Goal: Transaction & Acquisition: Obtain resource

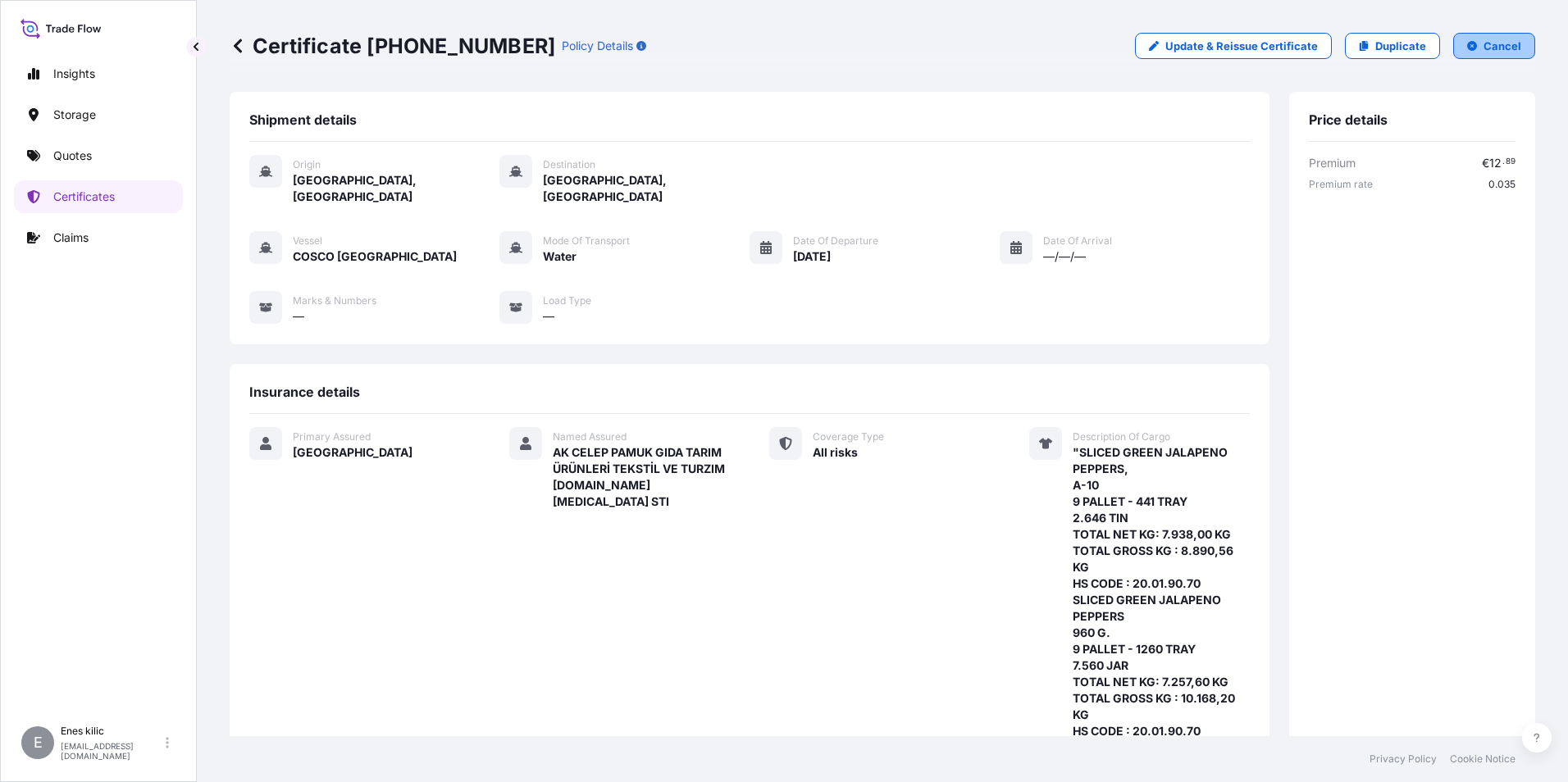
click at [1494, 55] on button "Cancel" at bounding box center [1494, 45] width 82 height 27
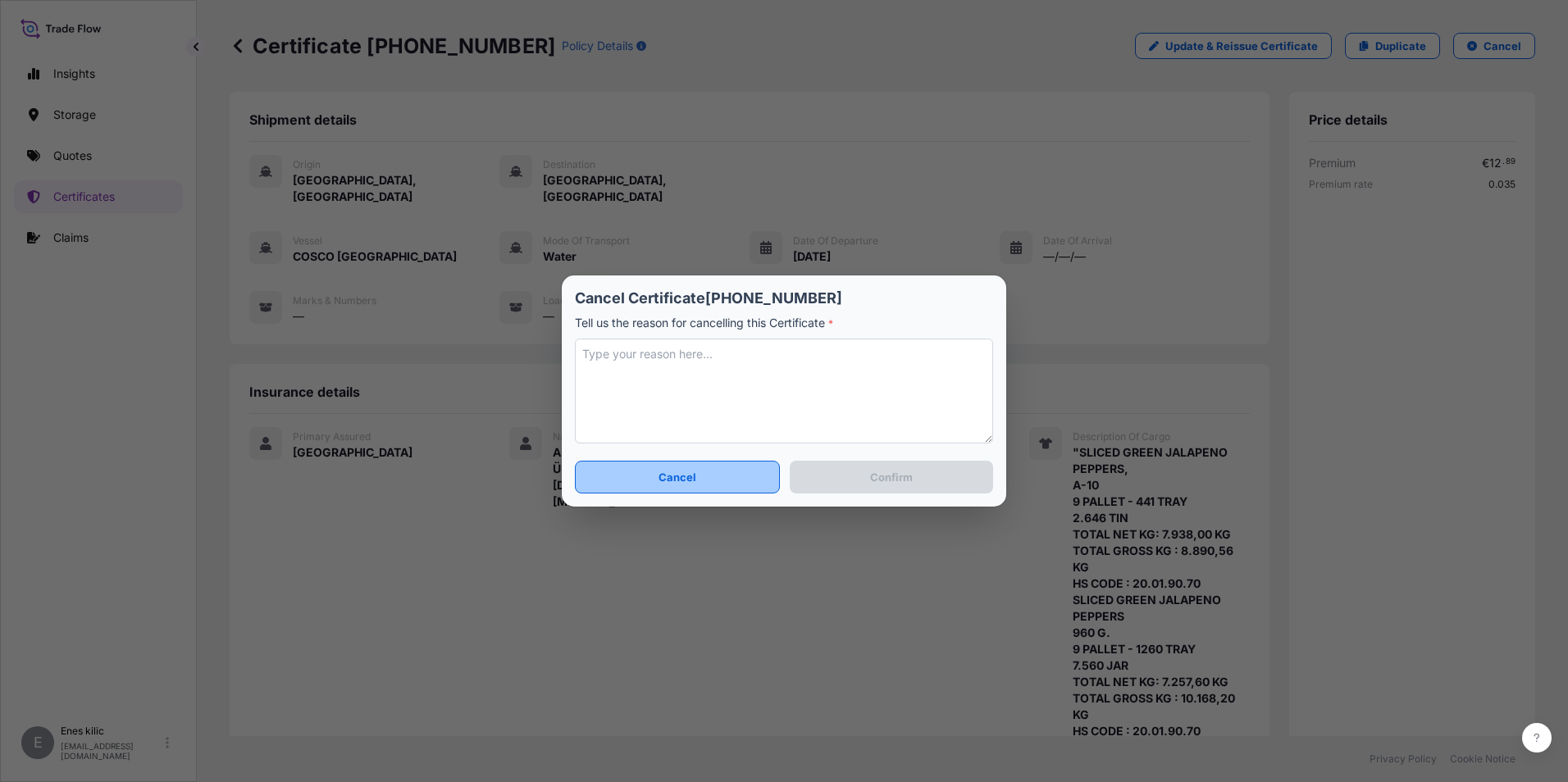
click at [746, 488] on button "Cancel" at bounding box center [677, 477] width 205 height 33
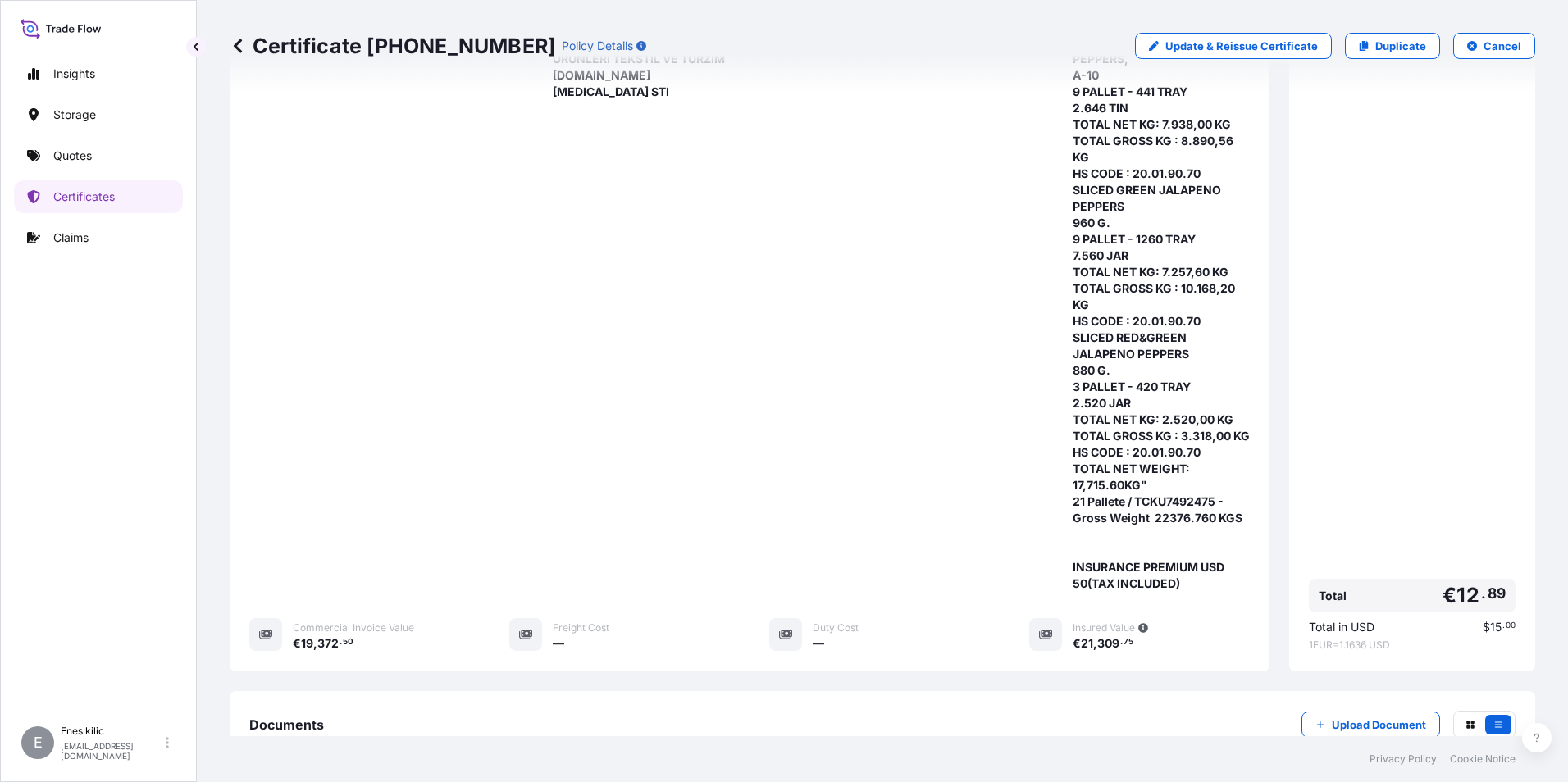
scroll to position [605, 0]
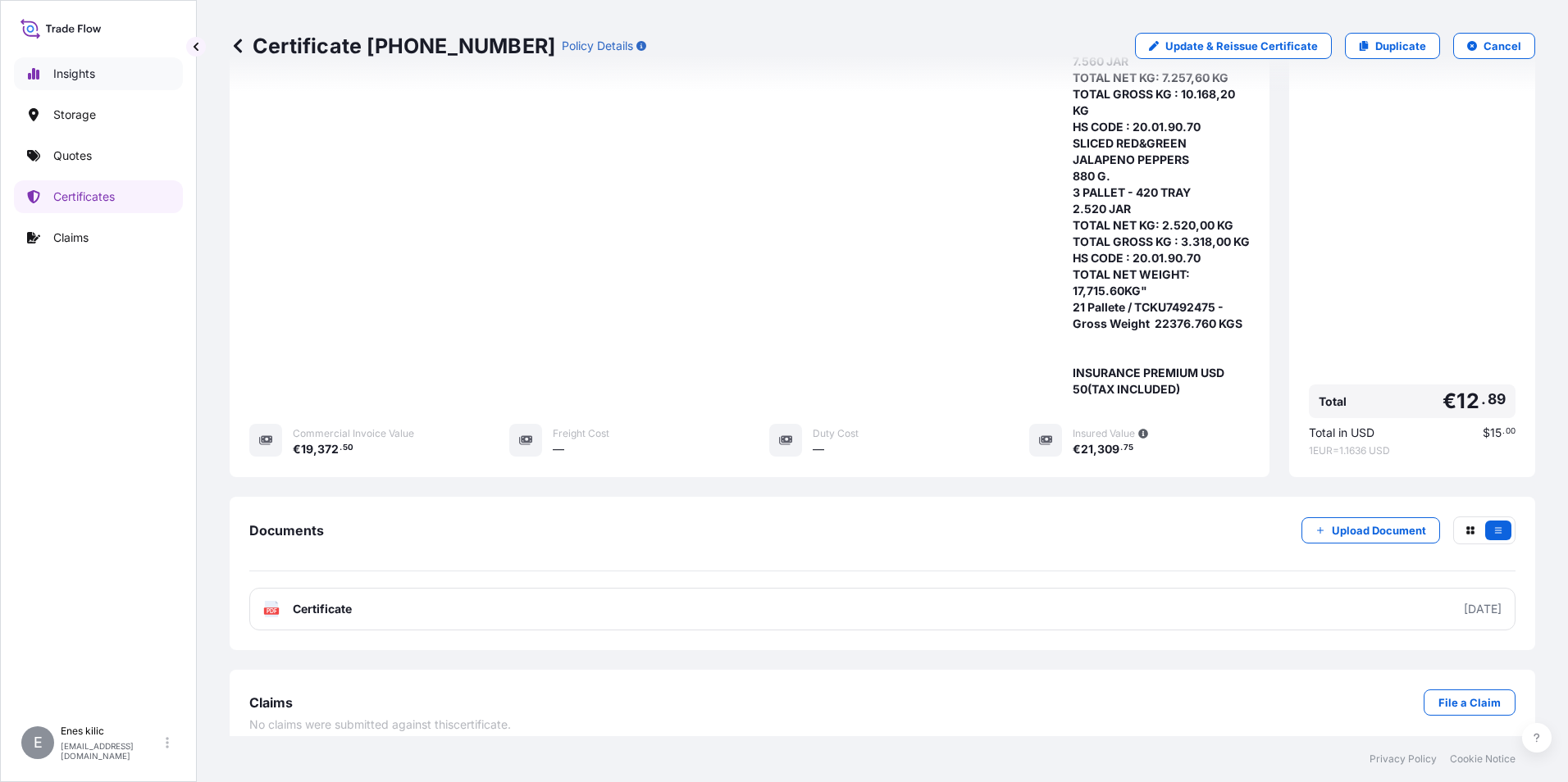
click at [82, 78] on p "Insights" at bounding box center [74, 73] width 42 height 16
select select "2025"
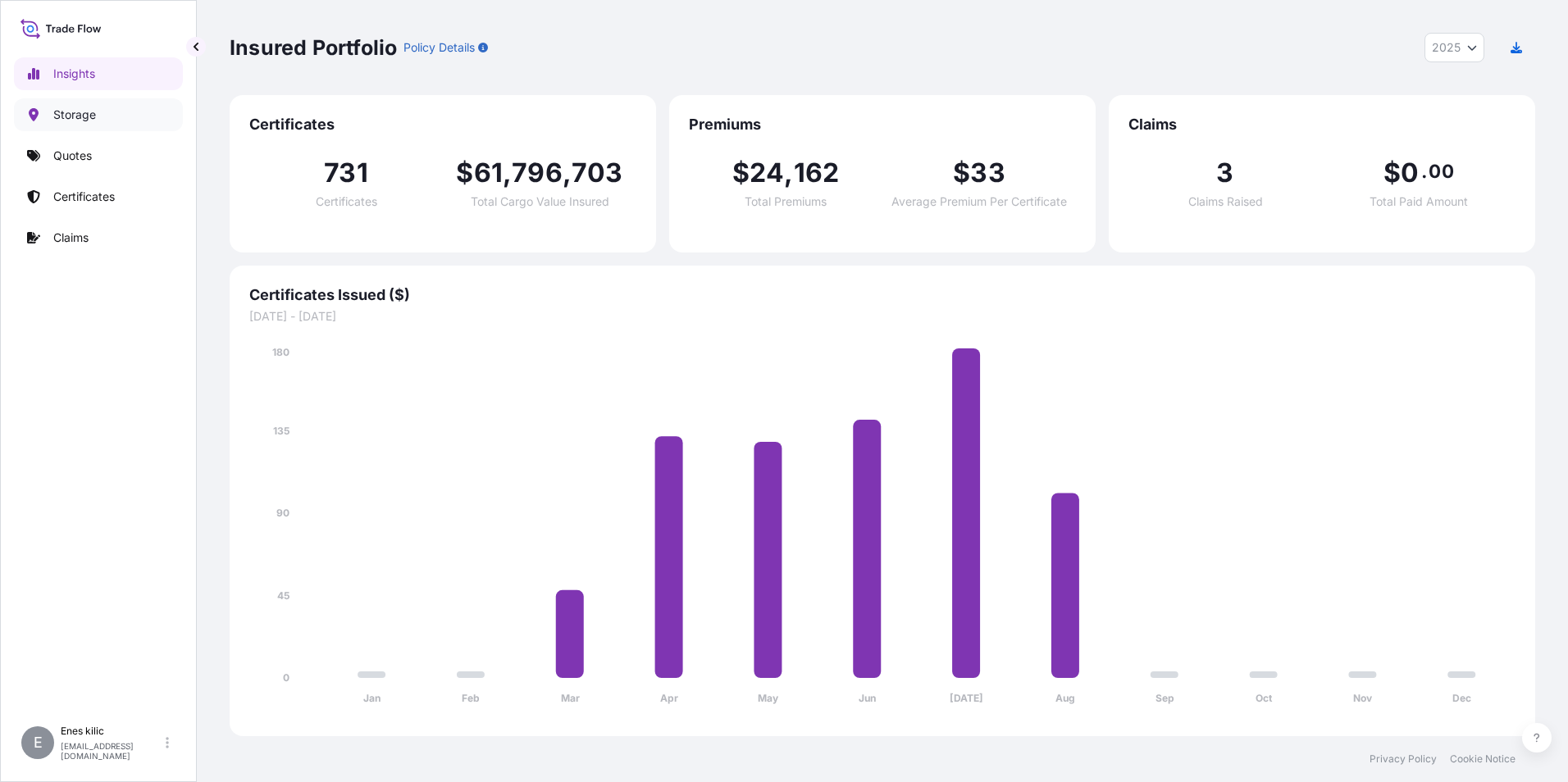
click at [93, 116] on p "Storage" at bounding box center [75, 114] width 43 height 16
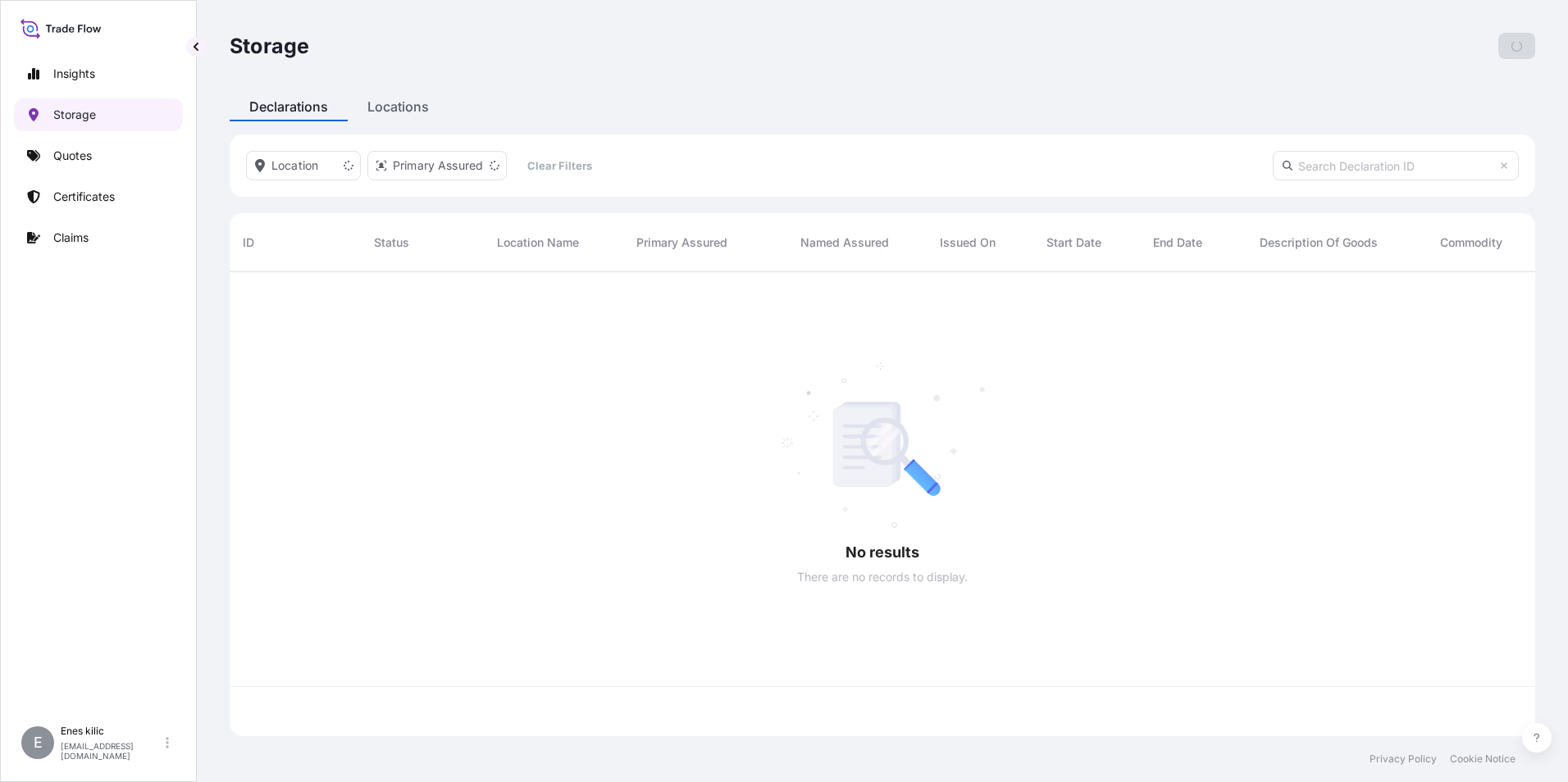
scroll to position [460, 1294]
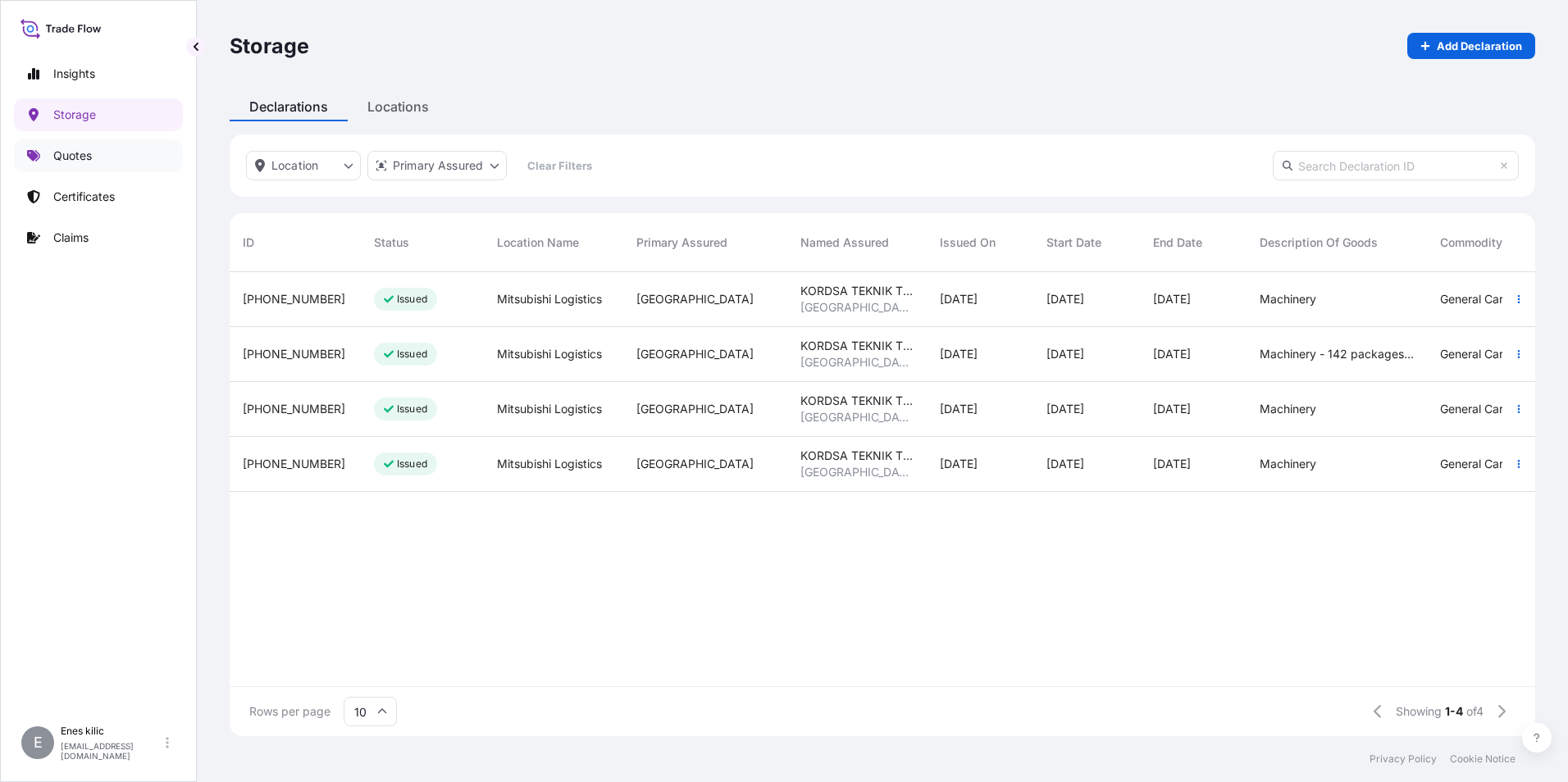
click at [87, 163] on p "Quotes" at bounding box center [72, 155] width 39 height 16
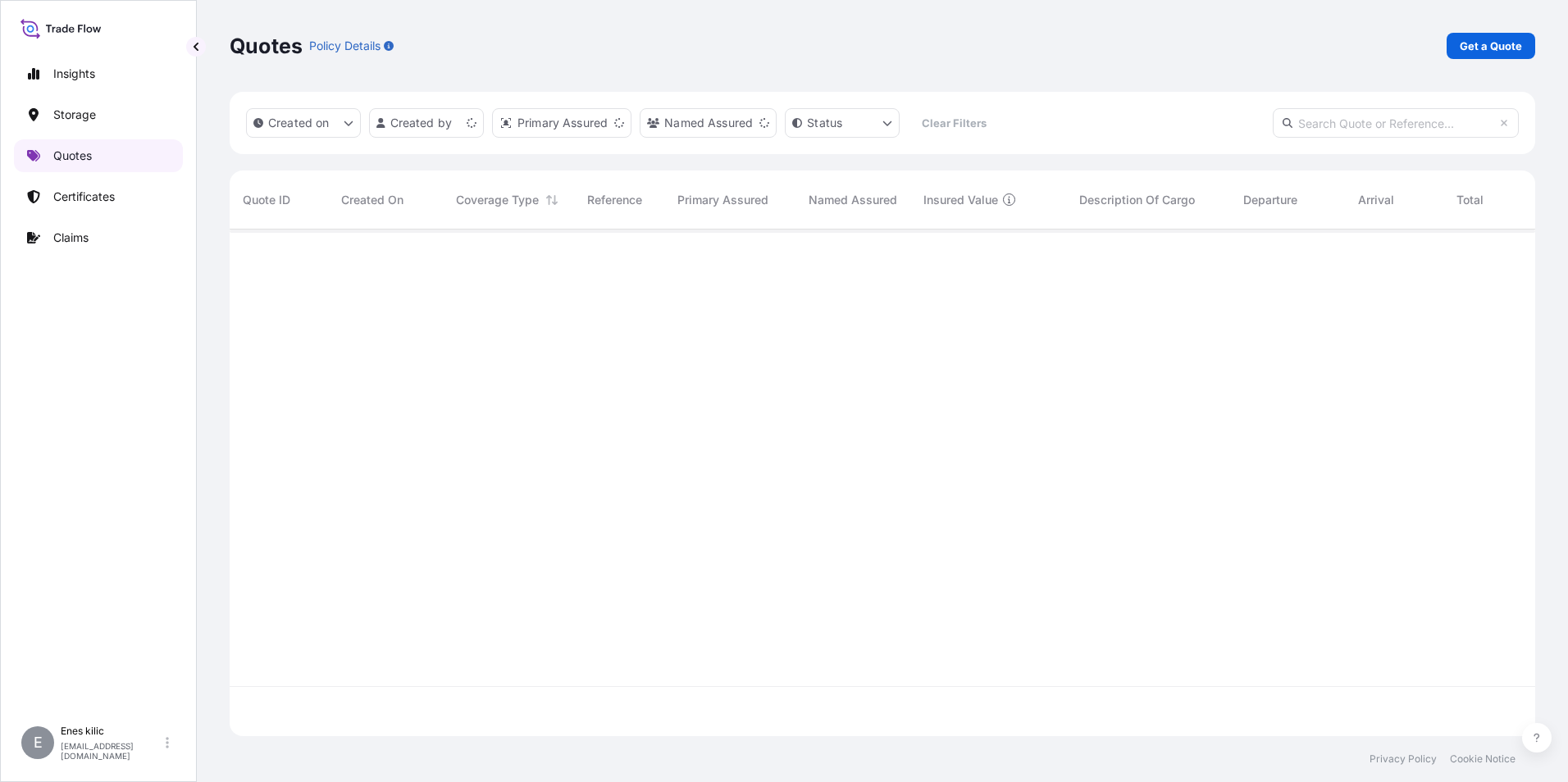
scroll to position [503, 1294]
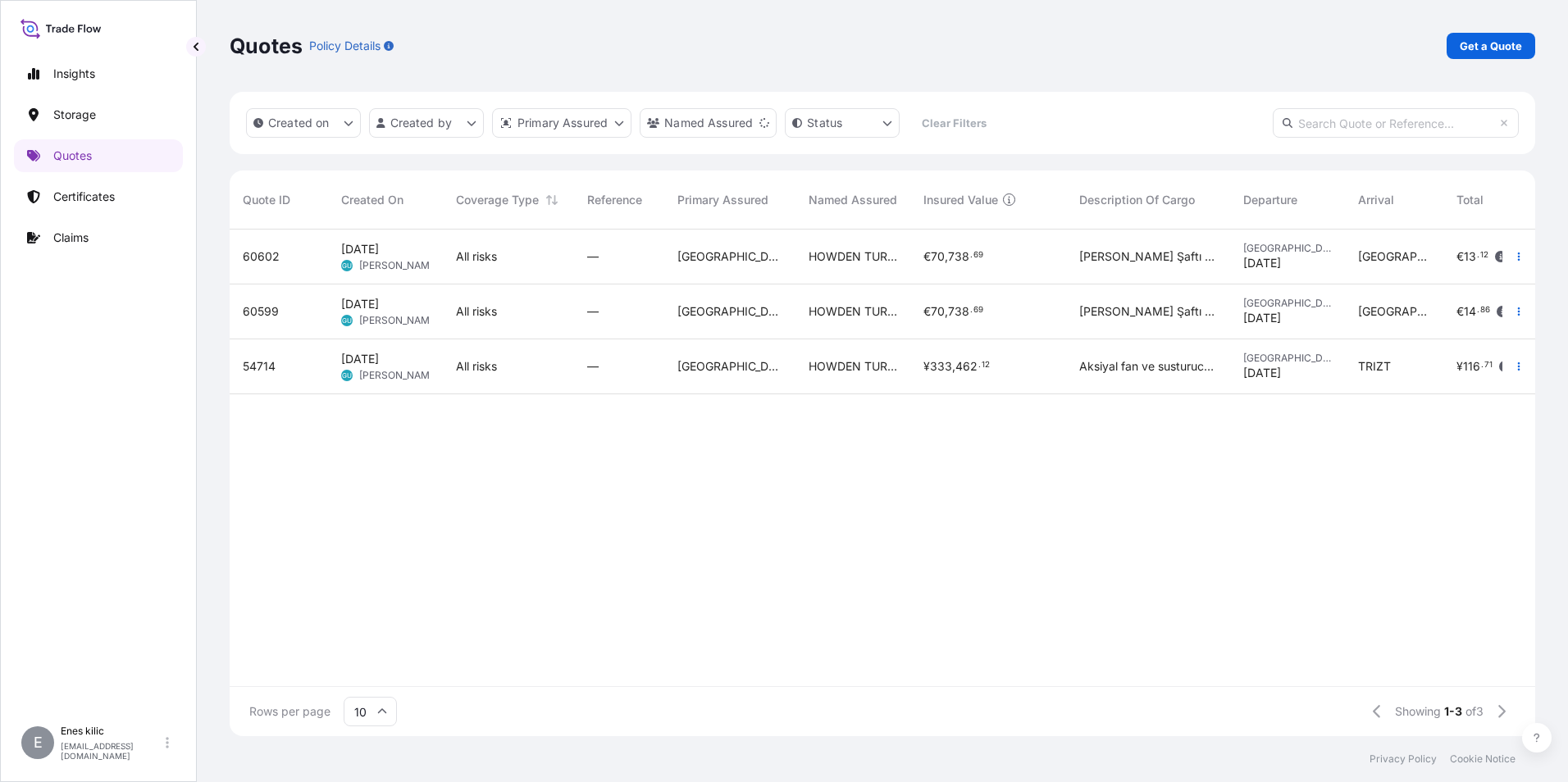
click at [1483, 46] on p "Get a Quote" at bounding box center [1491, 45] width 63 height 16
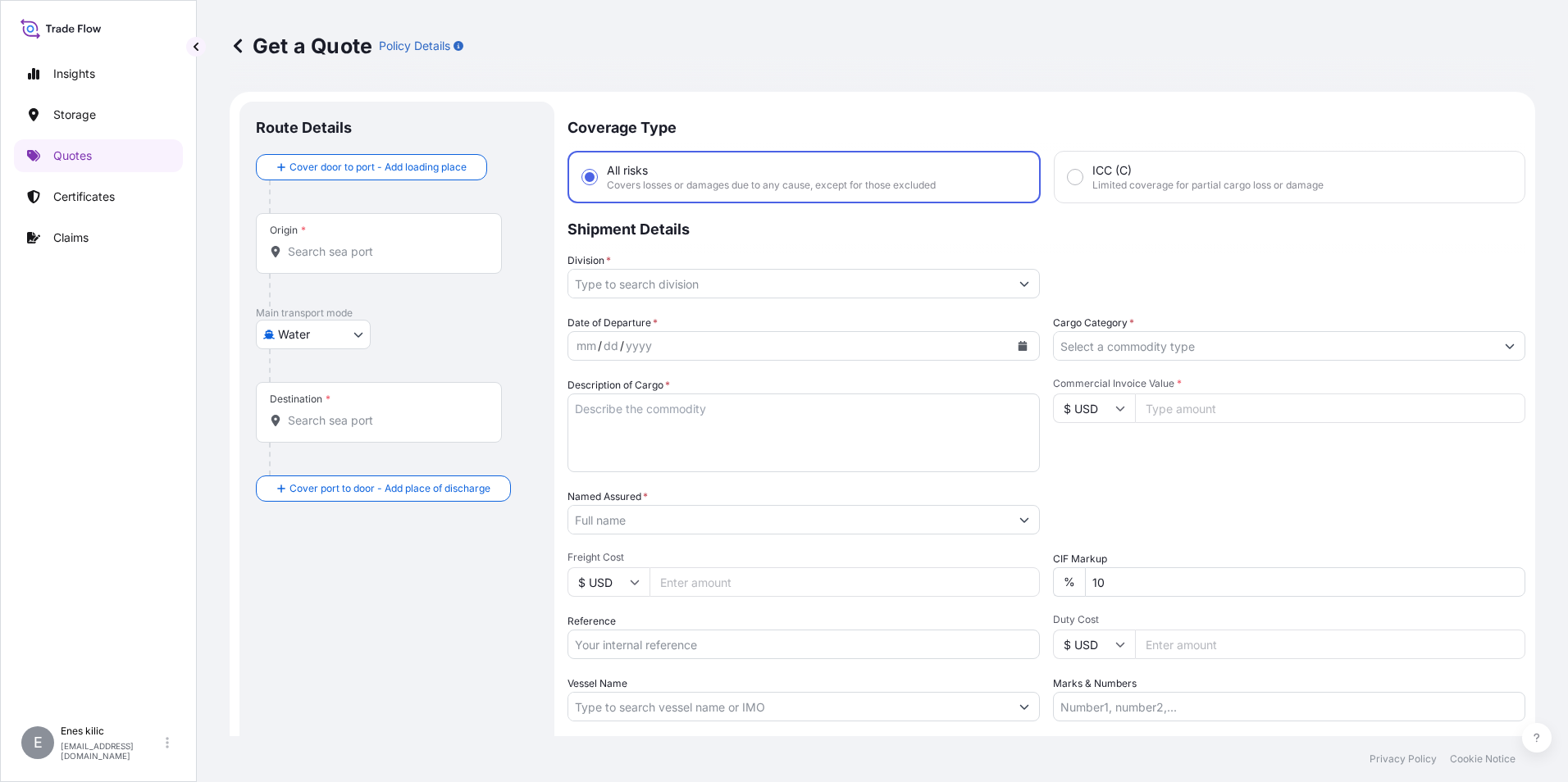
scroll to position [27, 0]
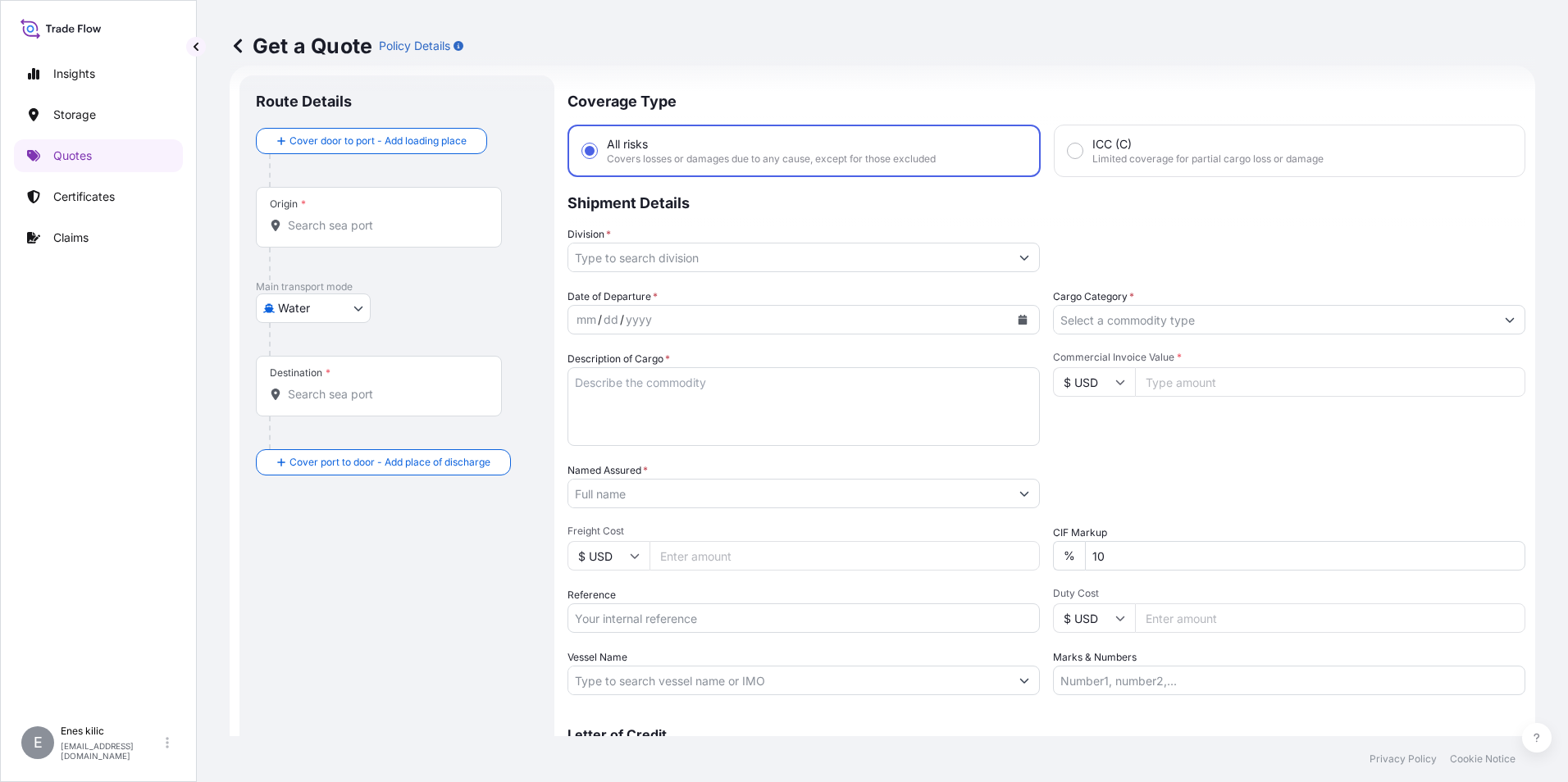
click at [336, 307] on body "Insights Storage Quotes Certificates Claims E Enes kilic enes.kilic@psabdp.com …" at bounding box center [784, 391] width 1568 height 782
click at [326, 344] on div "Air" at bounding box center [313, 351] width 102 height 29
select select "Air"
click at [329, 240] on div "Origin *" at bounding box center [378, 224] width 246 height 61
click at [329, 240] on input "Origin *" at bounding box center [385, 232] width 194 height 16
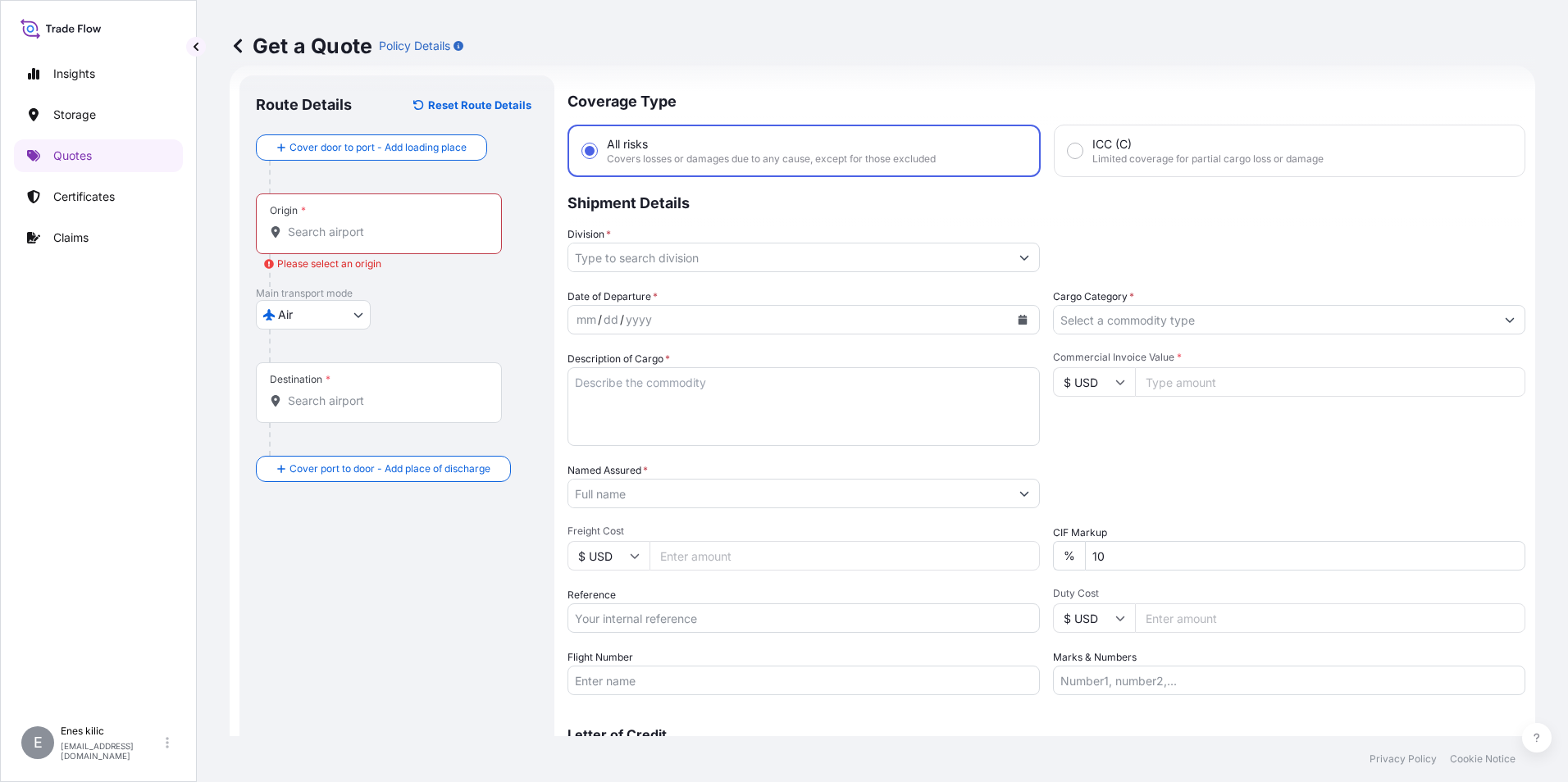
click at [323, 222] on div "Origin *" at bounding box center [378, 224] width 246 height 61
click at [323, 224] on input "Origin * Please select an origin" at bounding box center [385, 232] width 194 height 16
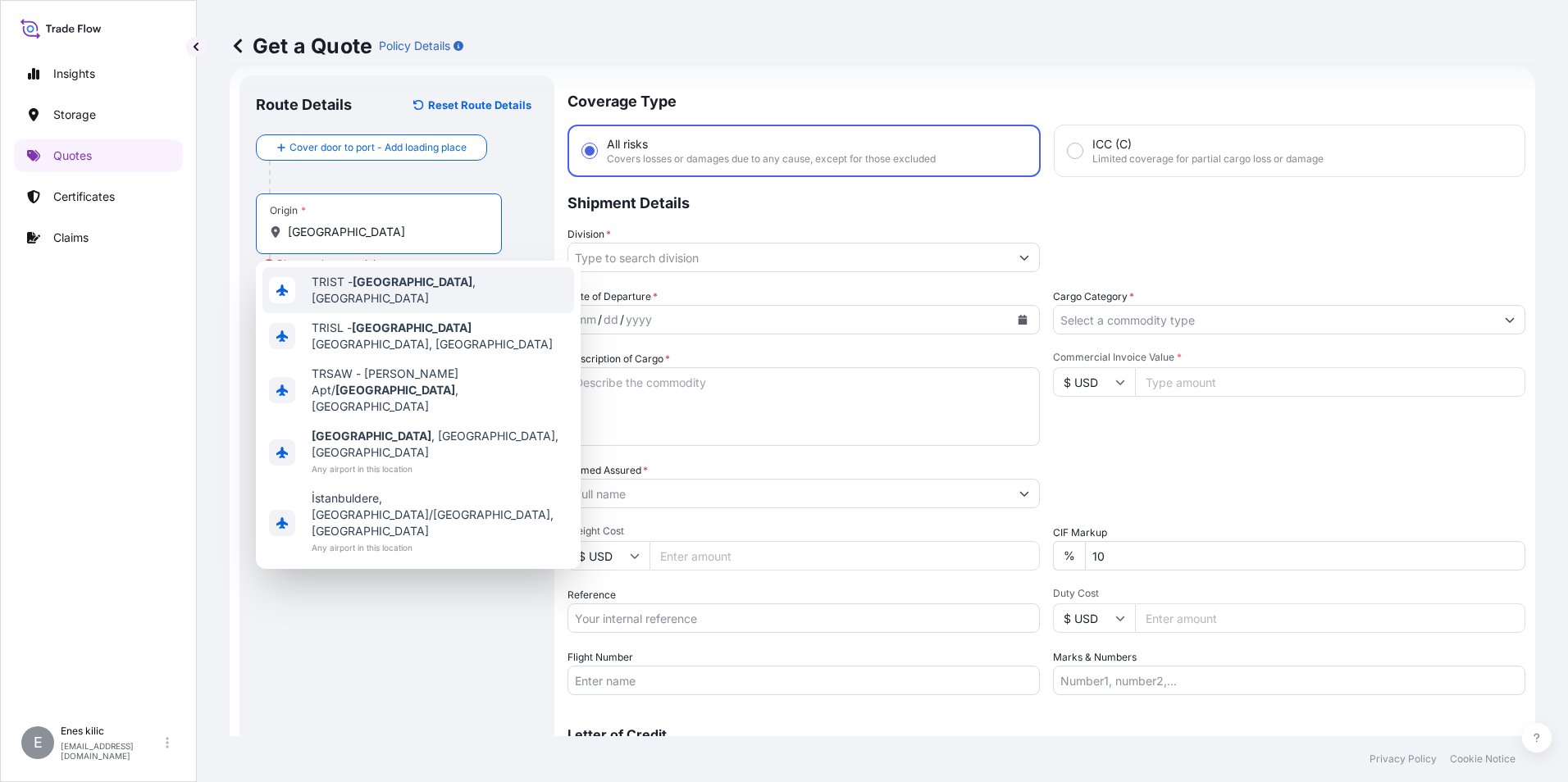
click at [370, 284] on span "TRIST - [GEOGRAPHIC_DATA] , [GEOGRAPHIC_DATA]" at bounding box center [439, 290] width 256 height 33
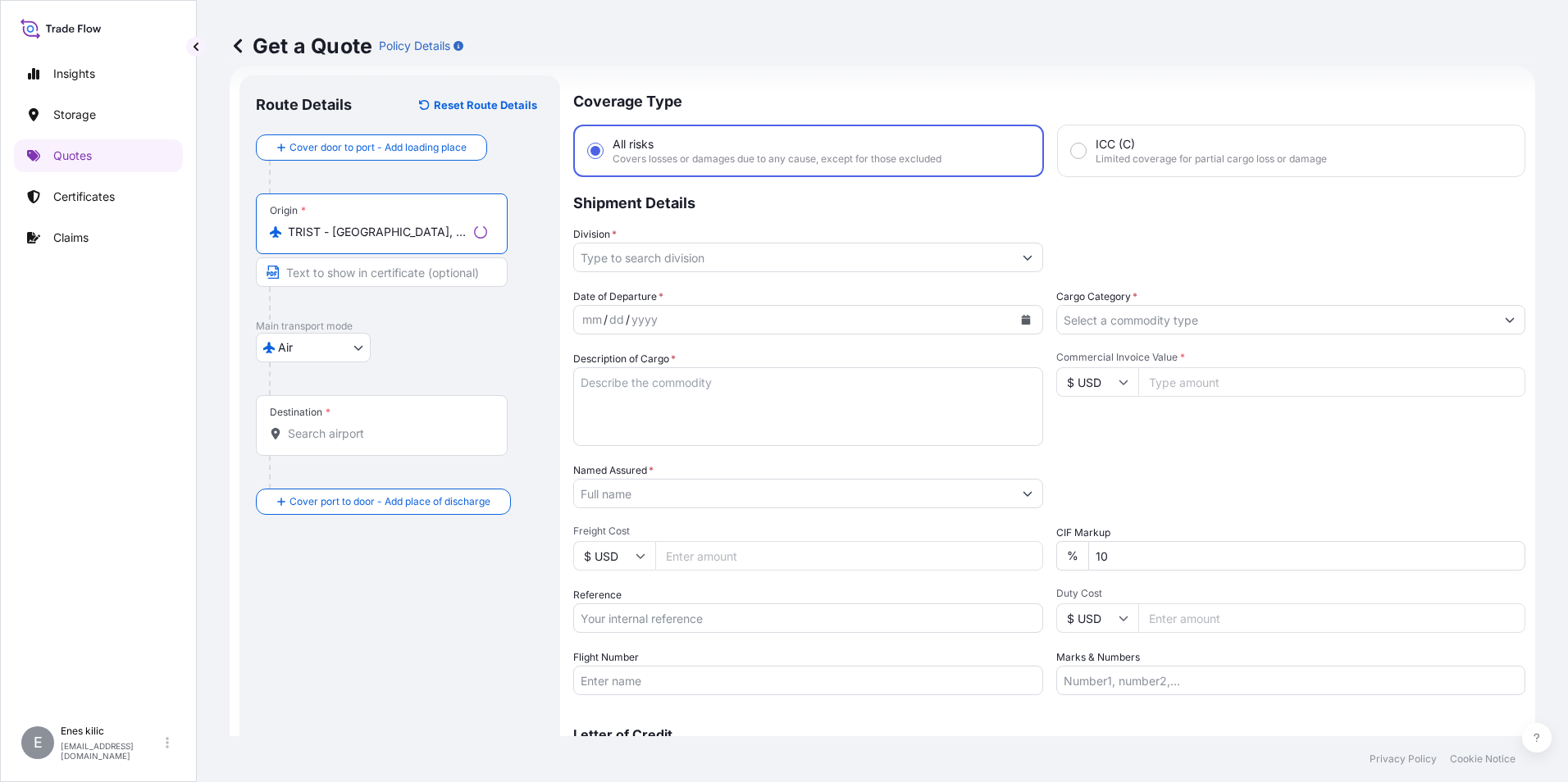
type input "TRIST - [GEOGRAPHIC_DATA], [GEOGRAPHIC_DATA]"
click at [387, 412] on div "Destination *" at bounding box center [381, 425] width 251 height 61
click at [387, 425] on input "Destination *" at bounding box center [388, 433] width 199 height 16
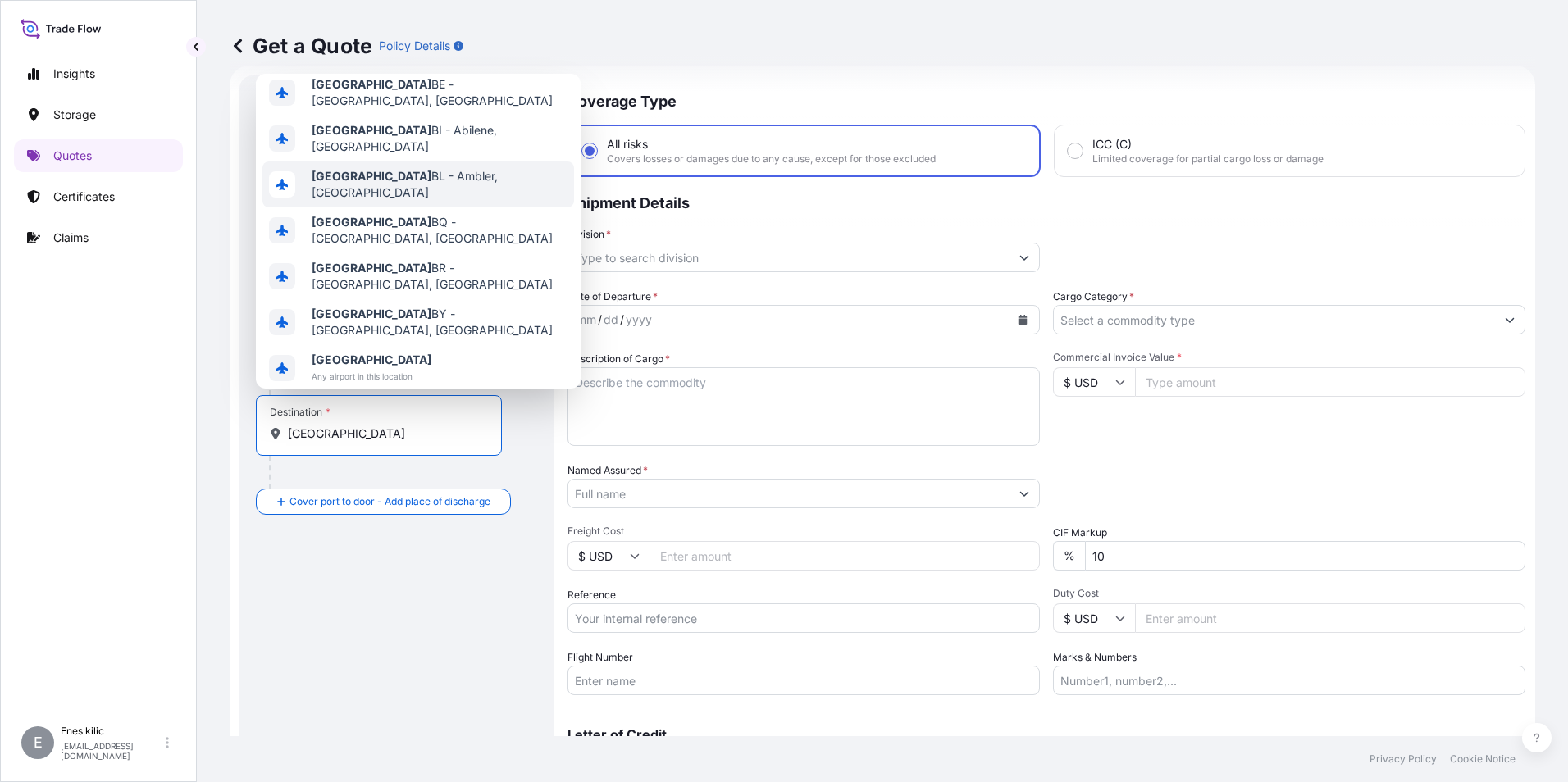
scroll to position [105, 0]
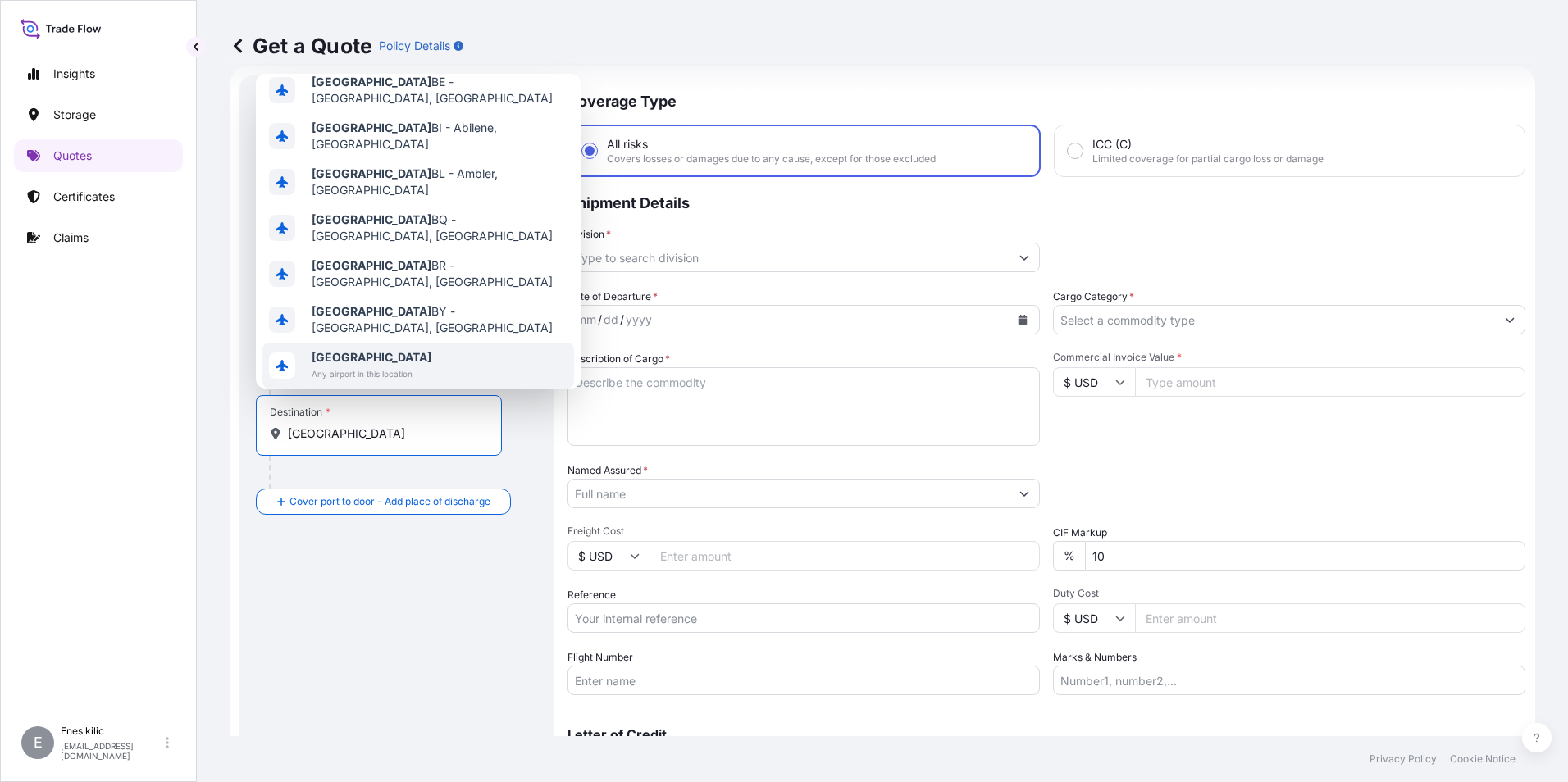
click at [410, 349] on span "USA" at bounding box center [371, 357] width 120 height 16
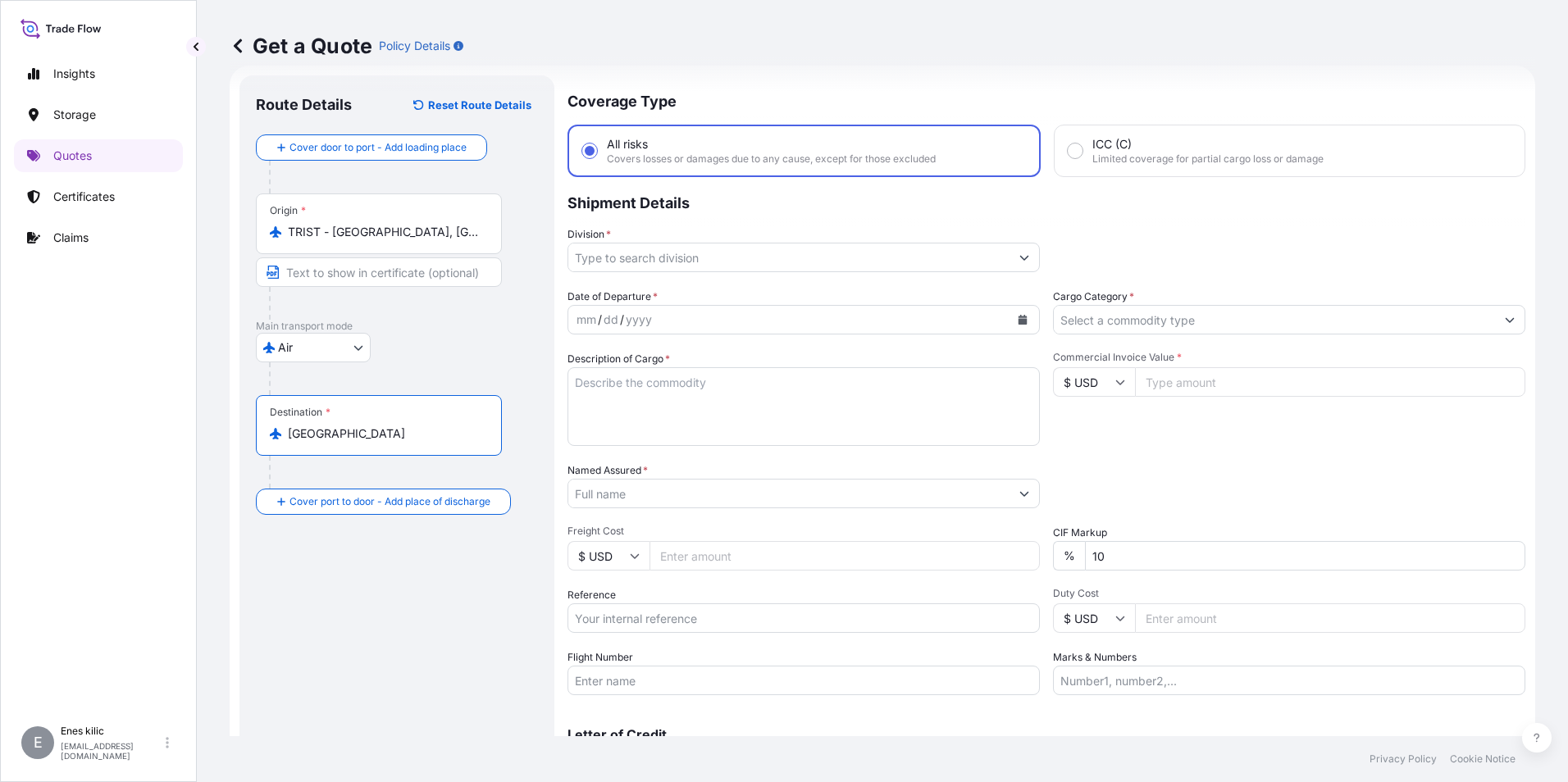
type input "USA"
click at [383, 423] on div "Destination * USA" at bounding box center [378, 425] width 246 height 61
click at [383, 425] on input "USA" at bounding box center [385, 433] width 194 height 16
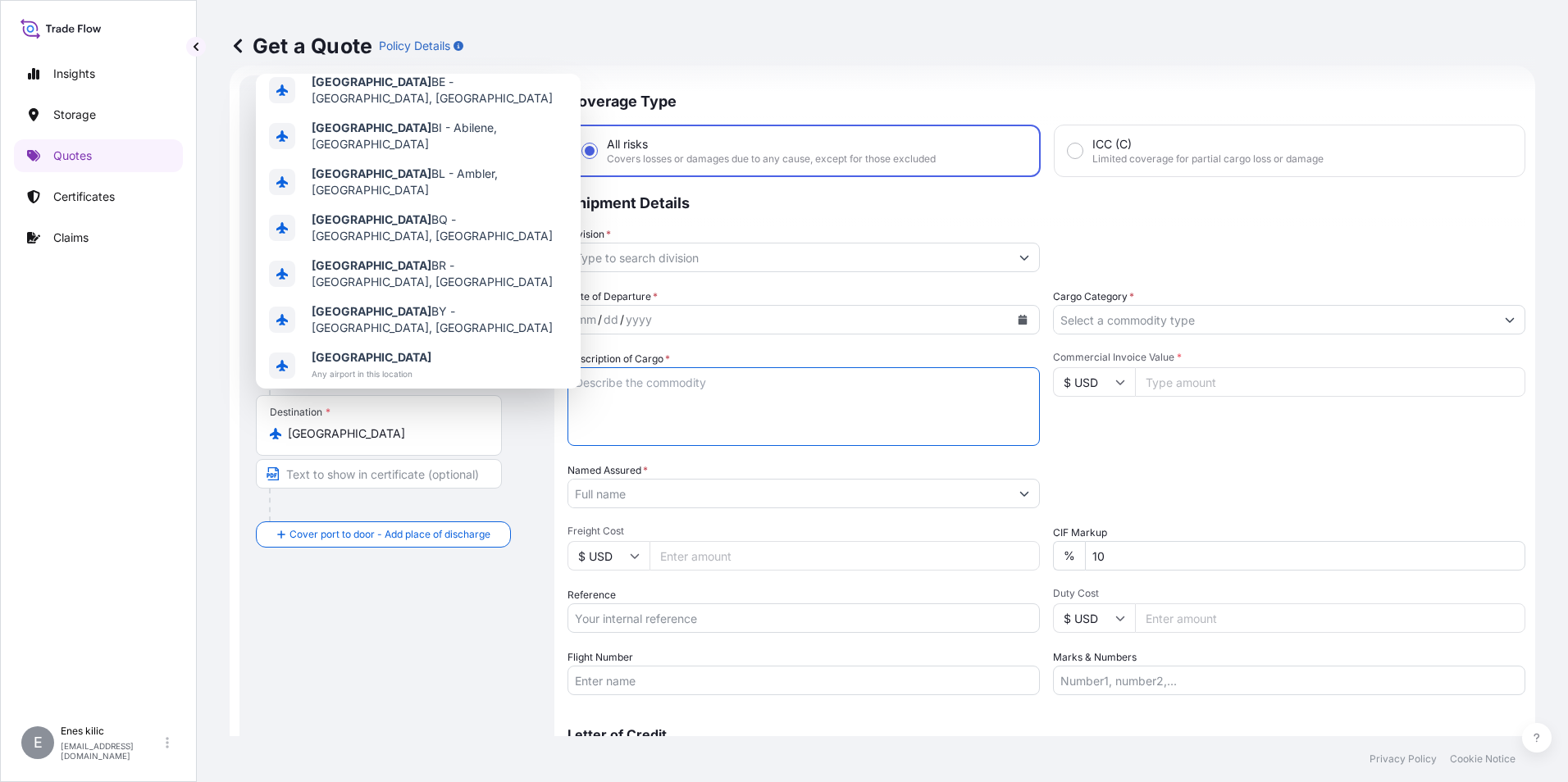
click at [673, 409] on textarea "Description of Cargo *" at bounding box center [804, 406] width 473 height 79
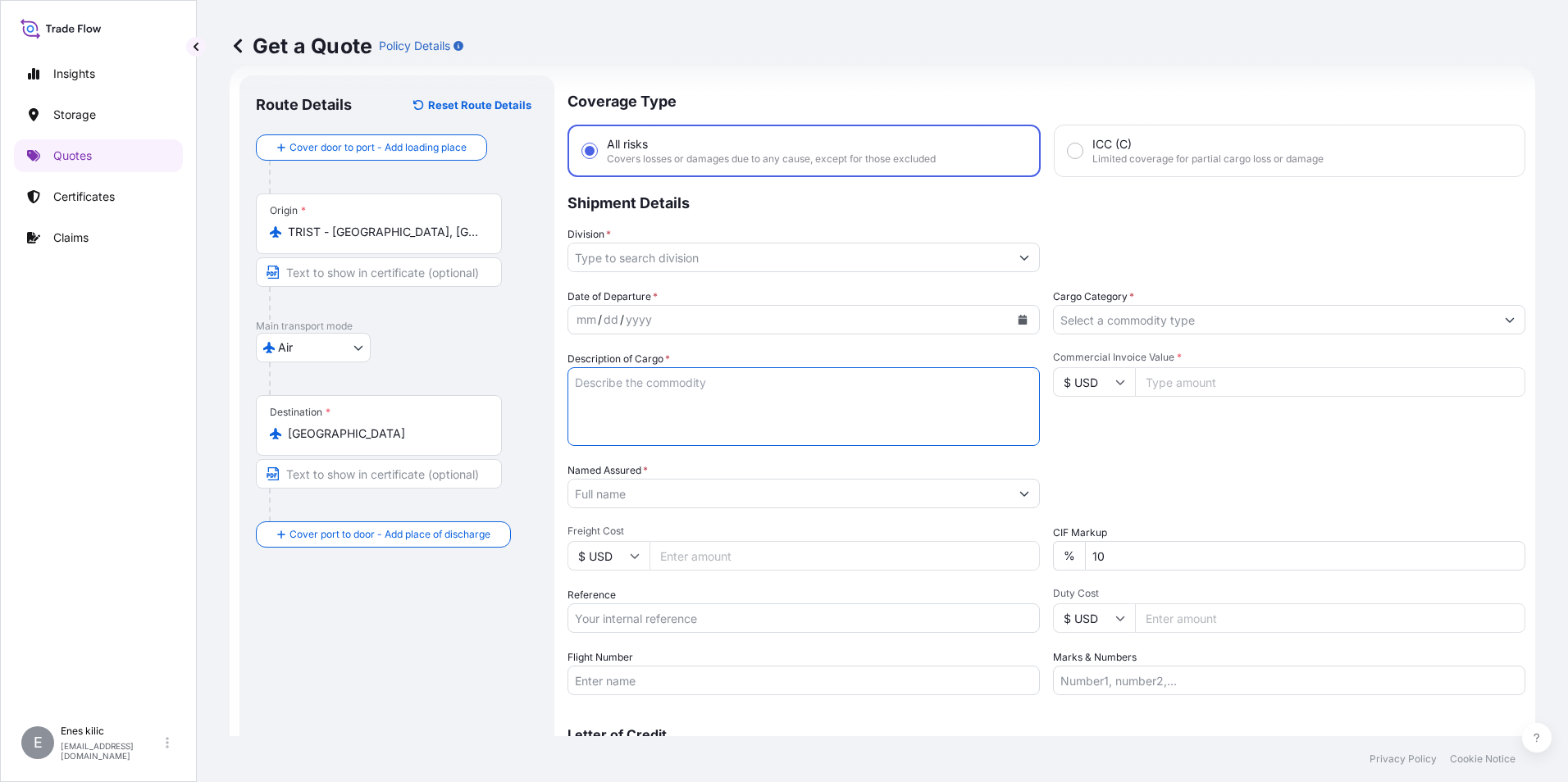
click at [661, 251] on input "Division *" at bounding box center [788, 257] width 441 height 29
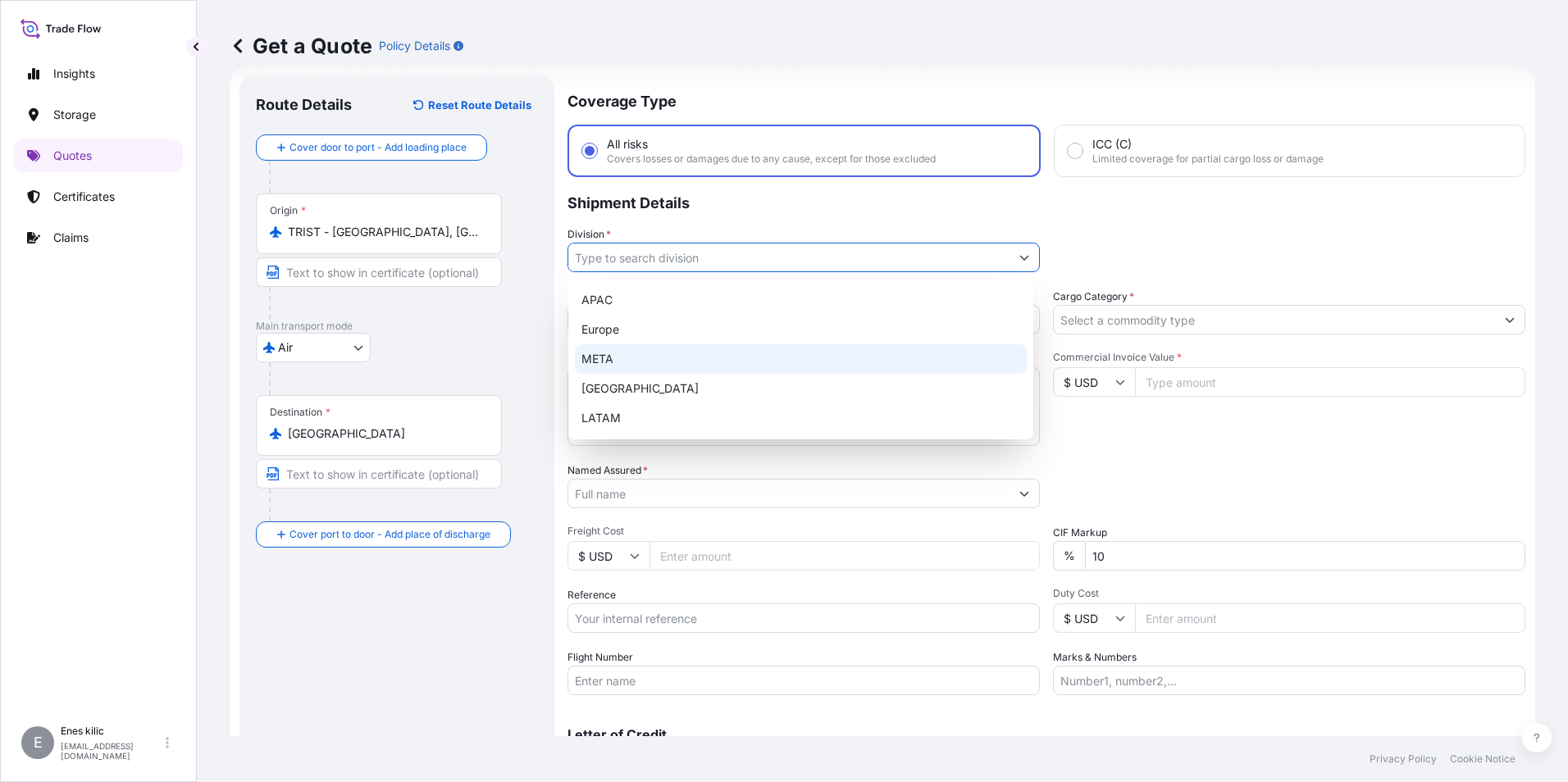
click at [676, 356] on div "META" at bounding box center [800, 359] width 452 height 29
type input "META"
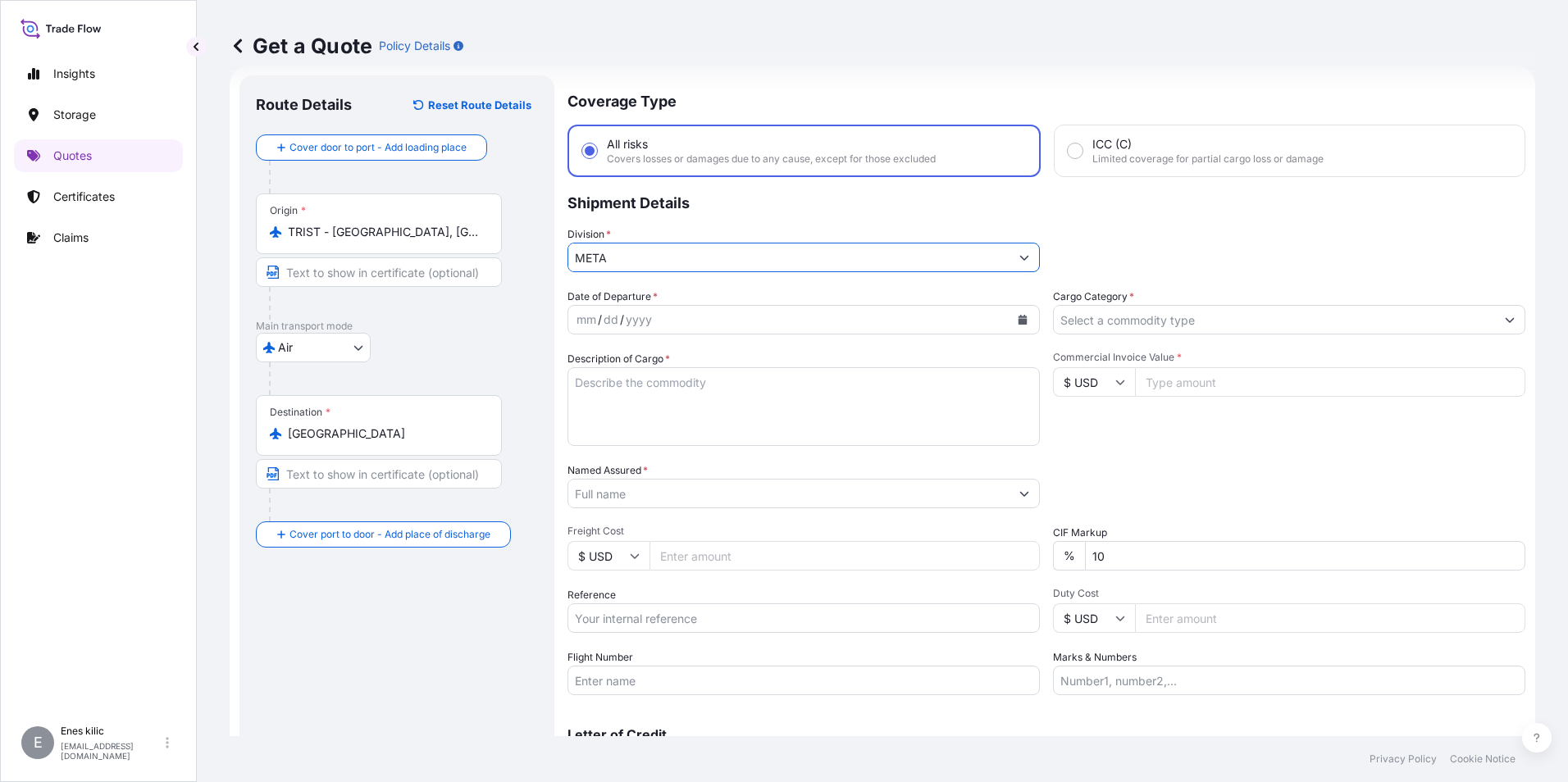
click at [1191, 322] on input "Cargo Category *" at bounding box center [1274, 320] width 441 height 29
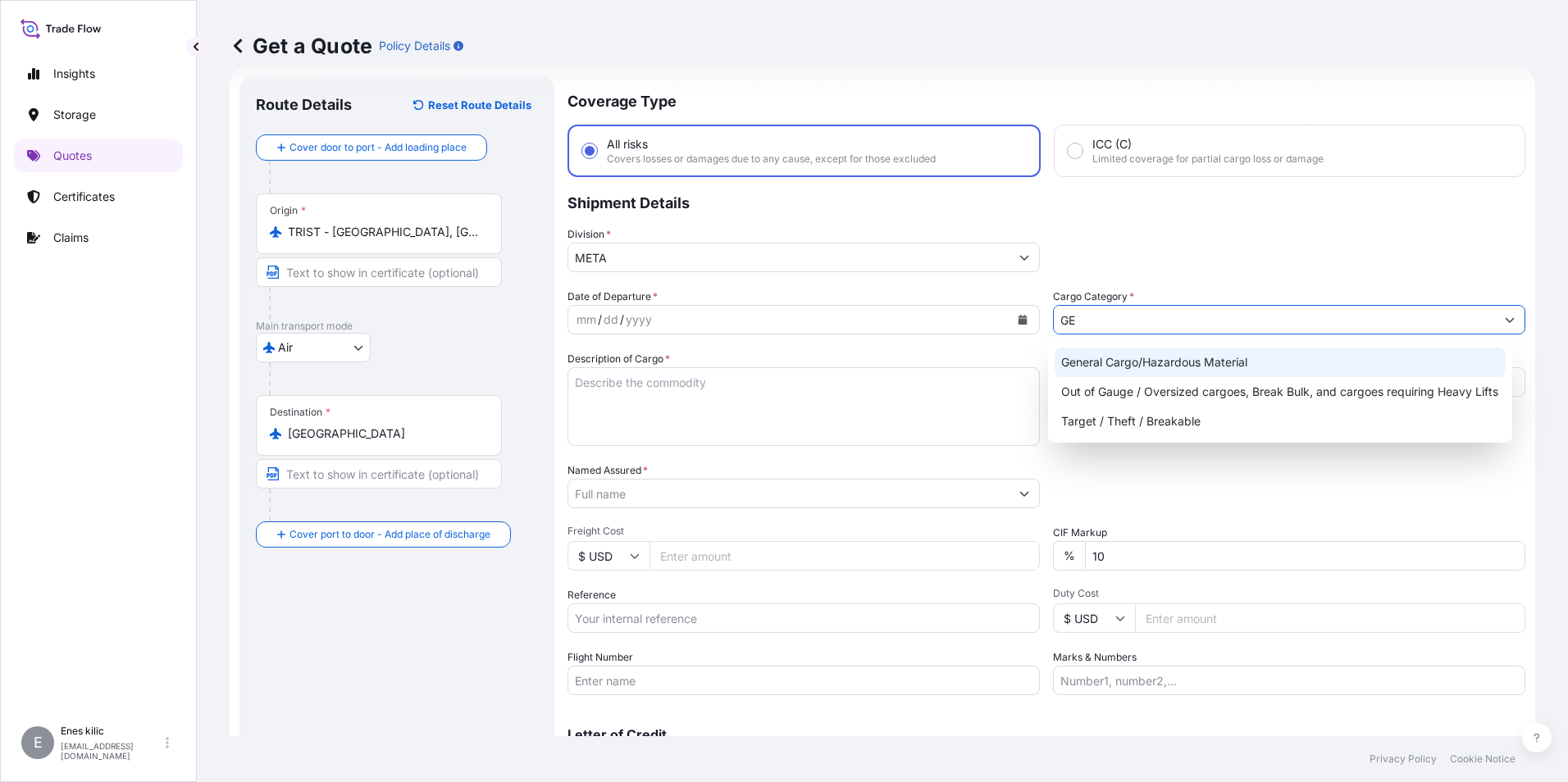
click at [1183, 353] on div "General Cargo/Hazardous Material" at bounding box center [1280, 362] width 452 height 29
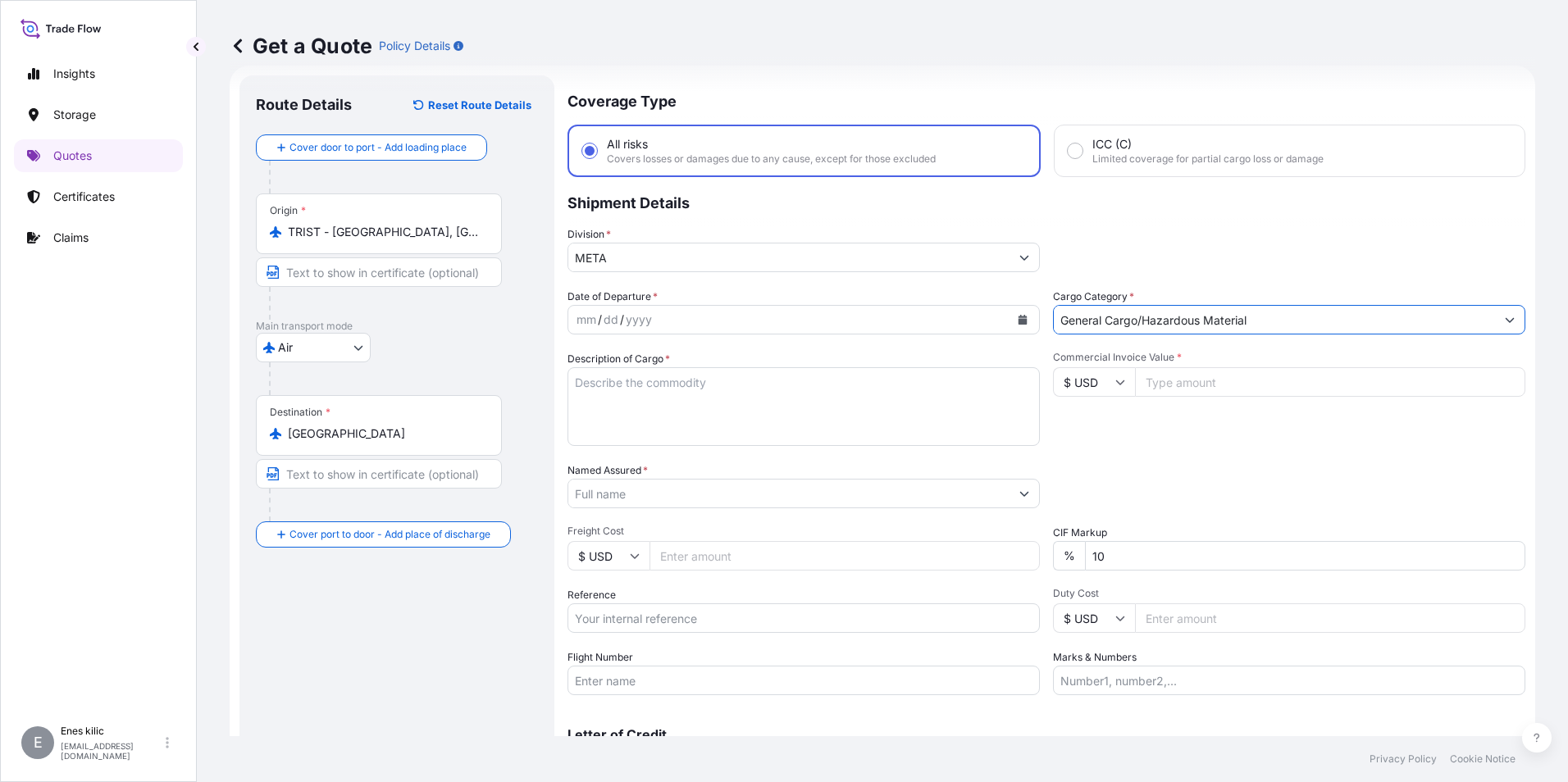
type input "General Cargo/Hazardous Material"
click at [581, 322] on div "mm" at bounding box center [586, 319] width 23 height 20
click at [574, 321] on div "mm / dd / yyyy" at bounding box center [788, 320] width 441 height 29
click at [581, 319] on div "mm" at bounding box center [586, 319] width 23 height 20
click at [1016, 310] on button "Calendar" at bounding box center [1022, 320] width 27 height 27
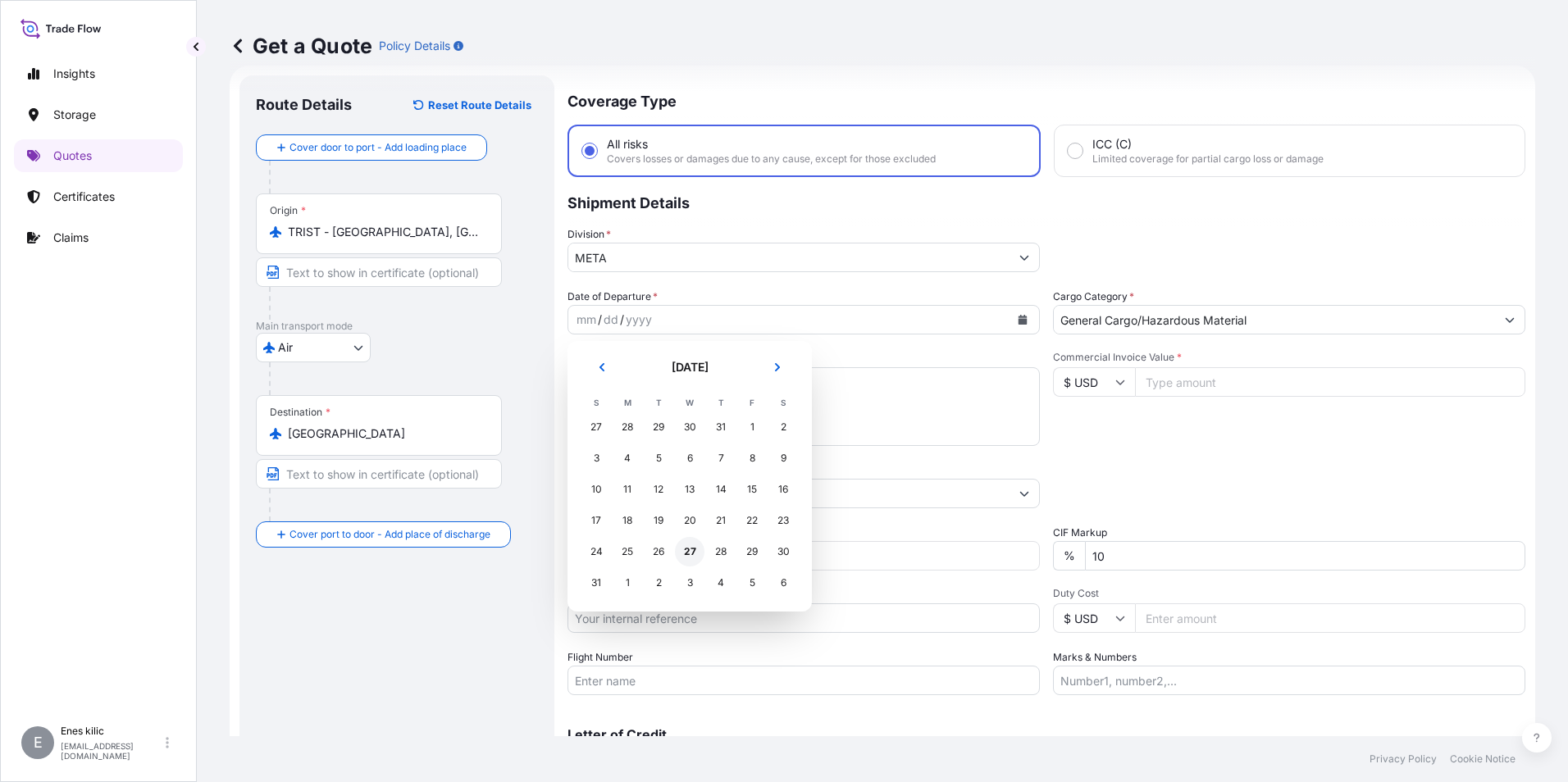
click at [695, 549] on div "27" at bounding box center [690, 551] width 29 height 29
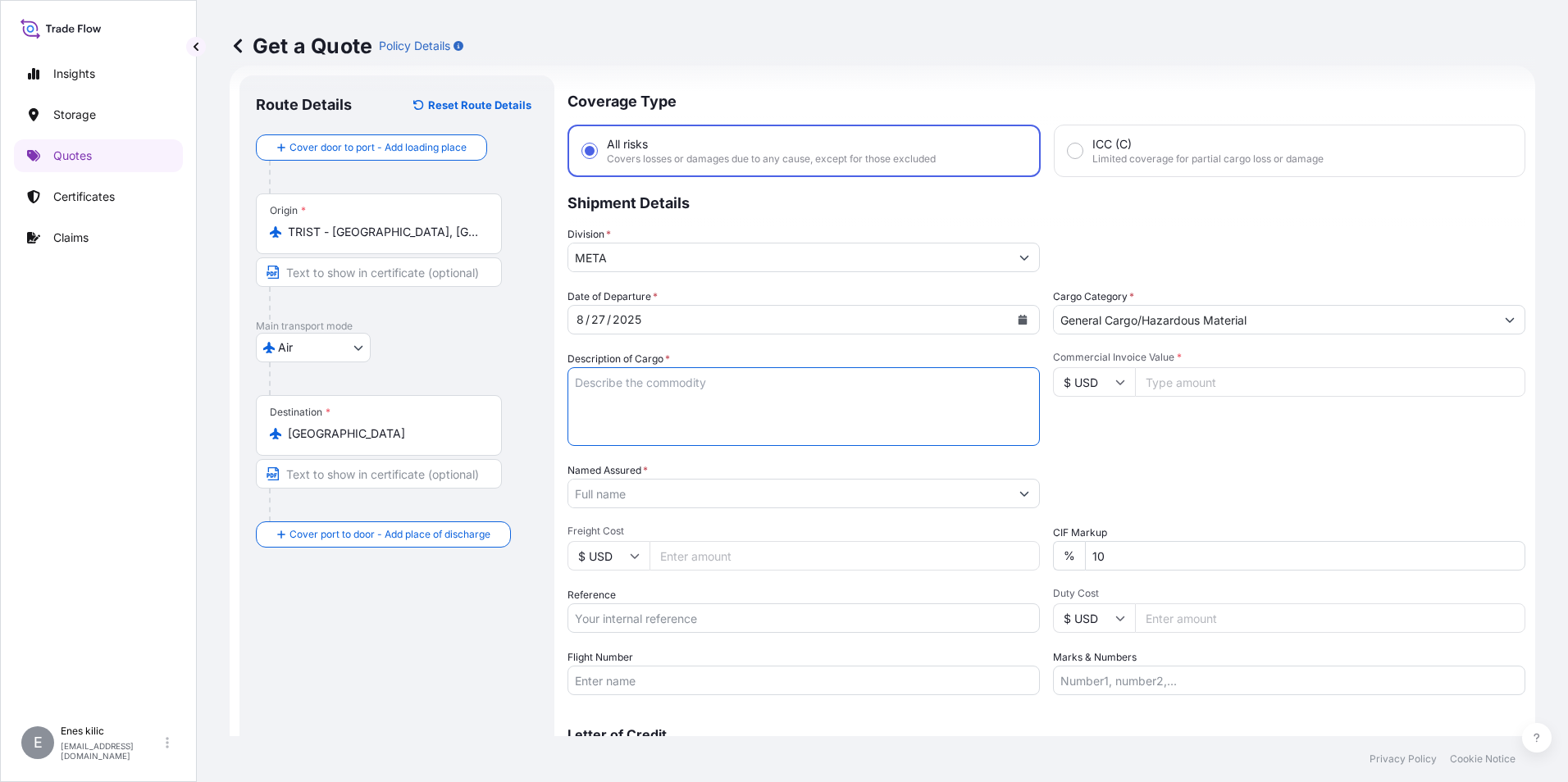
click at [637, 394] on textarea "Description of Cargo *" at bounding box center [804, 406] width 473 height 79
click at [1196, 381] on input "Commercial Invoice Value *" at bounding box center [1330, 382] width 390 height 29
type input "10000"
click at [1205, 458] on div "Date of Departure * 8 / 27 / 2025 Cargo Category * General Cargo/Hazardous Mate…" at bounding box center [1046, 492] width 958 height 406
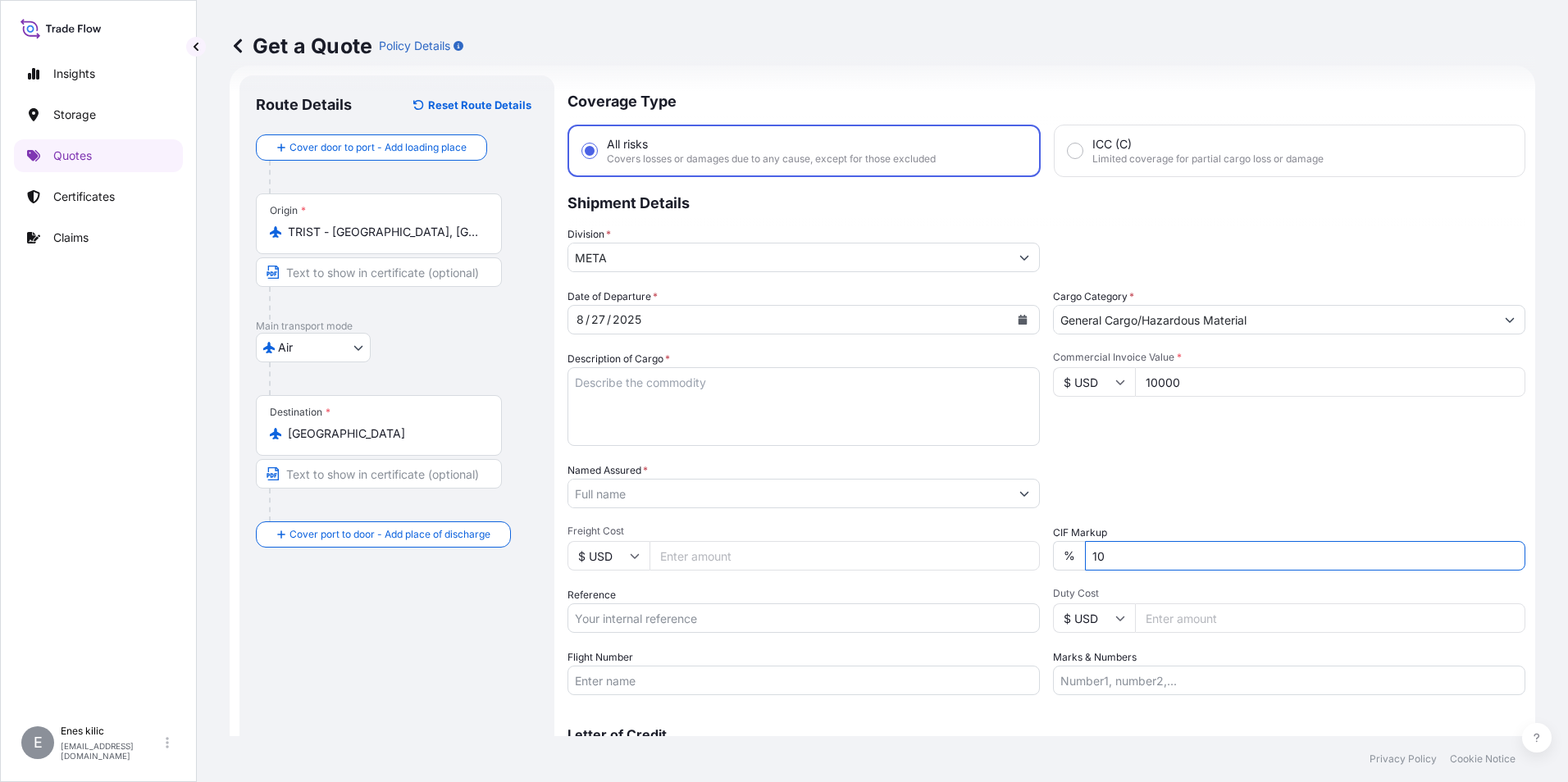
drag, startPoint x: 1146, startPoint y: 562, endPoint x: 1052, endPoint y: 571, distance: 94.4
click at [1052, 571] on div "Date of Departure * 8 / 27 / 2025 Cargo Category * General Cargo/Hazardous Mate…" at bounding box center [1046, 492] width 958 height 406
type input "0"
click at [1167, 466] on div "Packing Category Type to search a container mode Please select a primary mode o…" at bounding box center [1288, 485] width 473 height 46
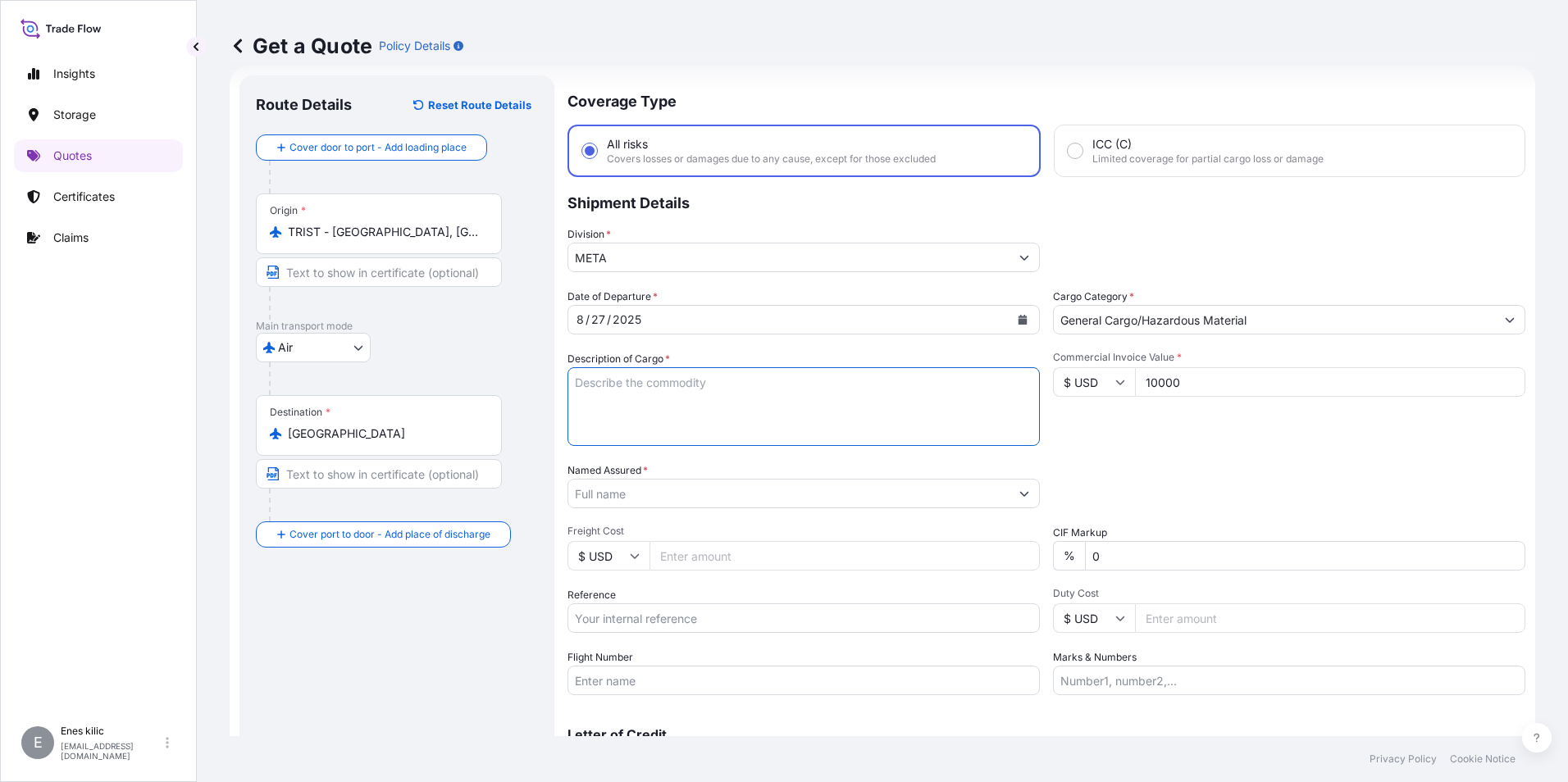
click at [696, 385] on textarea "Description of Cargo *" at bounding box center [804, 406] width 473 height 79
click at [636, 385] on textarea "Description of Cargo *" at bounding box center [804, 406] width 473 height 79
paste textarea ""ALUMINUM POLE, LIGHTING FIXTURES, ANCHOR BOLTS, BOLT COVERS HSCODES:7616999090…"
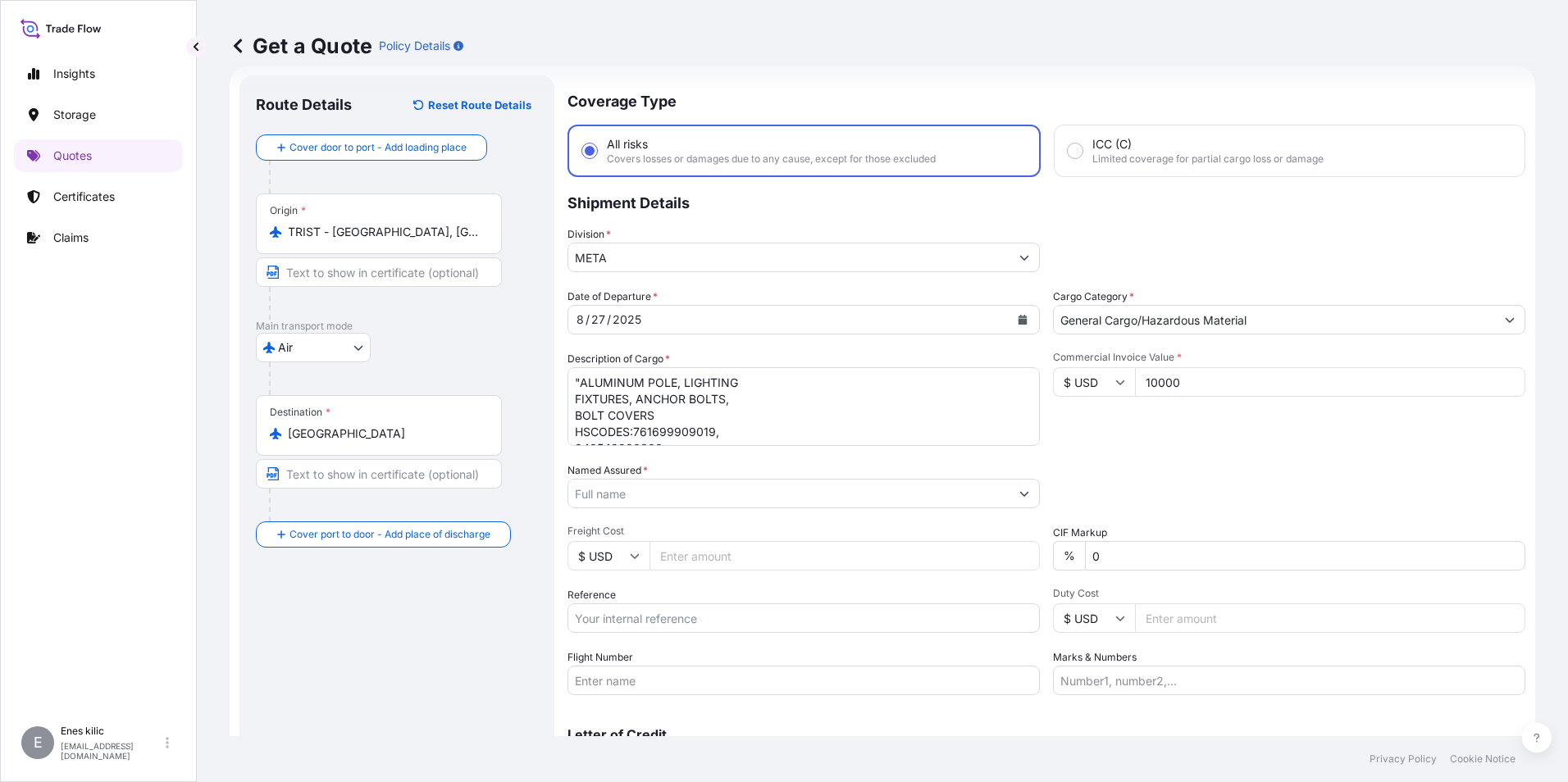
scroll to position [67, 0]
click at [721, 430] on textarea ""ALUMINUM POLE, LIGHTING FIXTURES, ANCHOR BOLTS, BOLT COVERS HSCODES:7616999090…" at bounding box center [804, 406] width 473 height 79
paste textarea "716-11845201 // 716 IST 11845201"
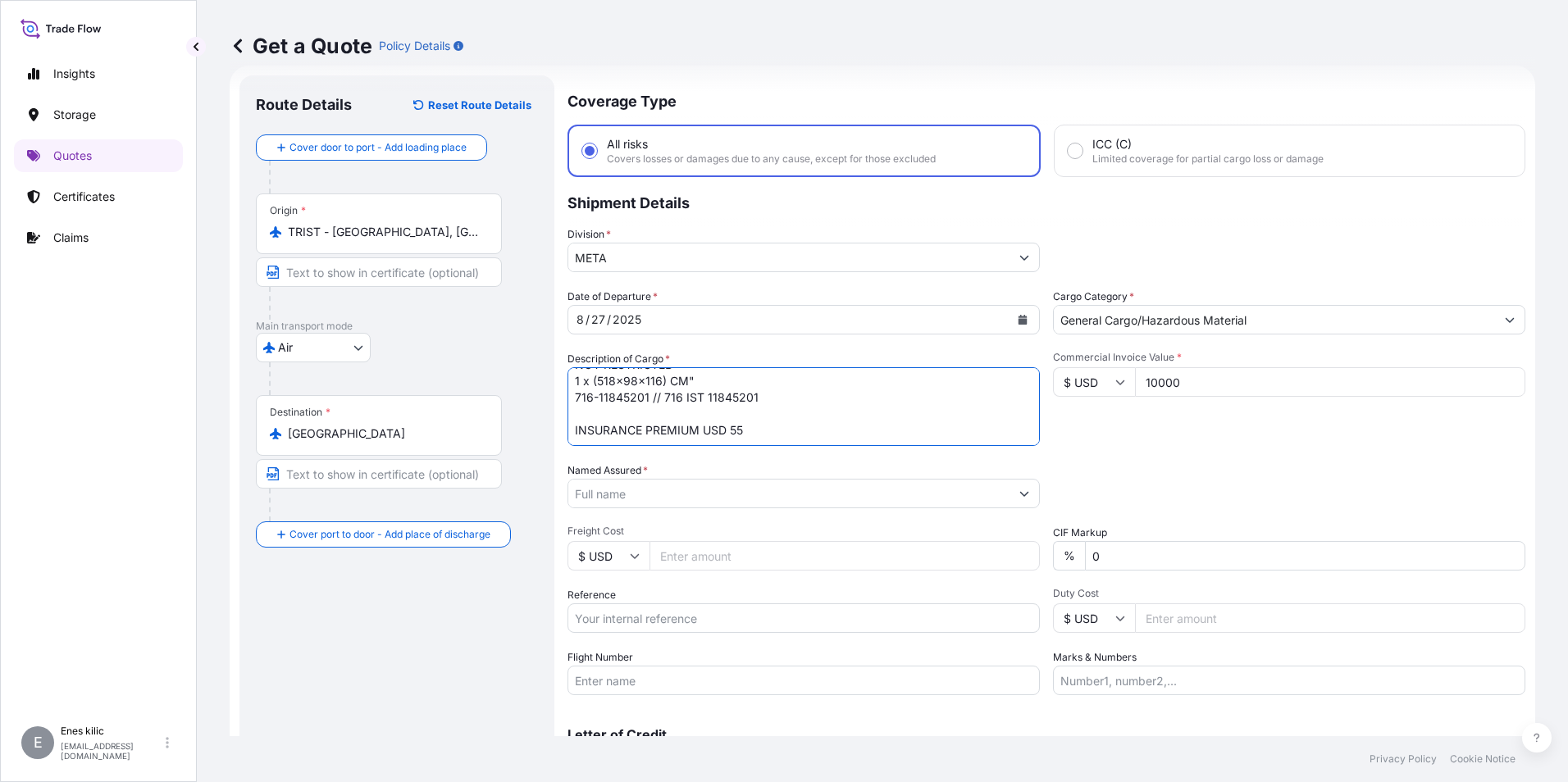
type textarea ""ALUMINUM POLE, LIGHTING FIXTURES, ANCHOR BOLTS, BOLT COVERS HSCODES:7616999090…"
click at [1196, 458] on div "Date of Departure * 8 / 27 / 2025 Cargo Category * General Cargo/Hazardous Mate…" at bounding box center [1046, 492] width 958 height 406
click at [691, 490] on input "Named Assured *" at bounding box center [786, 493] width 436 height 29
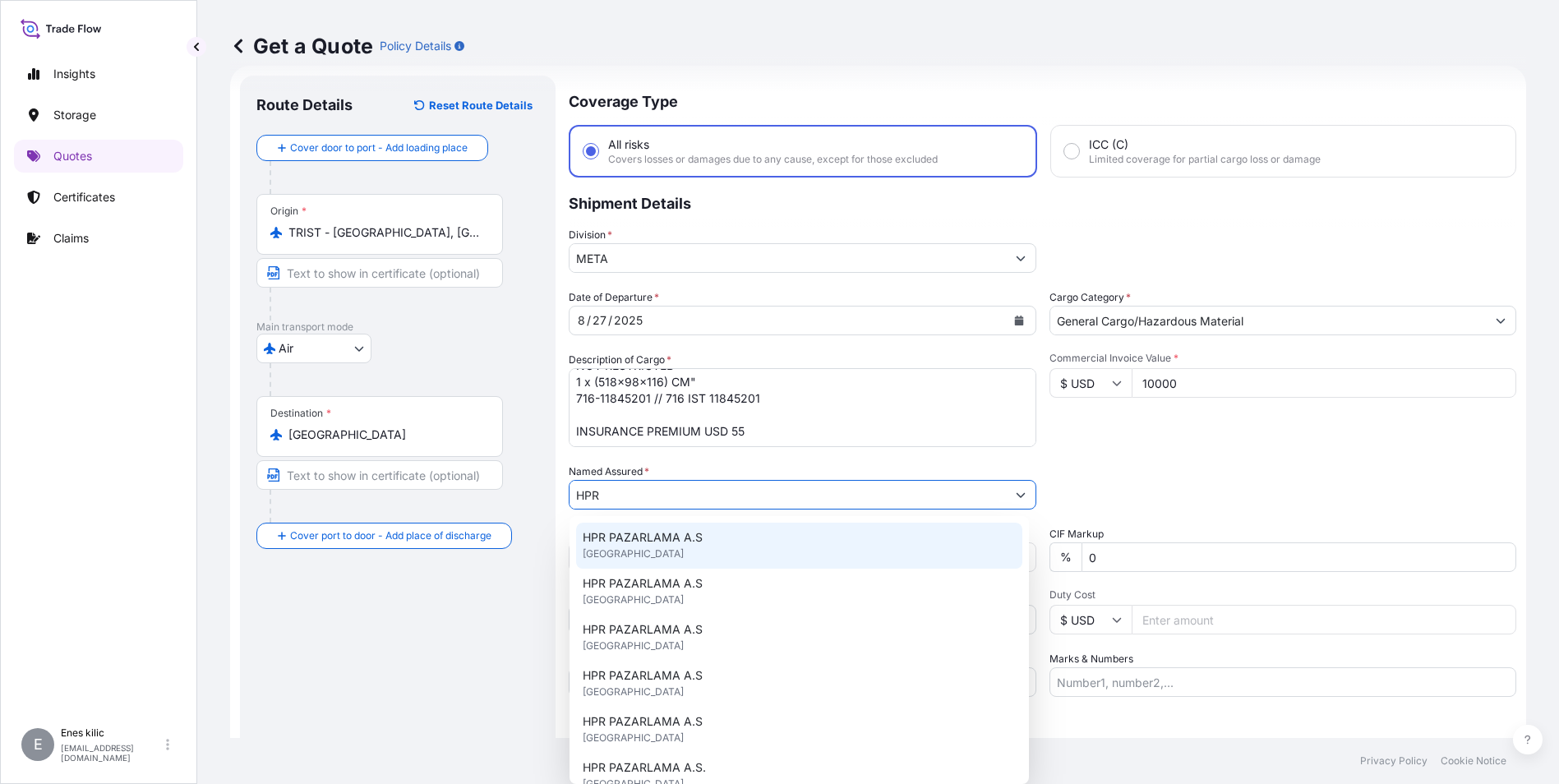
click at [672, 544] on span "HPR PAZARLAMA A.S" at bounding box center [643, 537] width 120 height 16
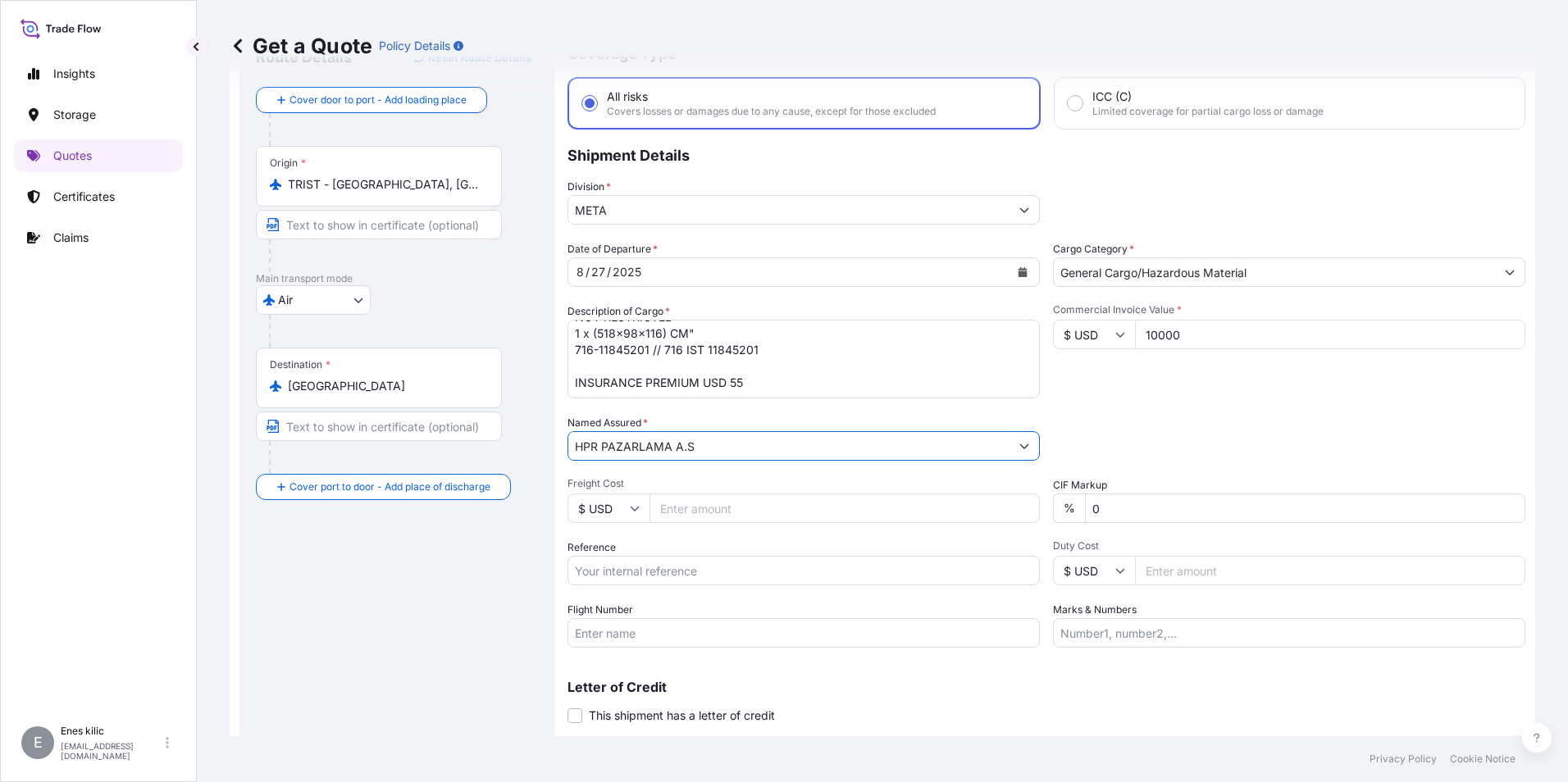
scroll to position [117, 0]
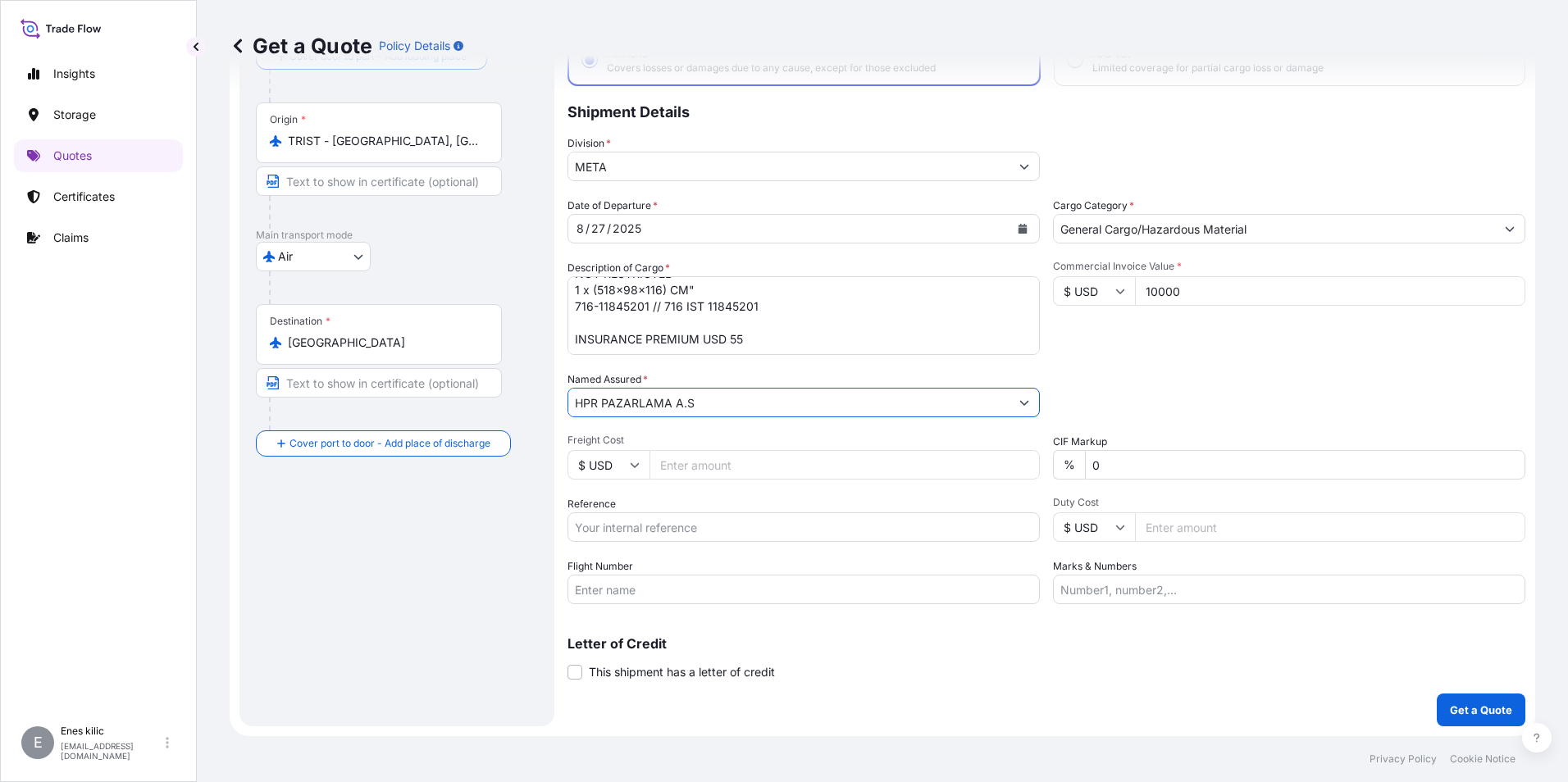
type input "HPR PAZARLAMA A.S"
click at [665, 523] on input "Reference" at bounding box center [804, 526] width 473 height 29
drag, startPoint x: 765, startPoint y: 336, endPoint x: 762, endPoint y: 328, distance: 8.5
click at [765, 336] on textarea ""ALUMINUM POLE, LIGHTING FIXTURES, ANCHOR BOLTS, BOLT COVERS HSCODES:7616999090…" at bounding box center [804, 316] width 473 height 79
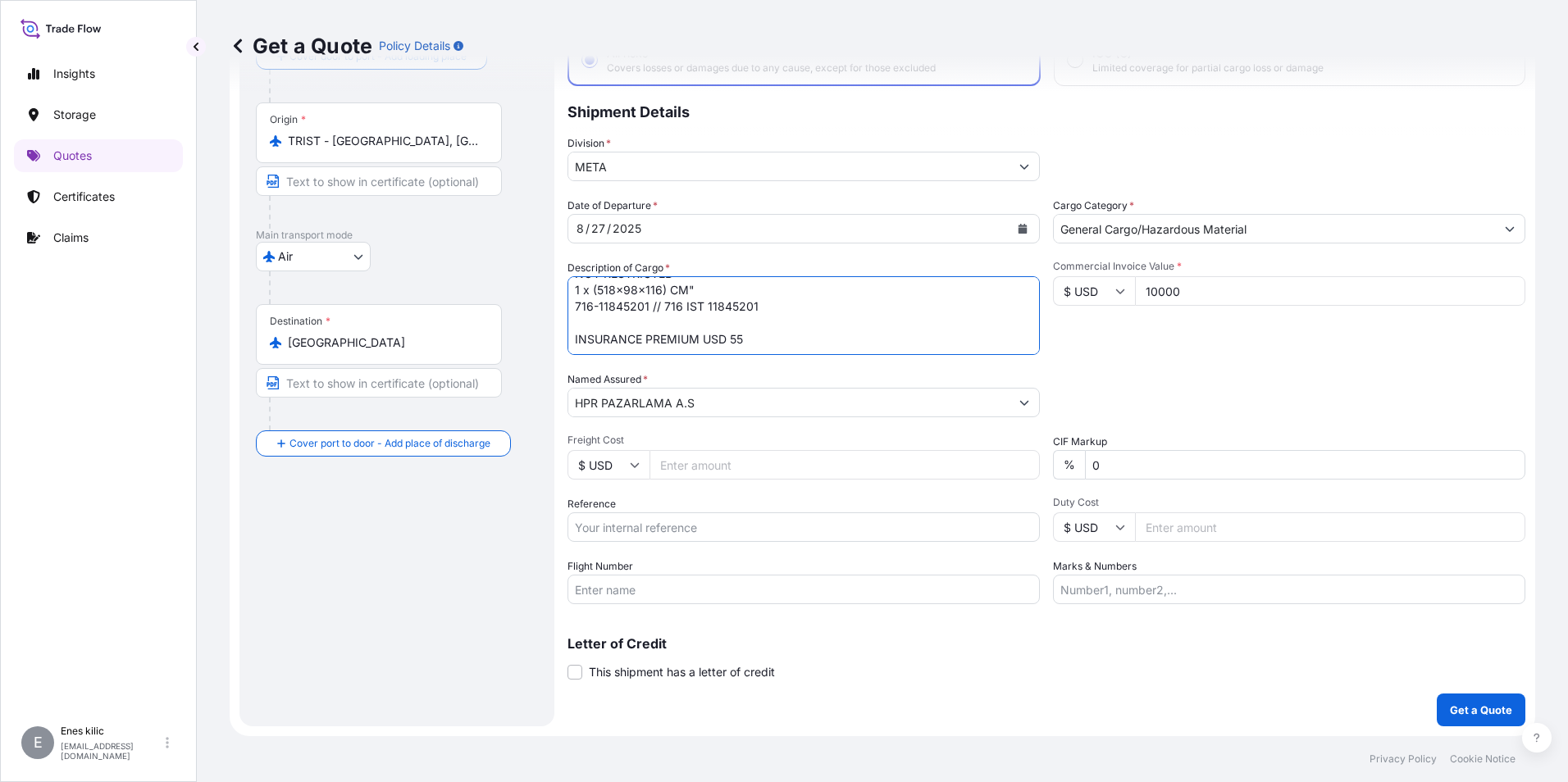
click at [742, 520] on input "Reference" at bounding box center [804, 526] width 473 height 29
click at [734, 494] on div "Date of Departure * 8 / 27 / 2025 Cargo Category * General Cargo/Hazardous Mate…" at bounding box center [1046, 400] width 958 height 406
click at [690, 577] on input "Flight Number" at bounding box center [804, 589] width 473 height 29
click at [956, 678] on div "Letter of Credit This shipment has a letter of credit Letter of credit * Letter…" at bounding box center [1046, 659] width 958 height 44
click at [787, 597] on input "Flight Number" at bounding box center [804, 589] width 473 height 29
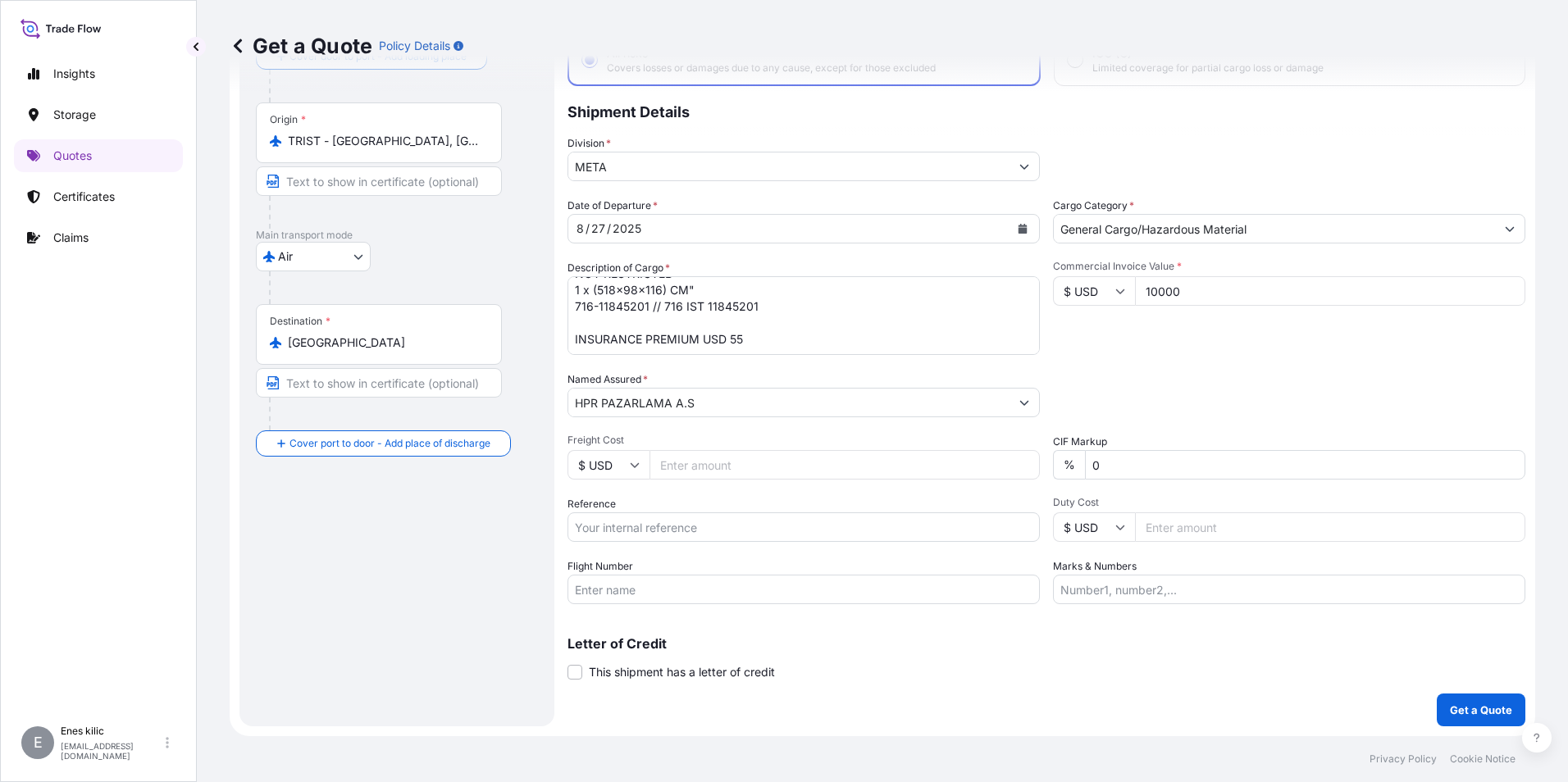
click at [733, 578] on input "Flight Number" at bounding box center [804, 589] width 473 height 29
paste input "MB 0621/27"
type input "MB 0621/27"
click at [1224, 588] on input "Marks & Numbers" at bounding box center [1288, 589] width 473 height 29
click at [930, 679] on div "Letter of Credit This shipment has a letter of credit Letter of credit * Letter…" at bounding box center [1046, 659] width 958 height 44
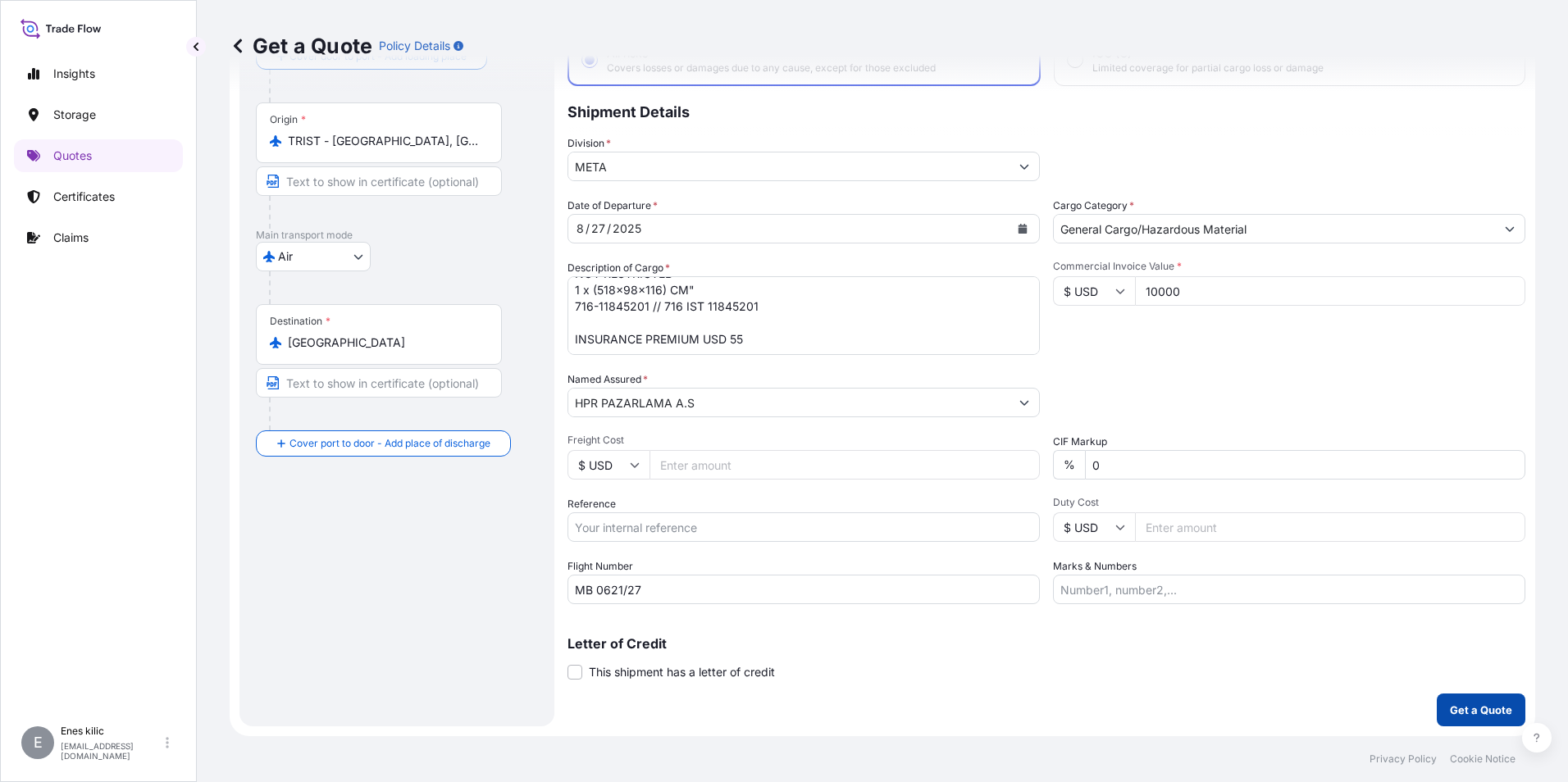
click at [1456, 715] on p "Get a Quote" at bounding box center [1481, 709] width 63 height 16
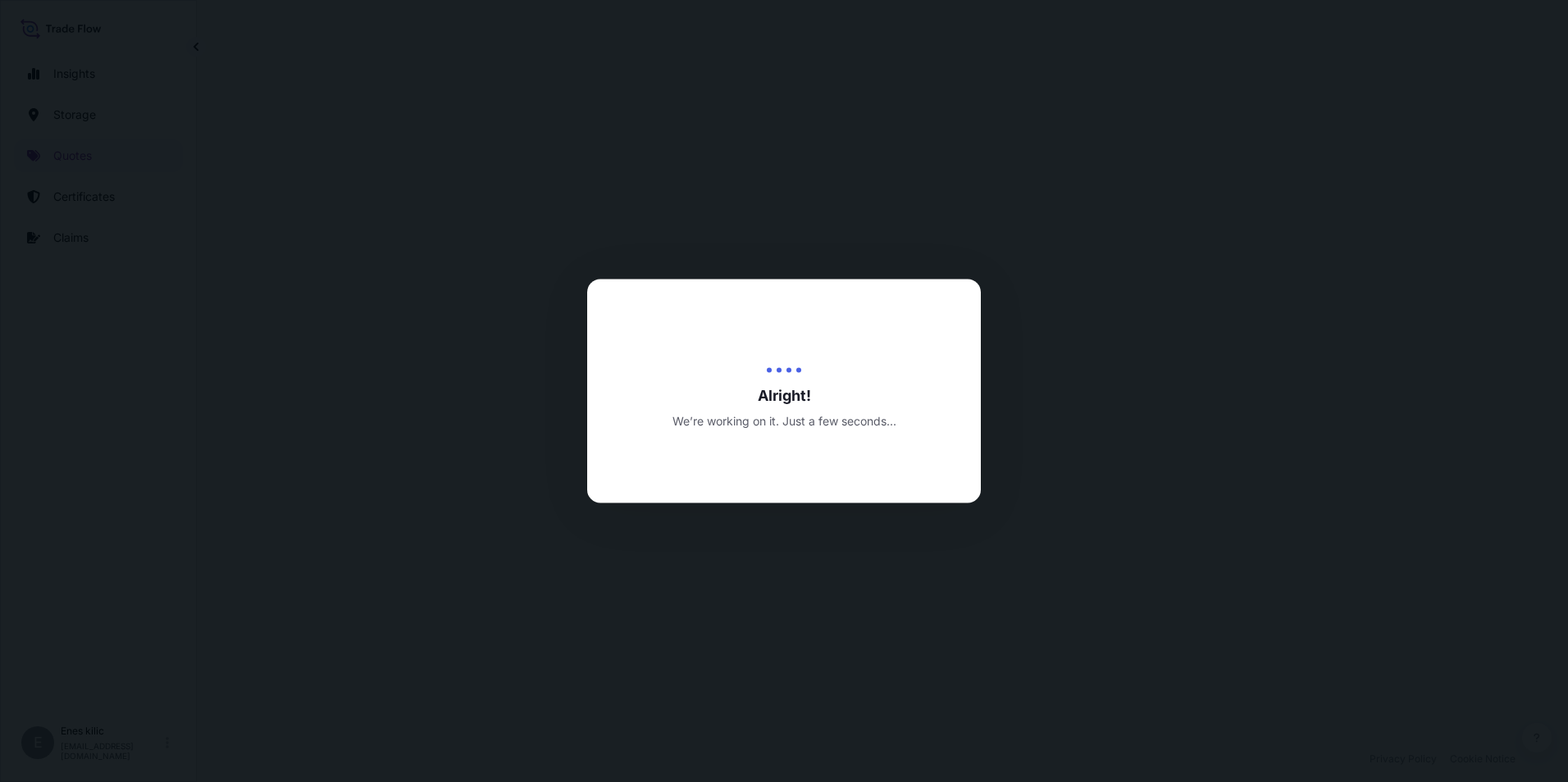
select select "Air"
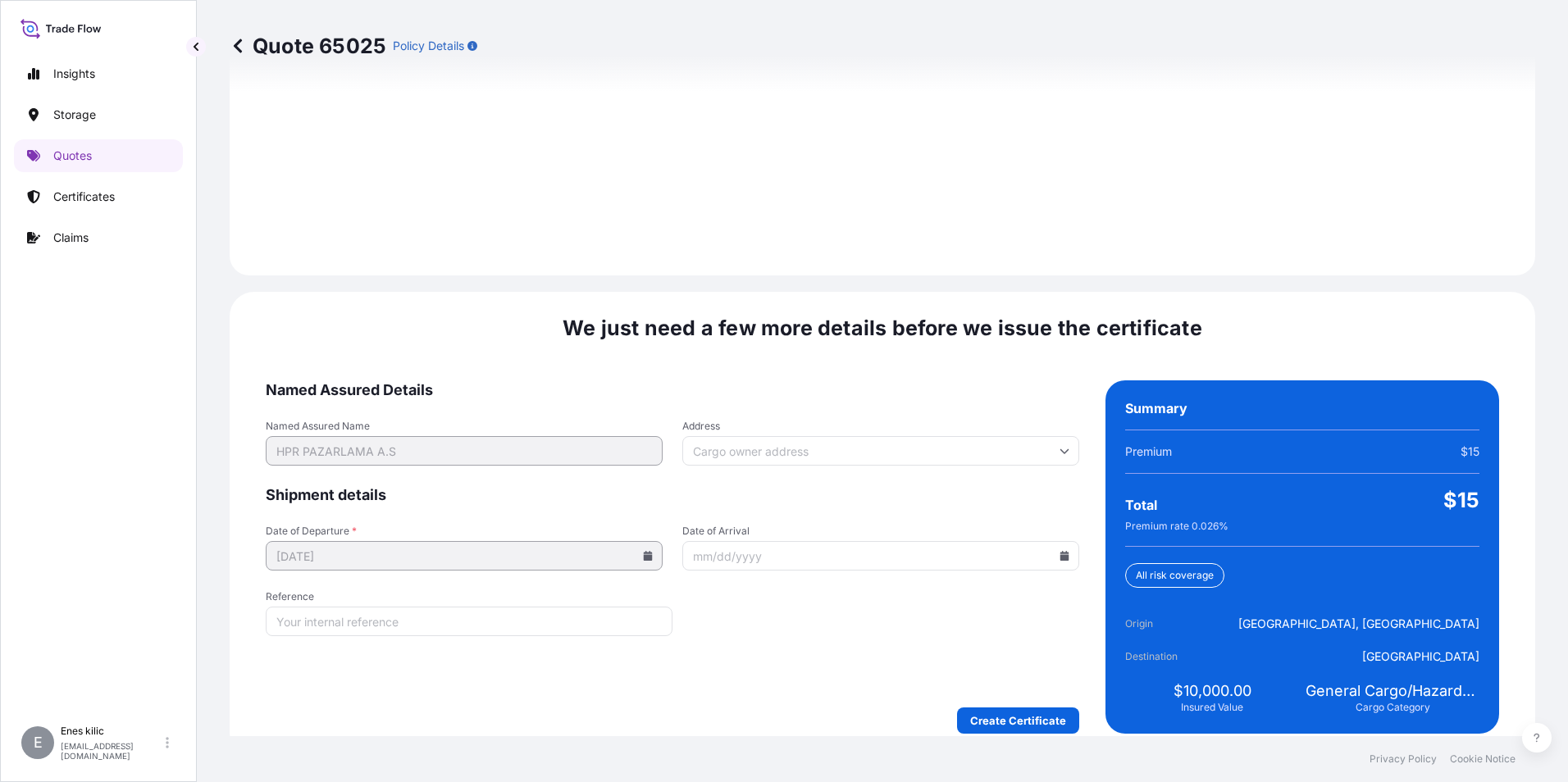
scroll to position [2308, 0]
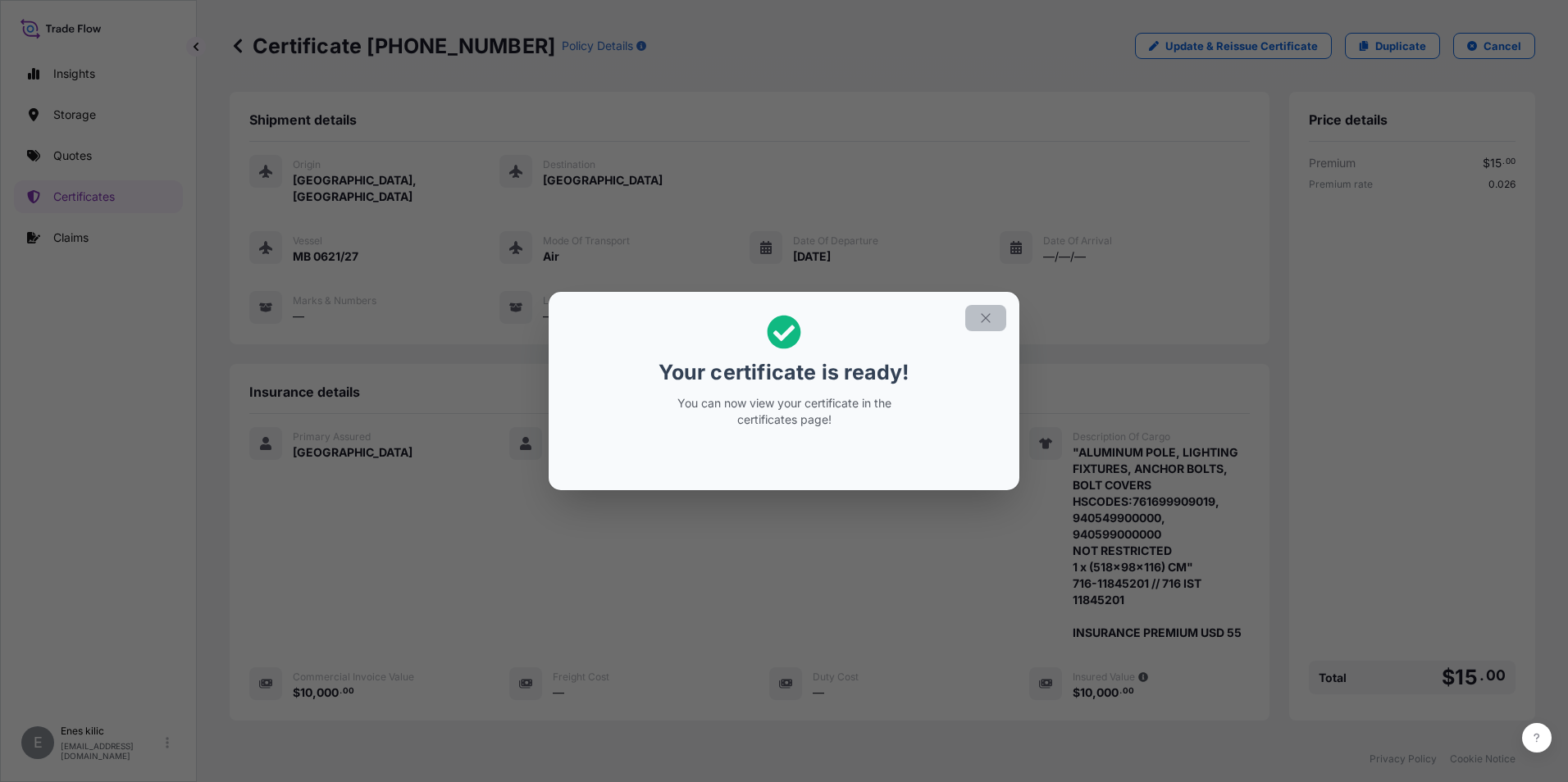
click at [985, 316] on icon "button" at bounding box center [985, 317] width 15 height 15
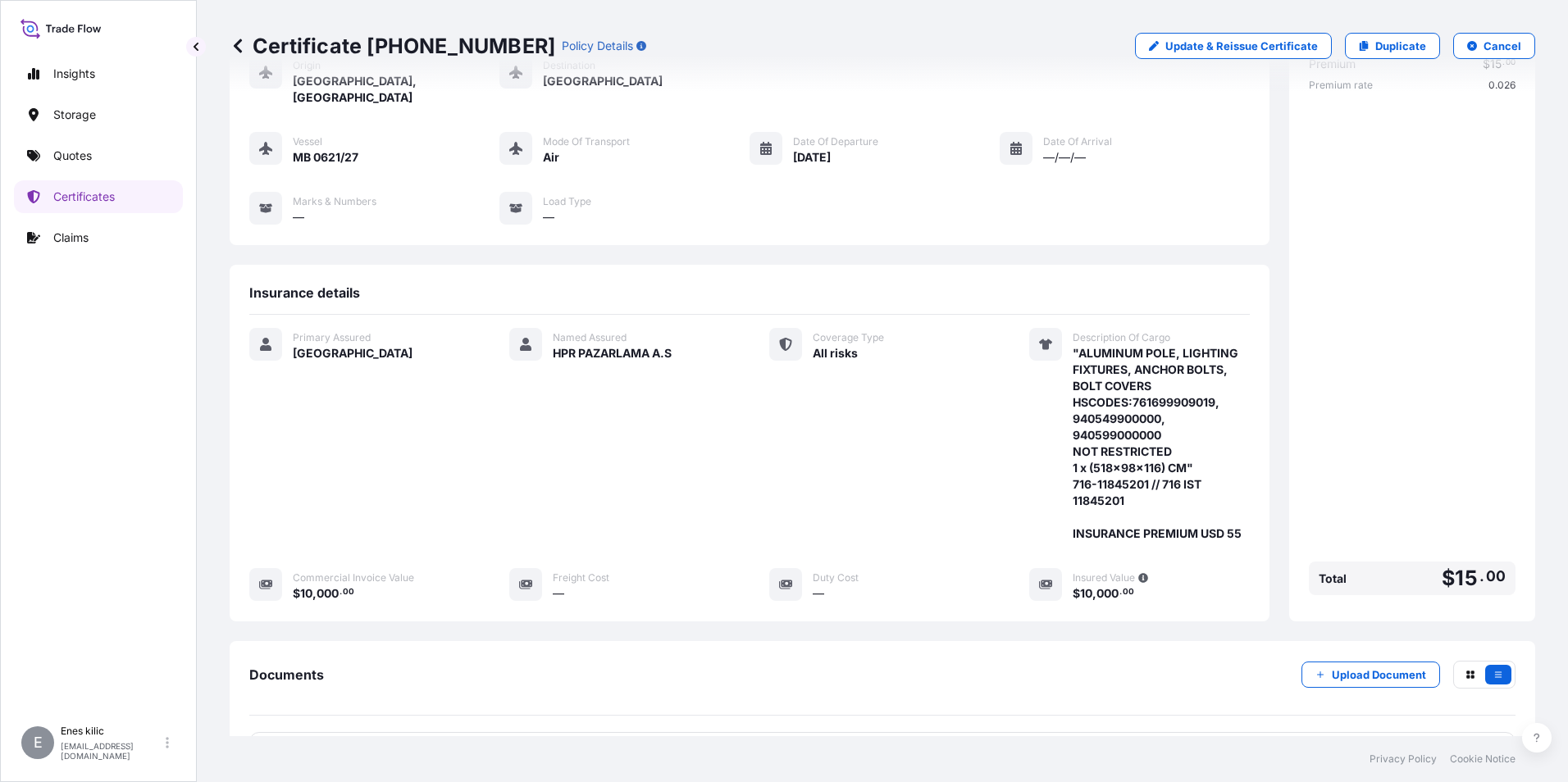
scroll to position [244, 0]
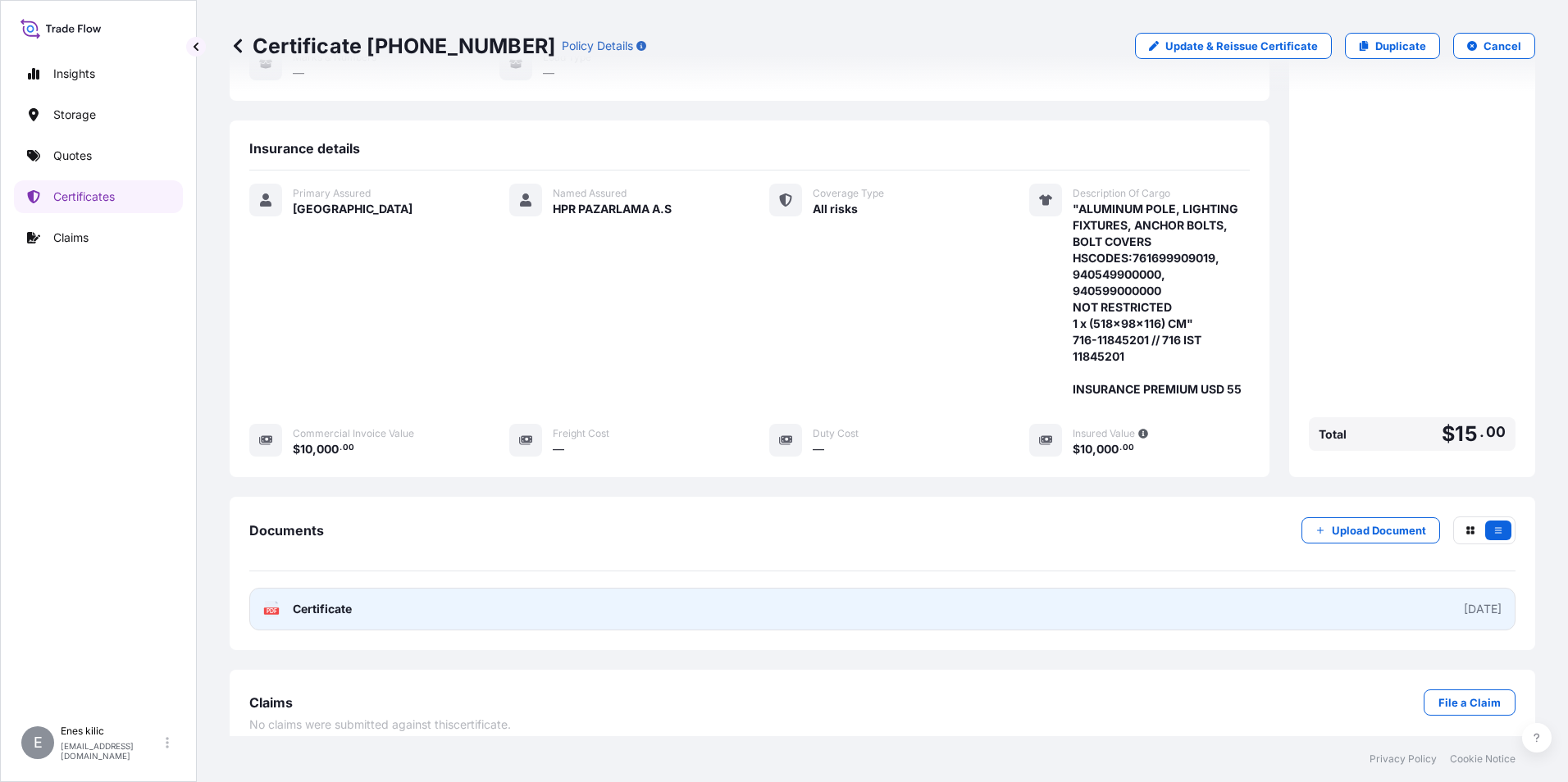
click at [323, 601] on span "Certificate" at bounding box center [322, 609] width 59 height 16
click at [311, 601] on span "Certificate" at bounding box center [322, 609] width 59 height 16
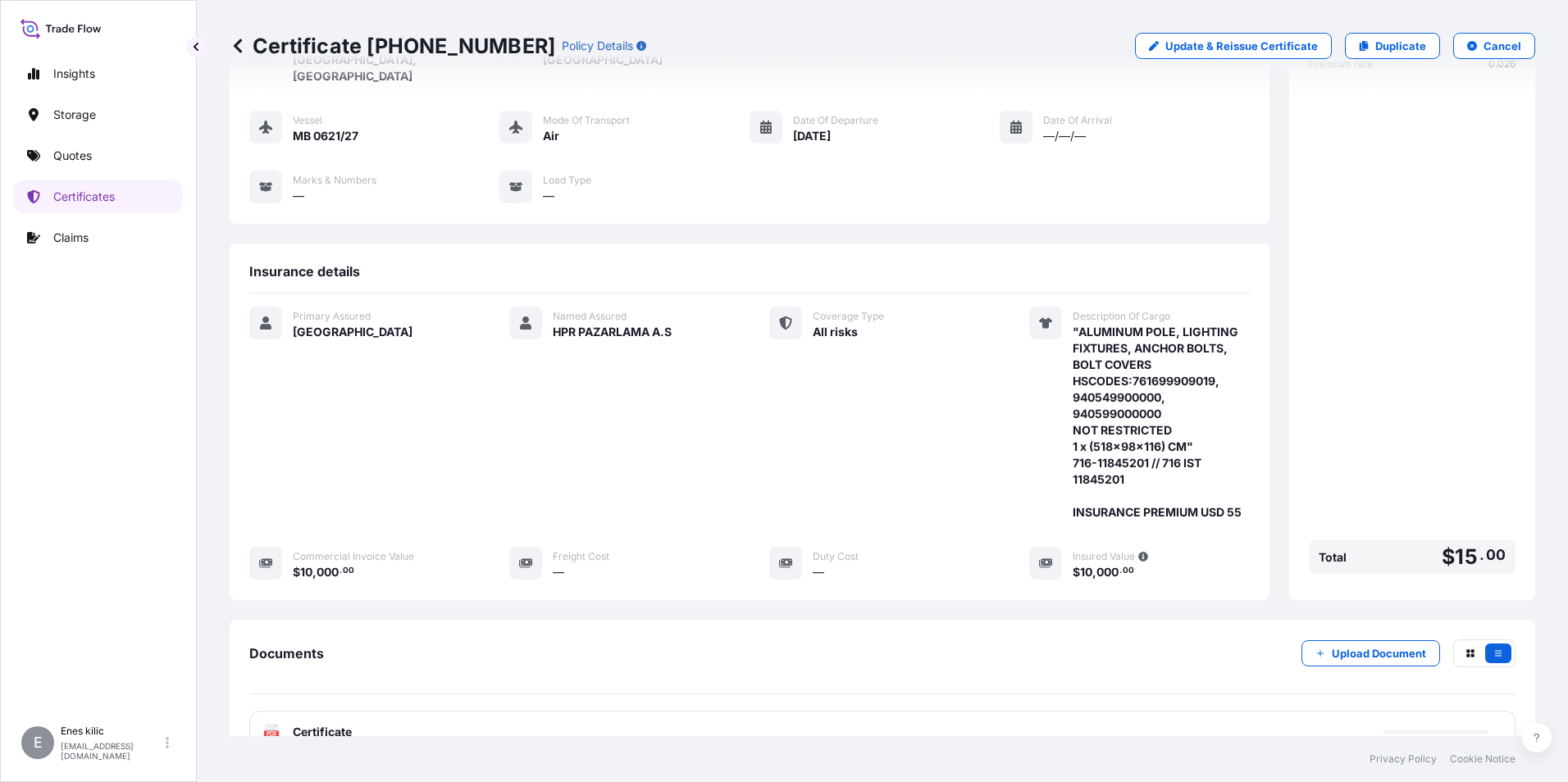
scroll to position [0, 0]
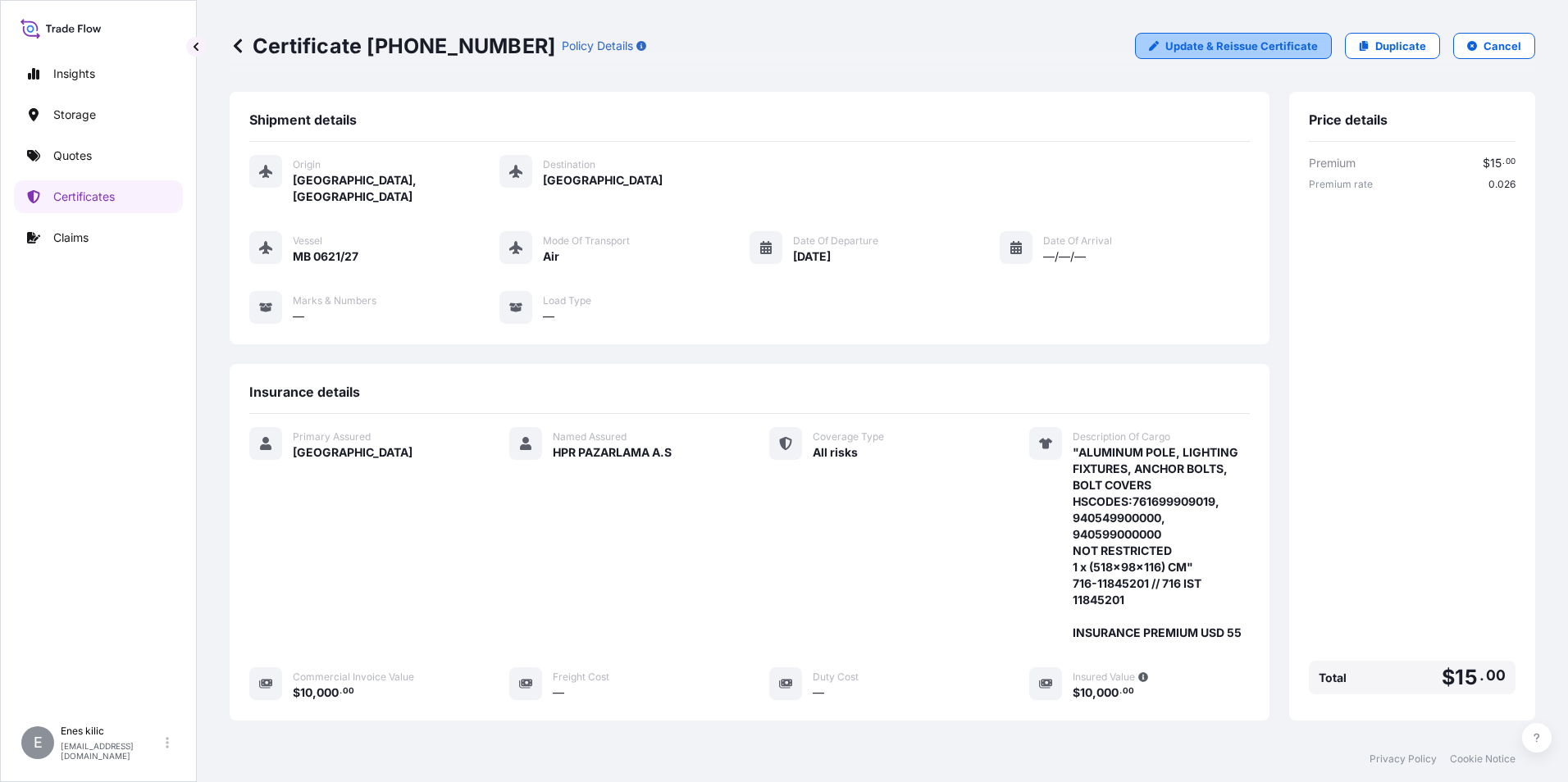
click at [1261, 43] on p "Update & Reissue Certificate" at bounding box center [1241, 45] width 153 height 16
select select "Air"
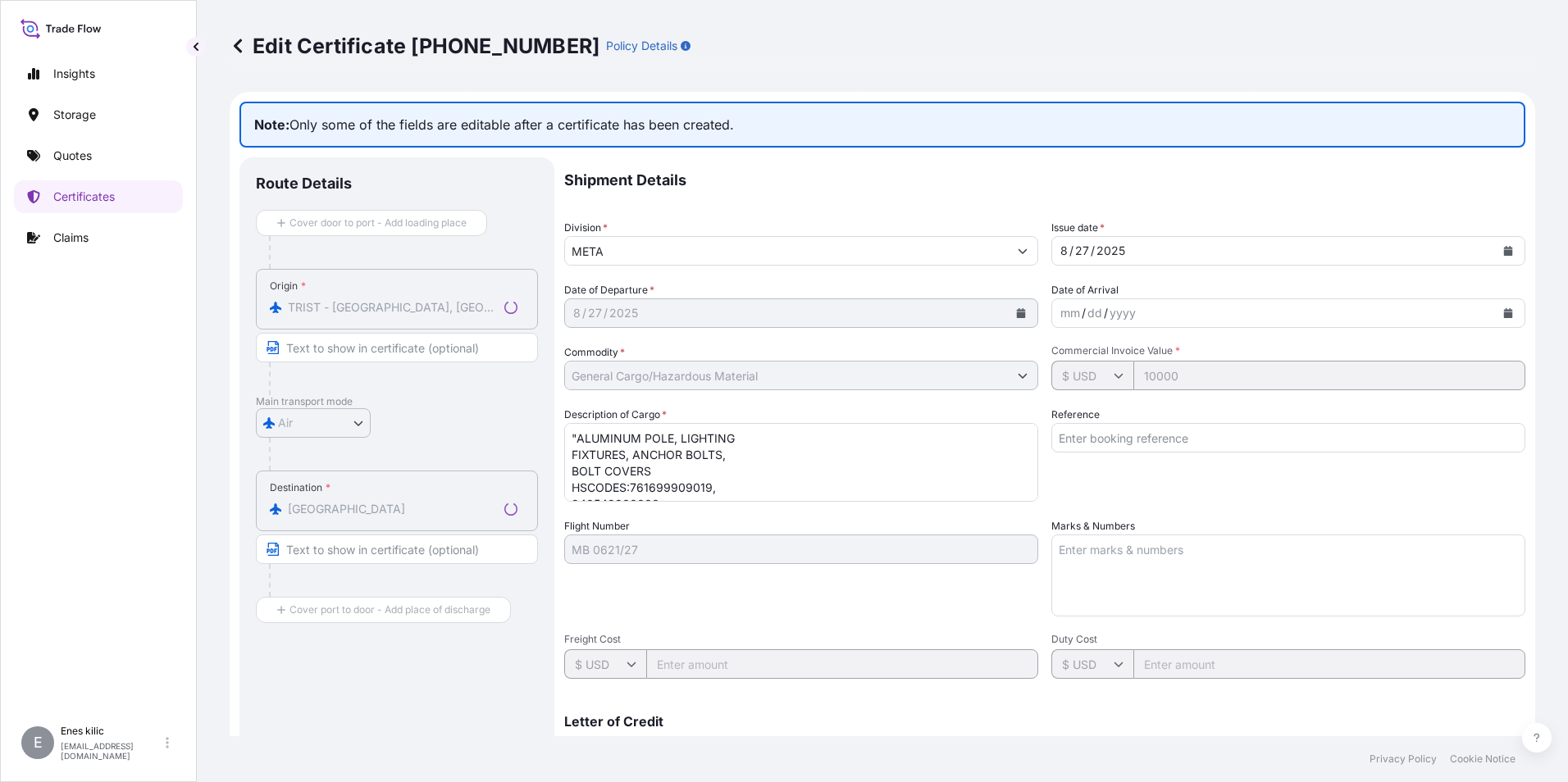
select select "31600"
click at [760, 488] on textarea ""ALUMINUM POLE, LIGHTING FIXTURES, ANCHOR BOLTS, BOLT COVERS HSCODES:7616999090…" at bounding box center [801, 462] width 474 height 79
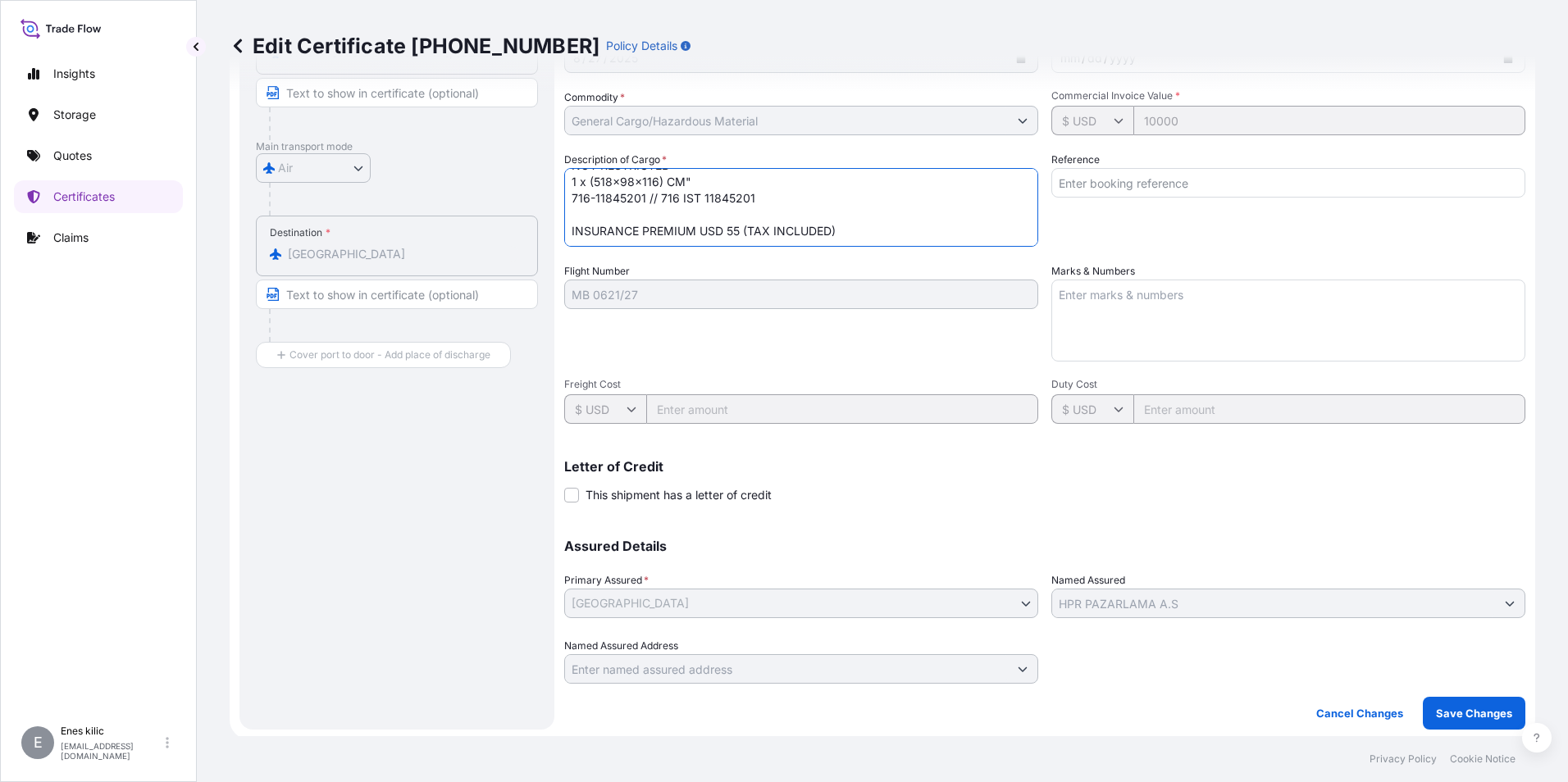
scroll to position [258, 0]
type textarea ""ALUMINUM POLE, LIGHTING FIXTURES, ANCHOR BOLTS, BOLT COVERS HSCODES:7616999090…"
click at [1468, 711] on p "Save Changes" at bounding box center [1474, 709] width 76 height 16
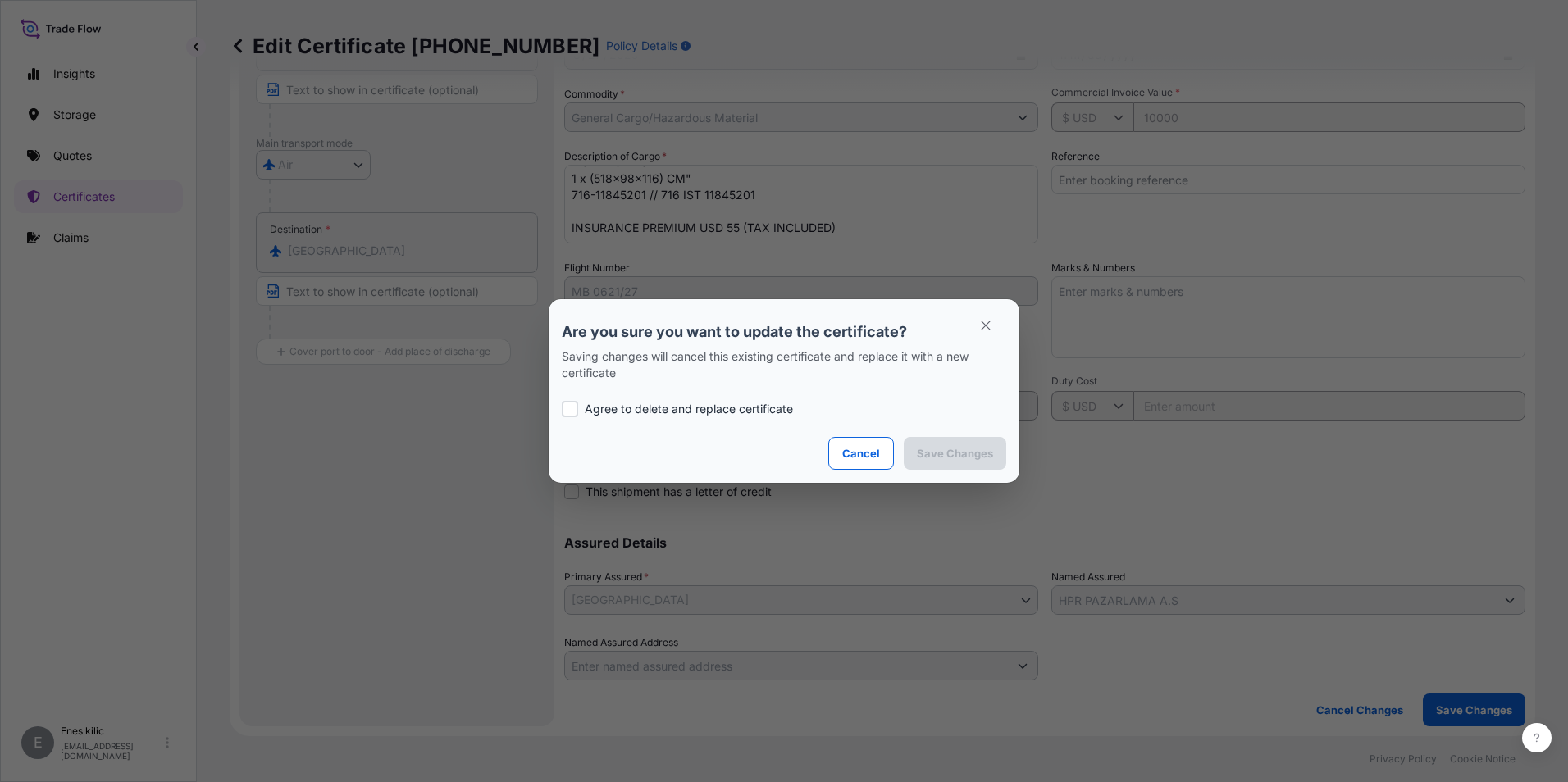
click at [679, 413] on p "Agree to delete and replace certificate" at bounding box center [689, 408] width 208 height 16
checkbox input "true"
click at [951, 449] on p "Save Changes" at bounding box center [955, 453] width 76 height 16
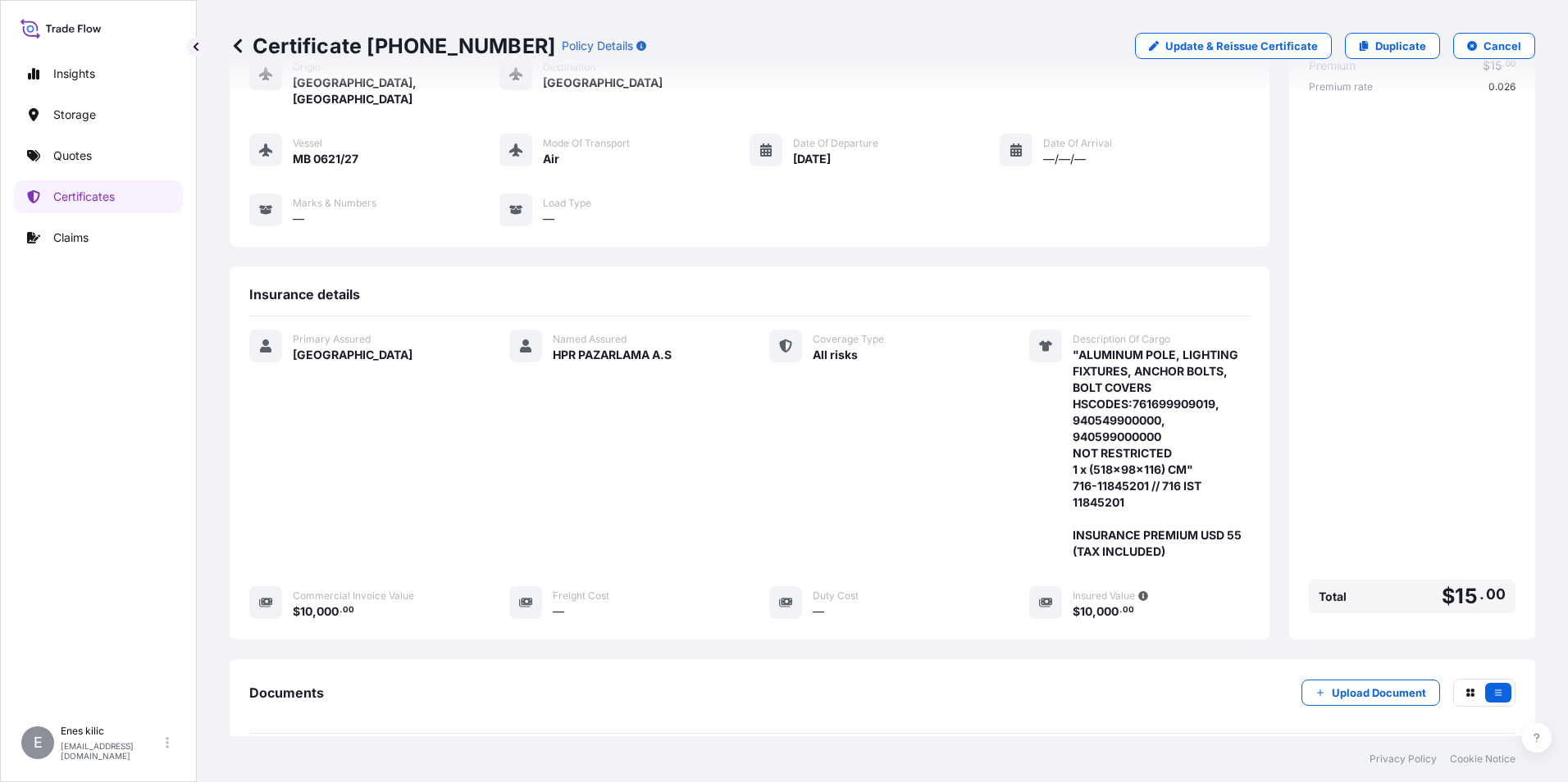
scroll to position [260, 0]
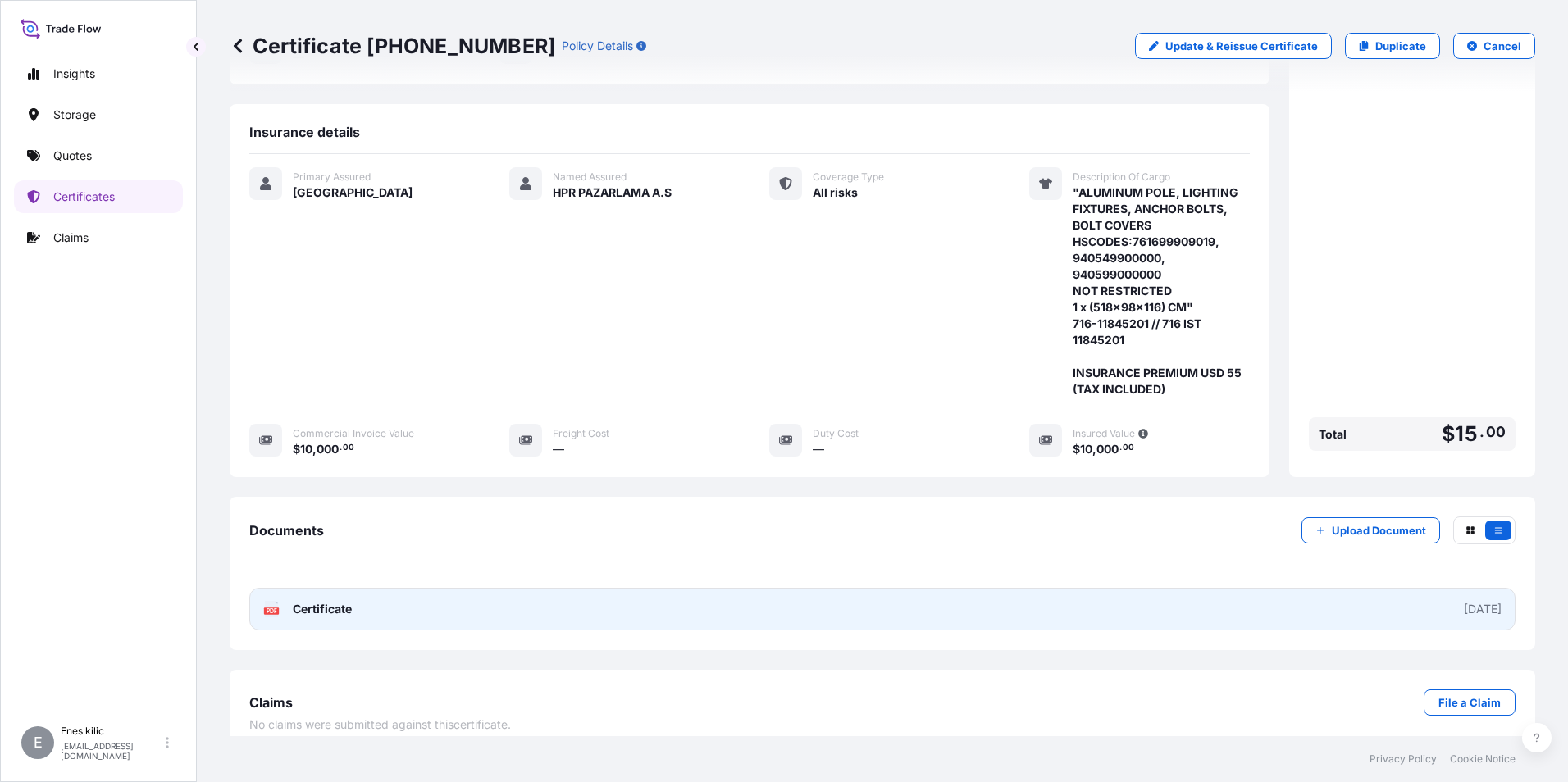
click at [316, 587] on link "PDF Certificate [DATE]" at bounding box center [883, 609] width 1266 height 43
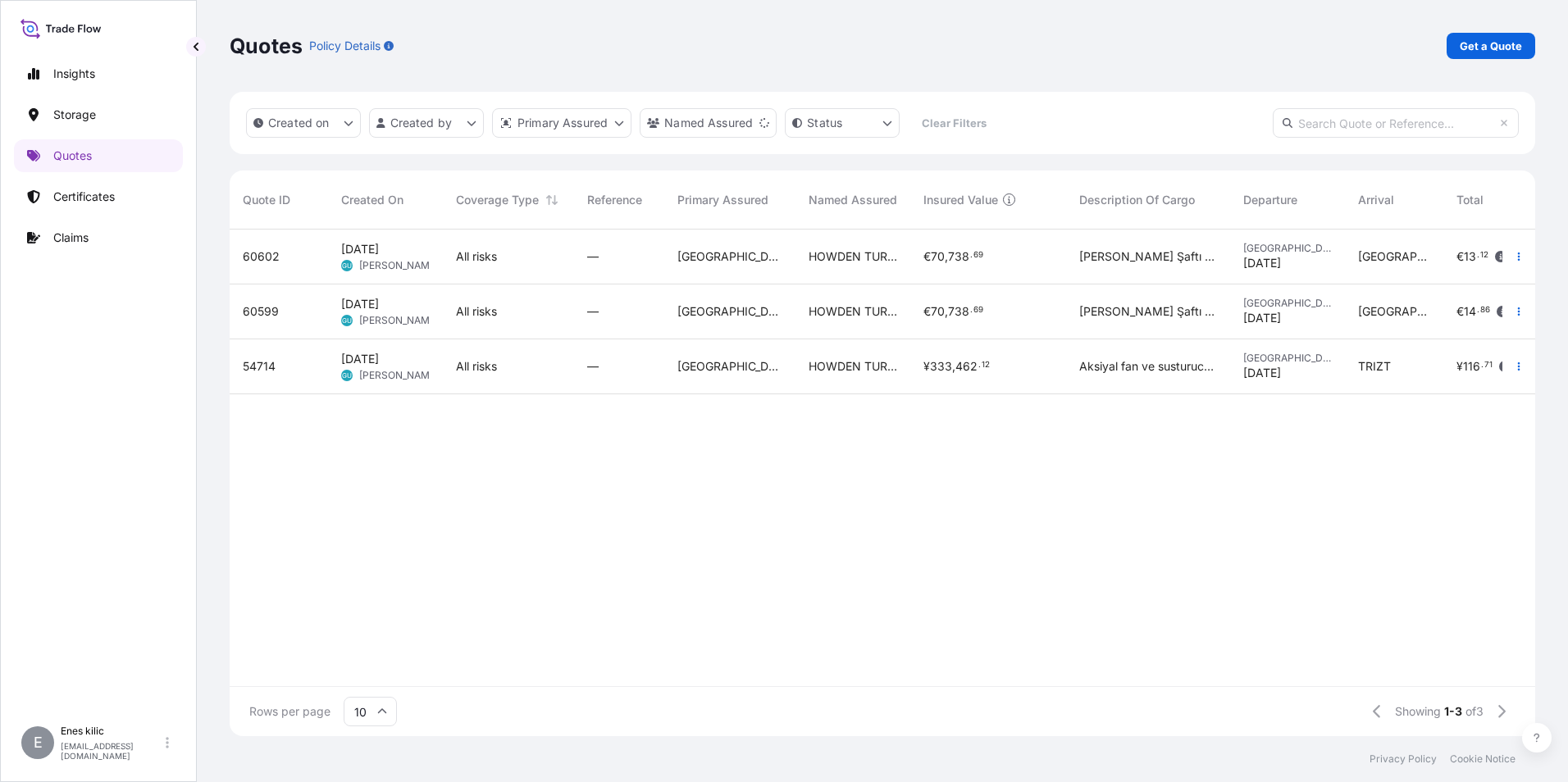
scroll to position [13, 13]
click at [77, 152] on p "Quotes" at bounding box center [72, 155] width 39 height 16
click at [1483, 46] on p "Get a Quote" at bounding box center [1491, 45] width 63 height 16
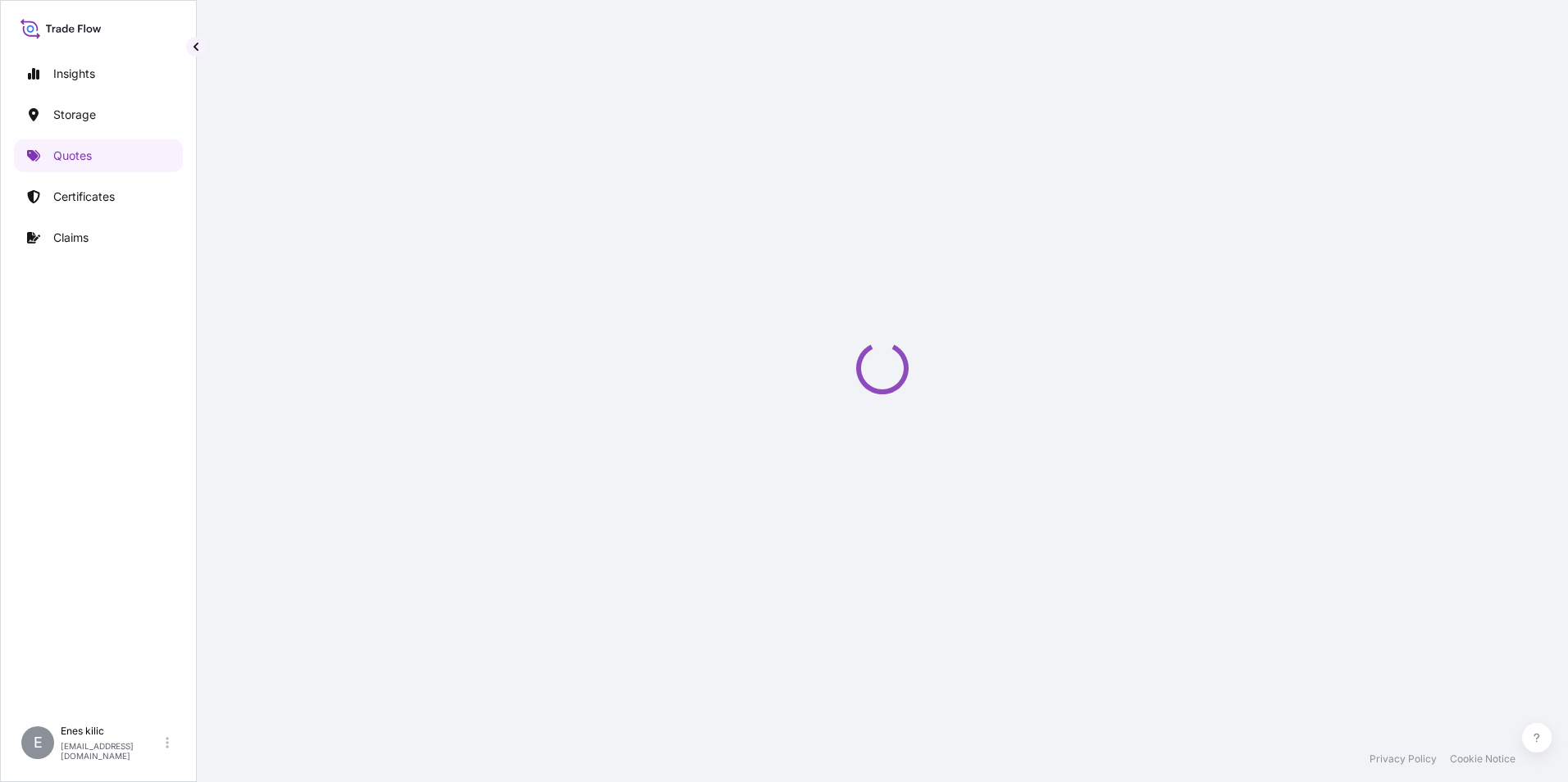
select select "Water"
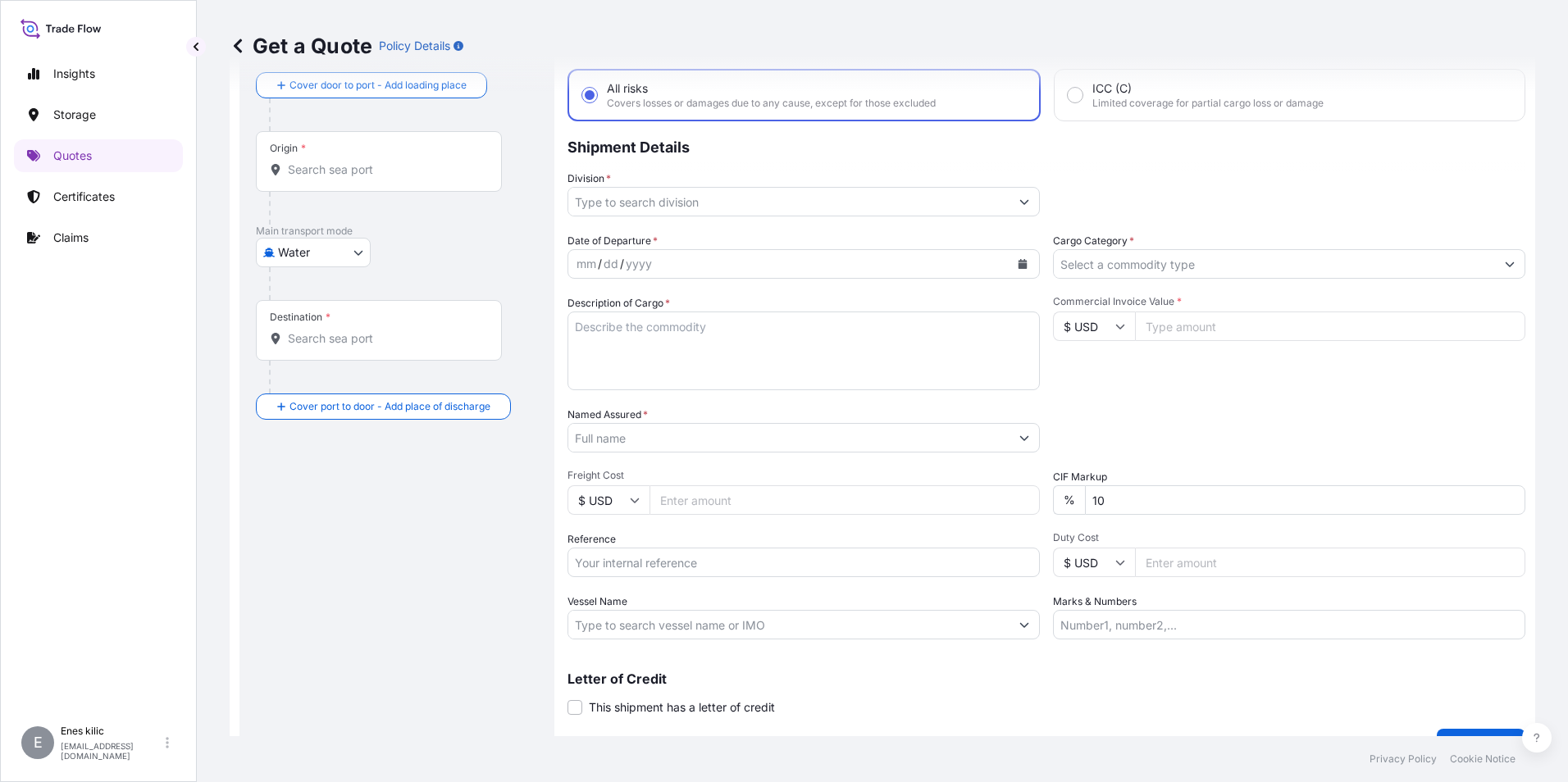
scroll to position [108, 0]
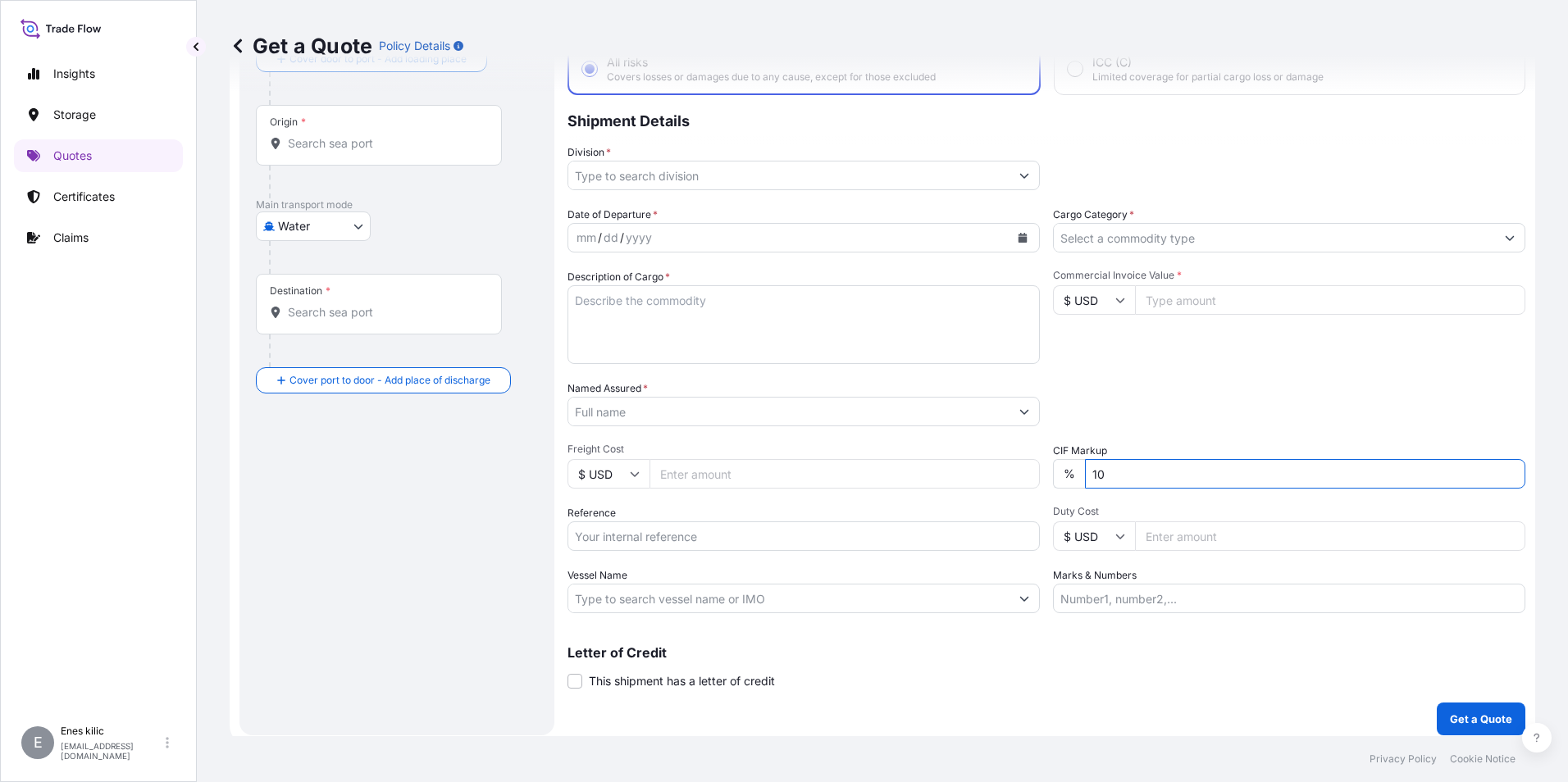
click at [1125, 477] on input "10" at bounding box center [1305, 473] width 440 height 29
click at [1155, 423] on div "Packing Category Type to search a container mode Please select a primary mode o…" at bounding box center [1288, 404] width 473 height 46
drag, startPoint x: 1130, startPoint y: 474, endPoint x: 1041, endPoint y: 485, distance: 89.7
click at [1041, 485] on div "Date of Departure * mm / dd / yyyy Cargo Category * Description of Cargo * Comm…" at bounding box center [1046, 410] width 958 height 406
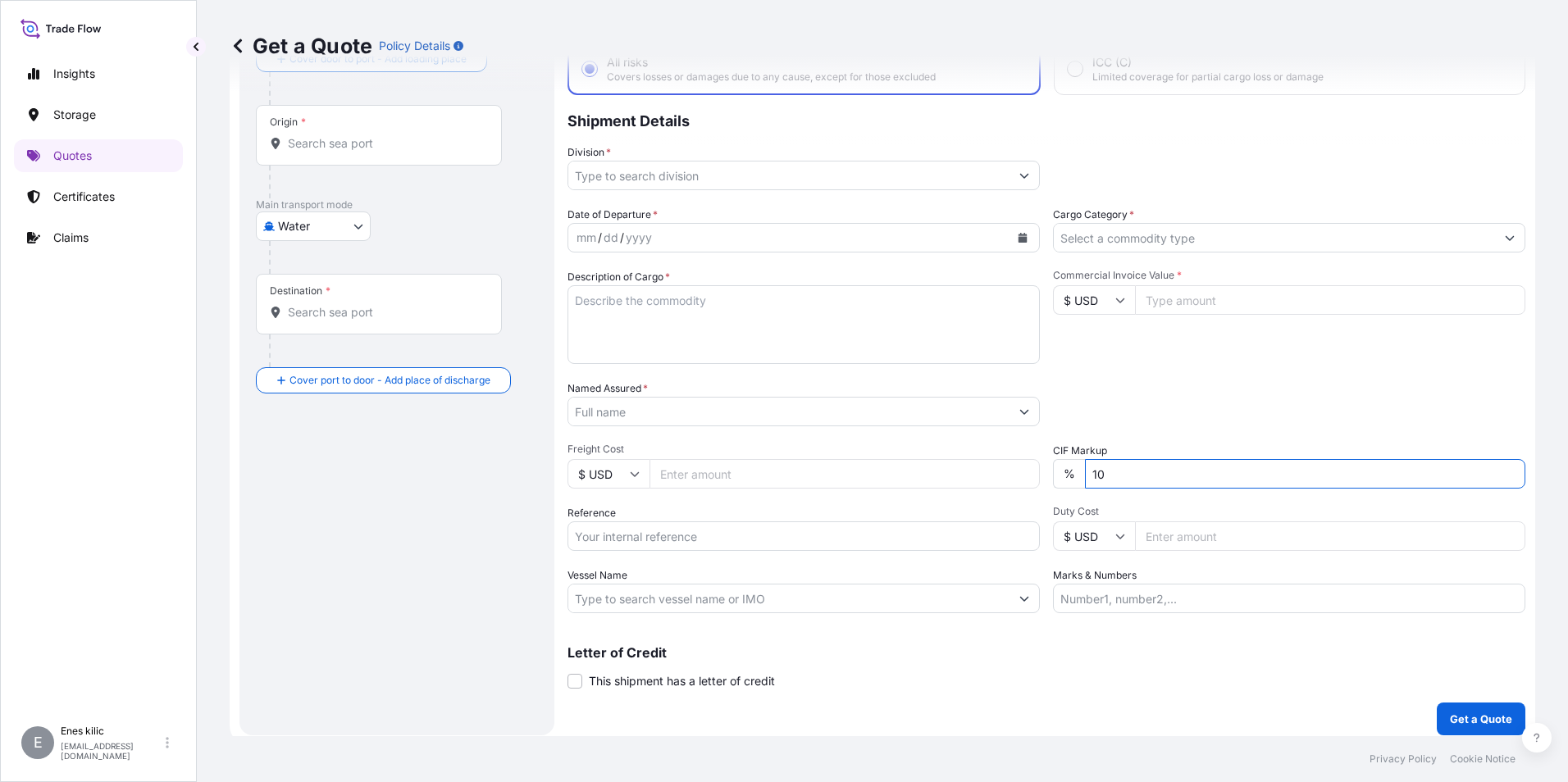
click at [1142, 414] on div "Packing Category Type to search a container mode Please select a primary mode o…" at bounding box center [1288, 404] width 473 height 46
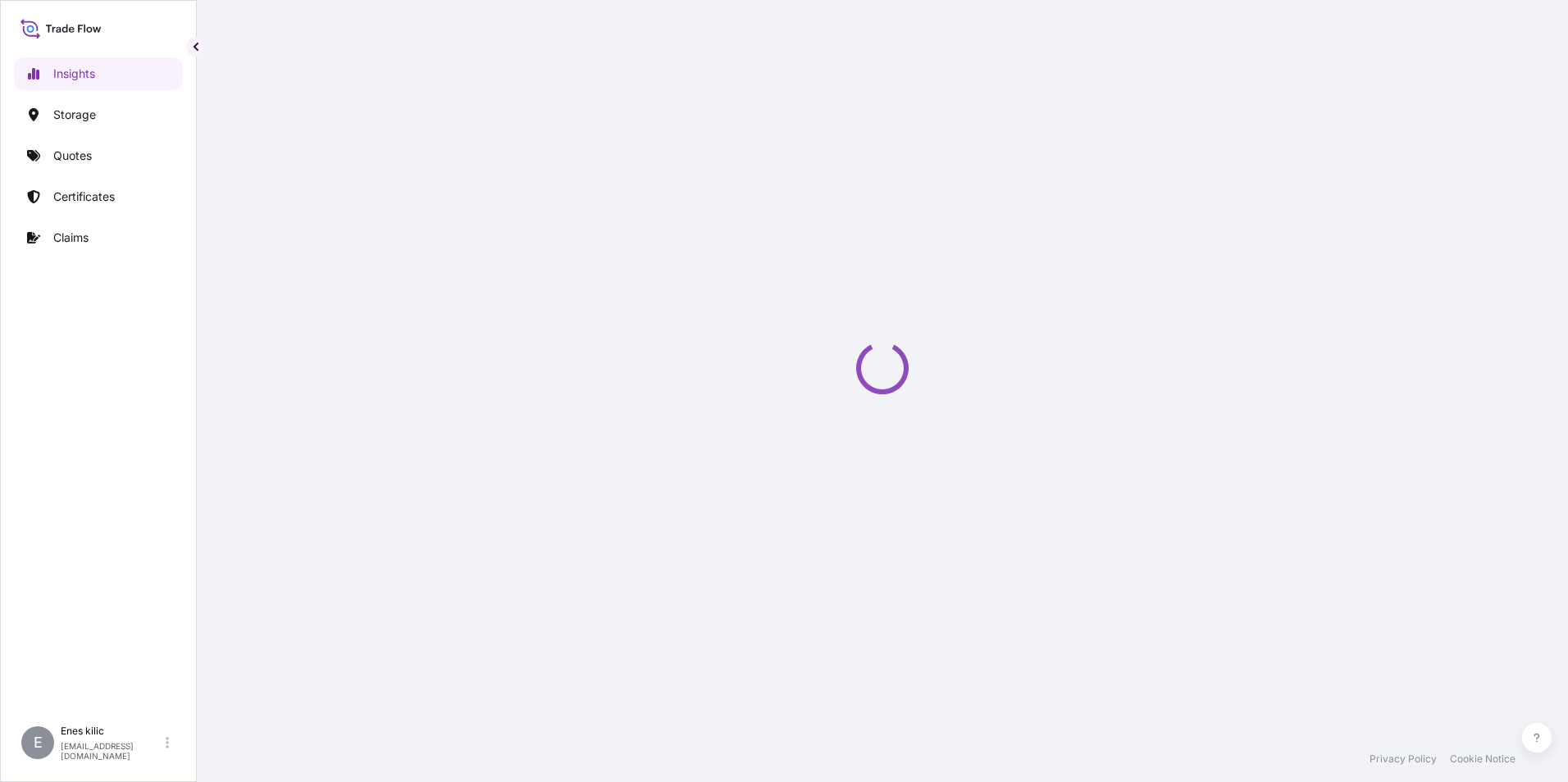
select select "2025"
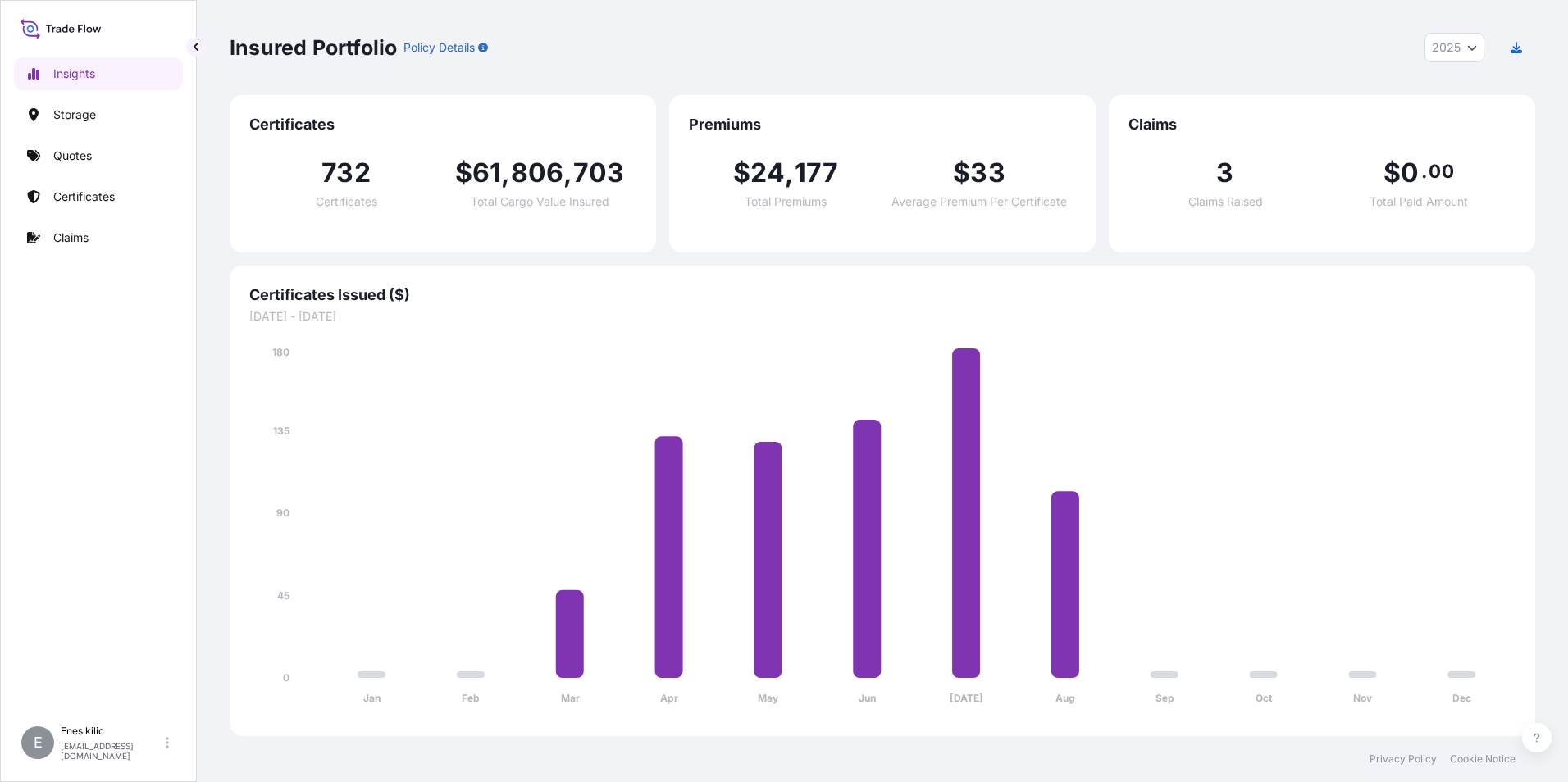
click at [131, 141] on link "Quotes" at bounding box center [98, 156] width 169 height 33
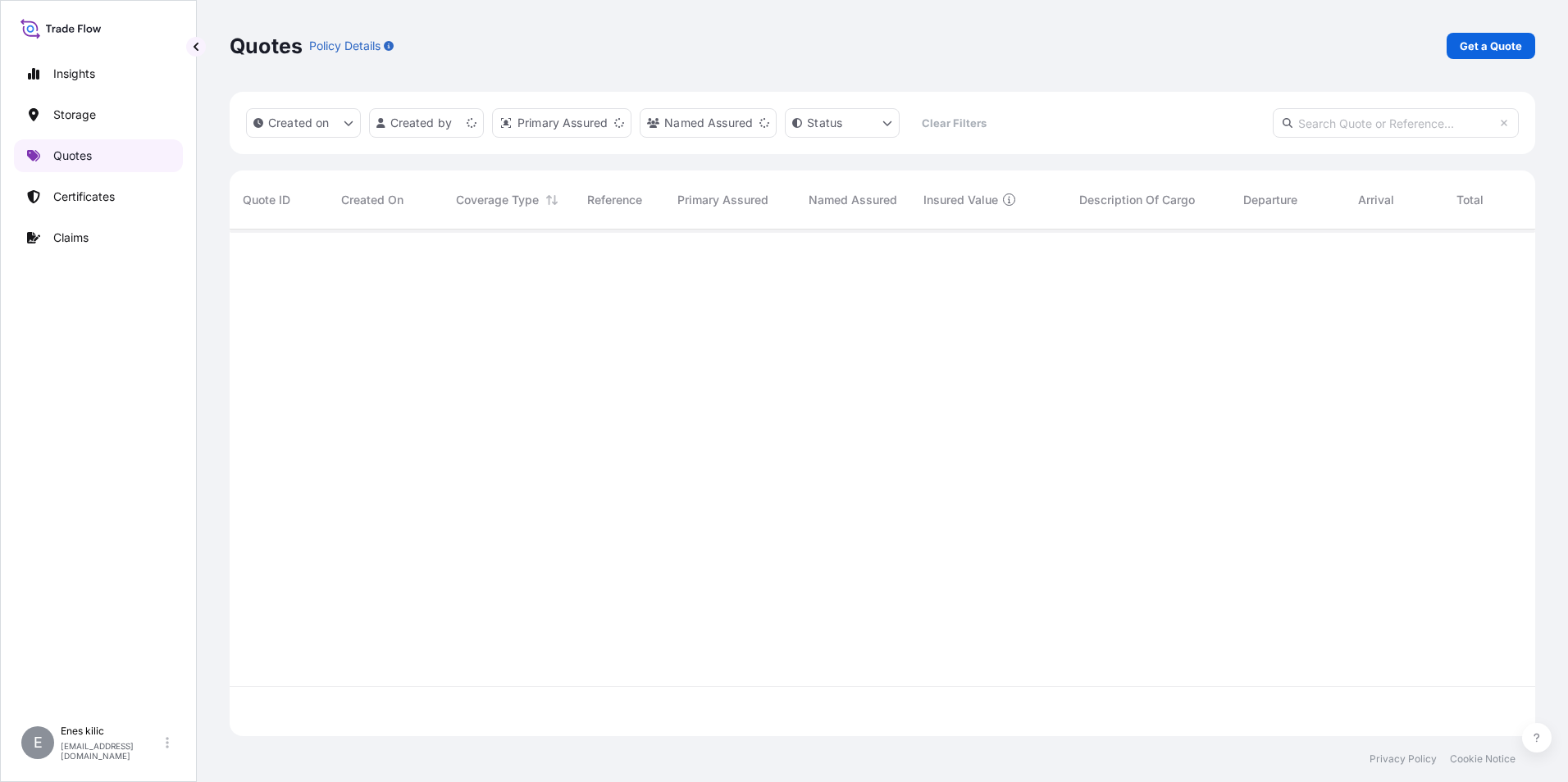
scroll to position [503, 1294]
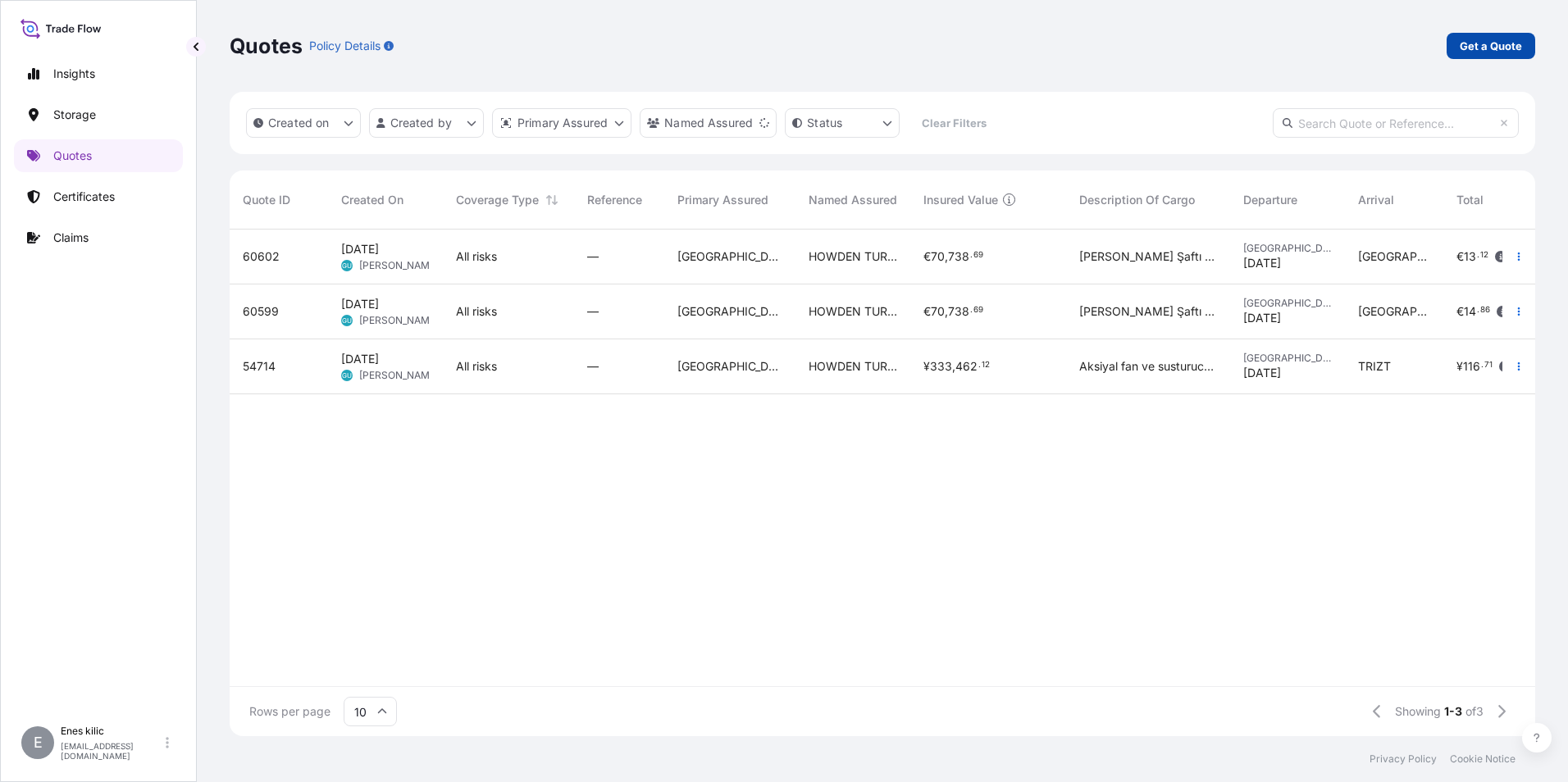
click at [1499, 53] on p "Get a Quote" at bounding box center [1491, 45] width 63 height 16
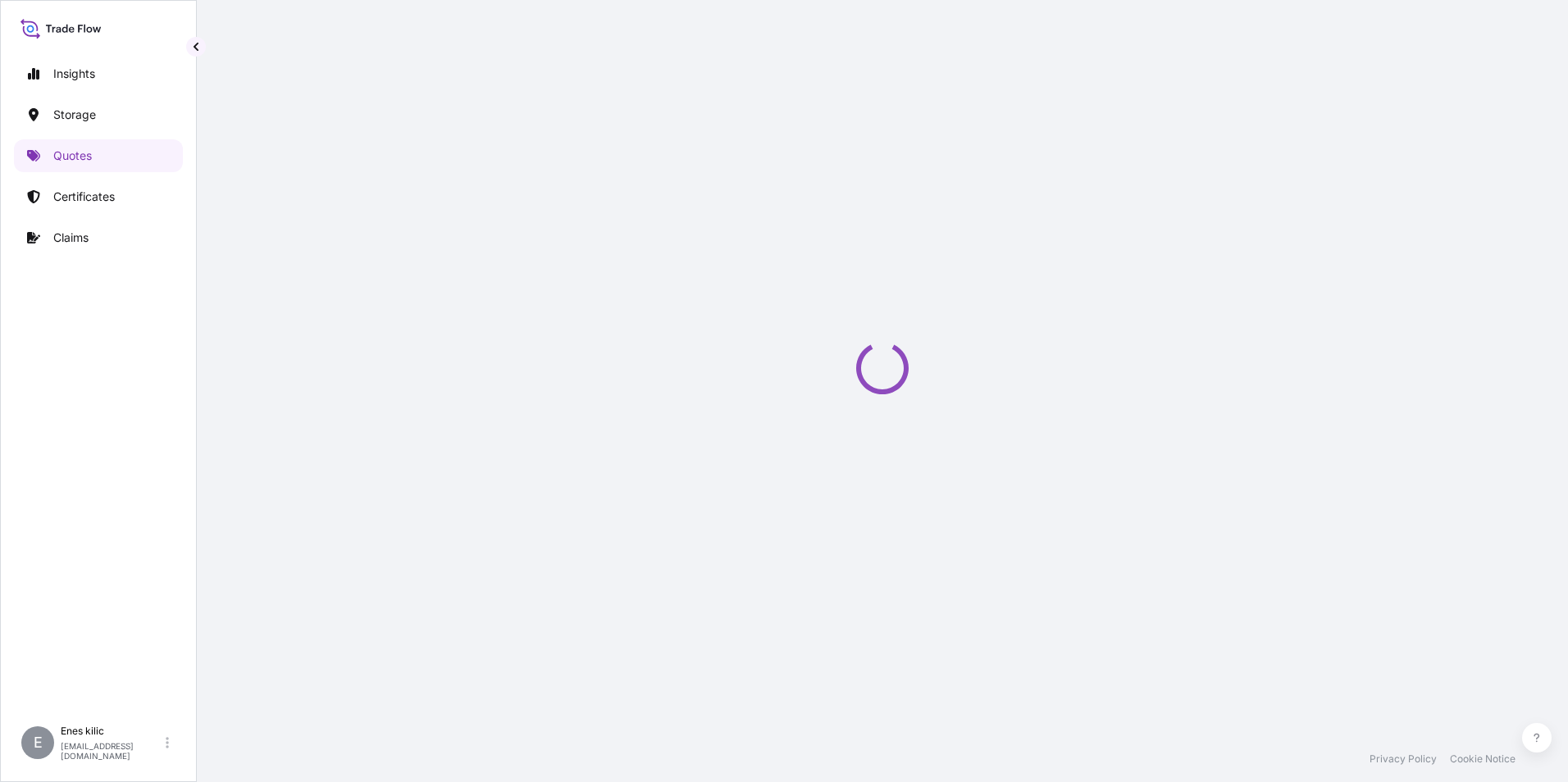
select select "Water"
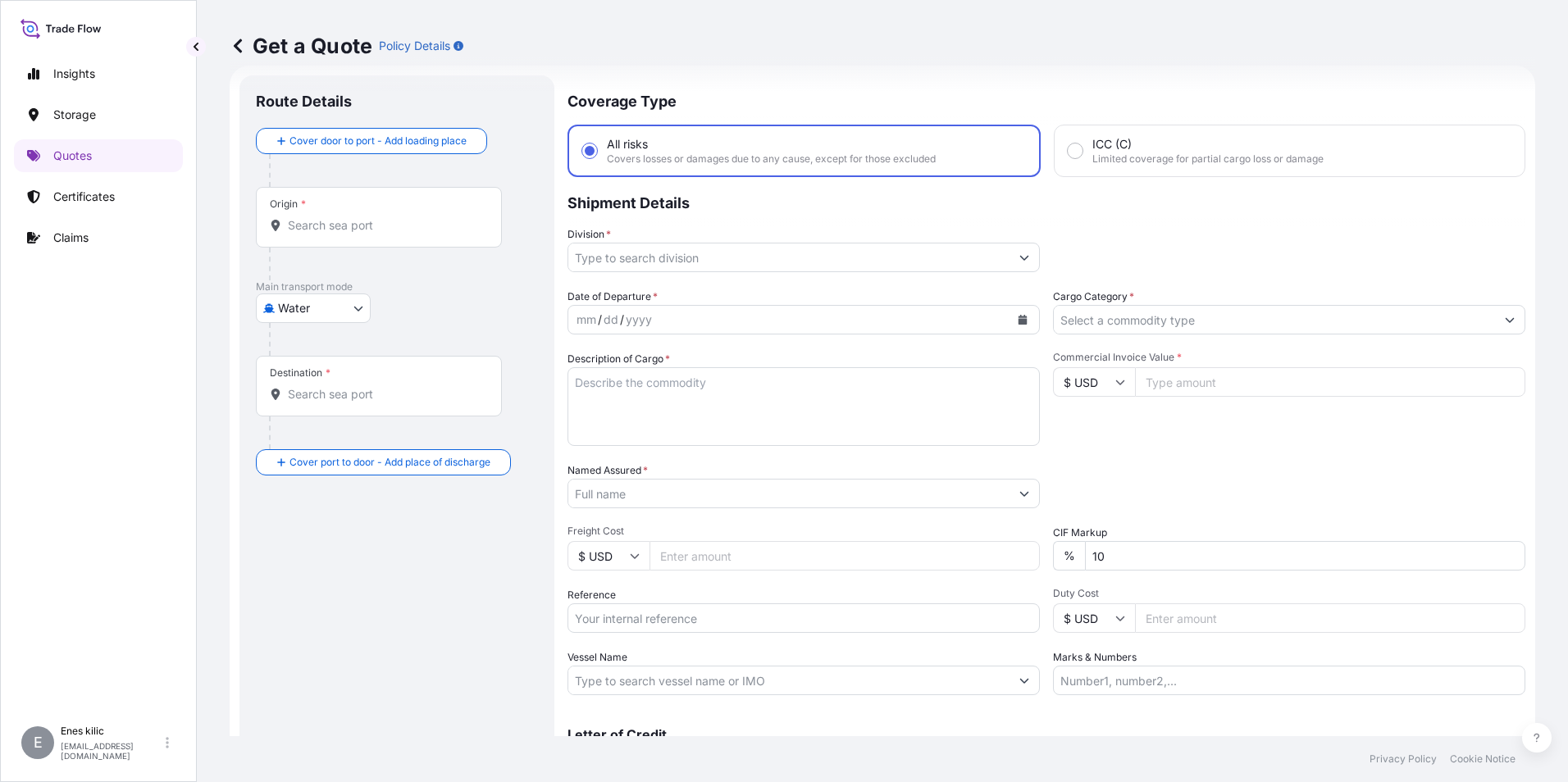
scroll to position [108, 0]
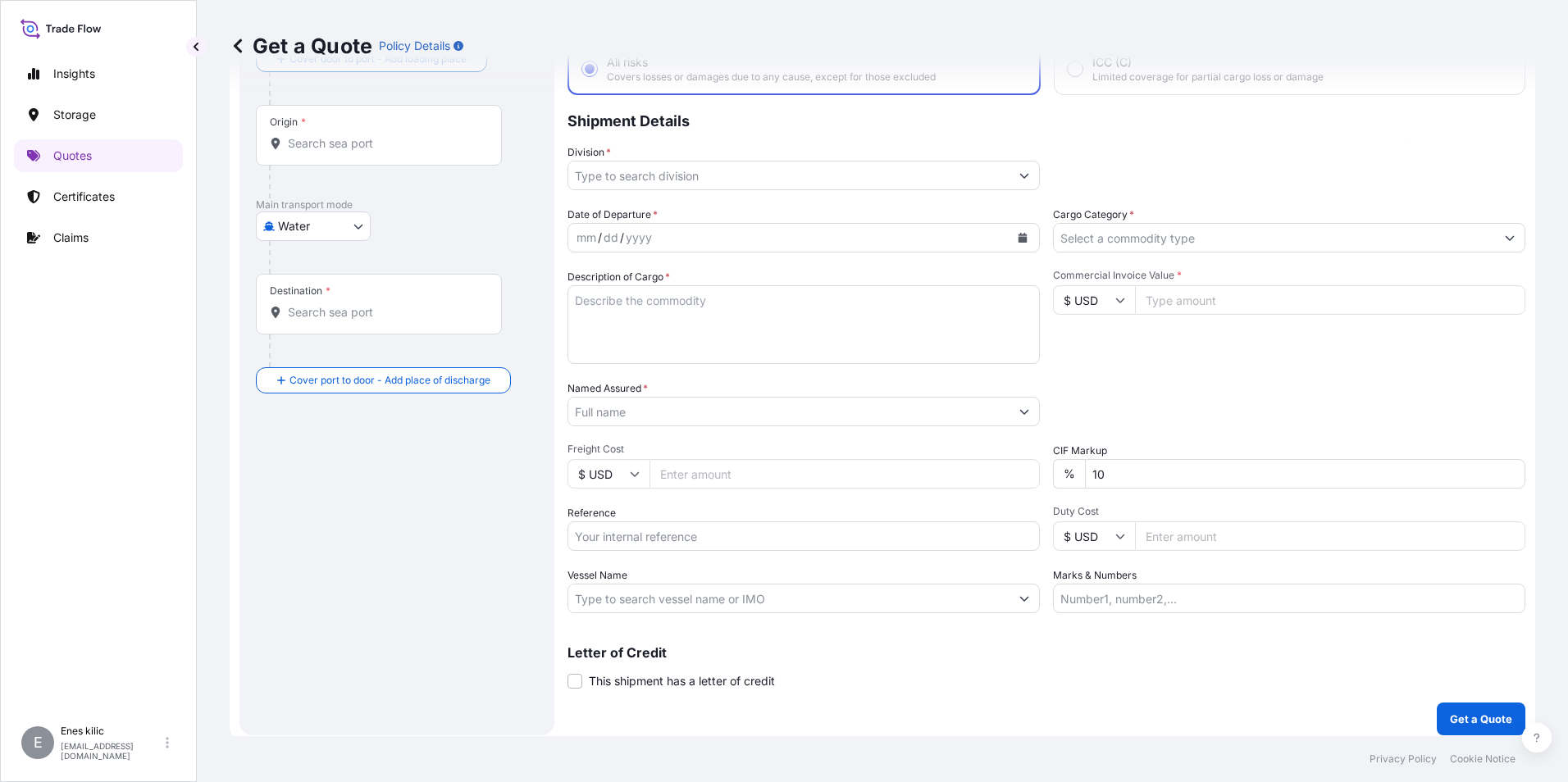
click at [1089, 534] on input "$ USD" at bounding box center [1094, 536] width 82 height 29
click at [1088, 561] on div "د.إ AED" at bounding box center [1088, 545] width 69 height 31
type input "د.إ AED"
click at [1160, 545] on input "Duty Cost" at bounding box center [1330, 536] width 390 height 29
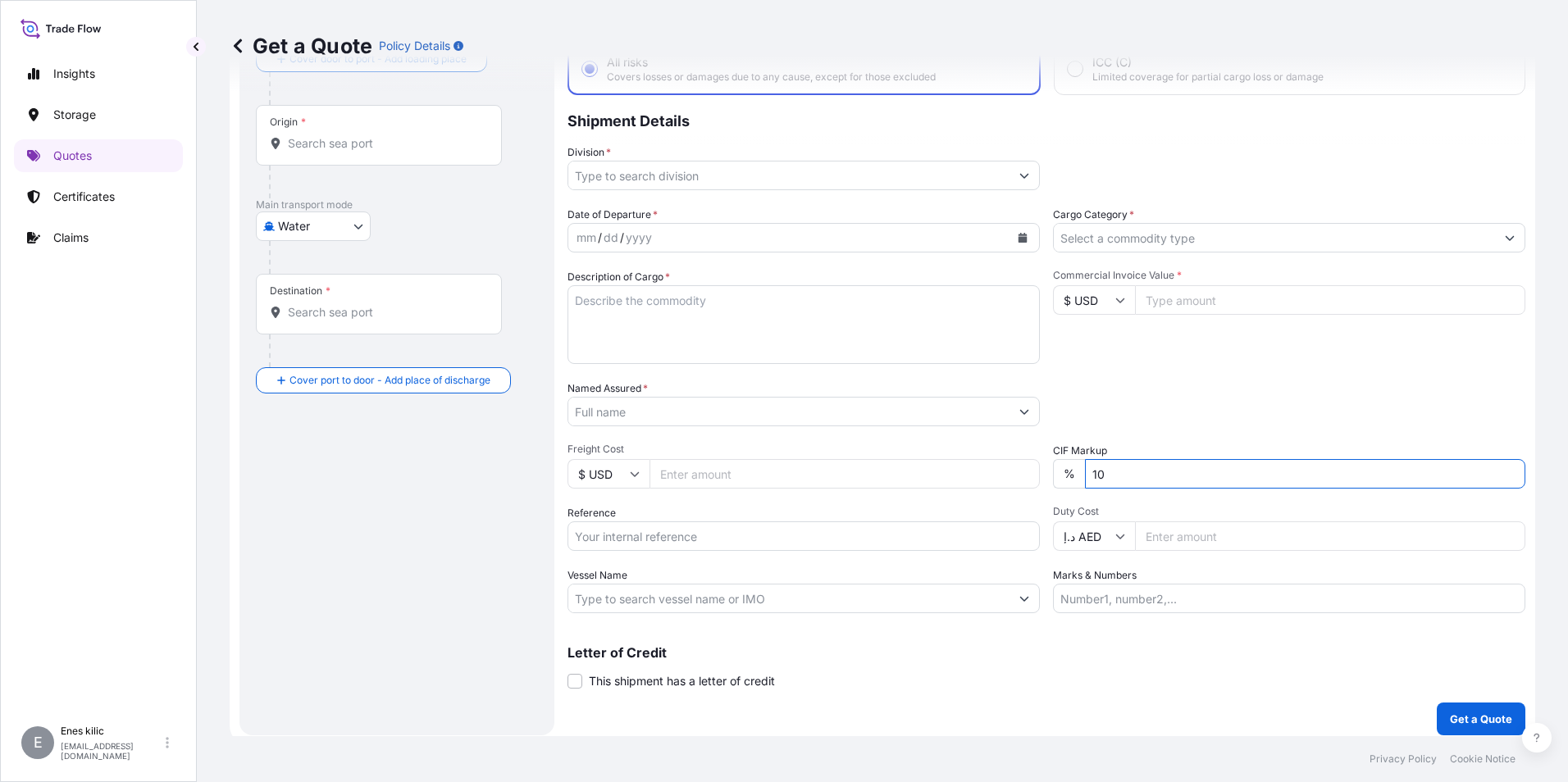
click at [1195, 473] on input "10" at bounding box center [1305, 473] width 440 height 29
type input "1"
type input "0"
click at [1165, 410] on div "Packing Category Type to search a container mode Please select a primary mode o…" at bounding box center [1288, 404] width 473 height 46
click at [383, 155] on div "Origin *" at bounding box center [378, 135] width 246 height 61
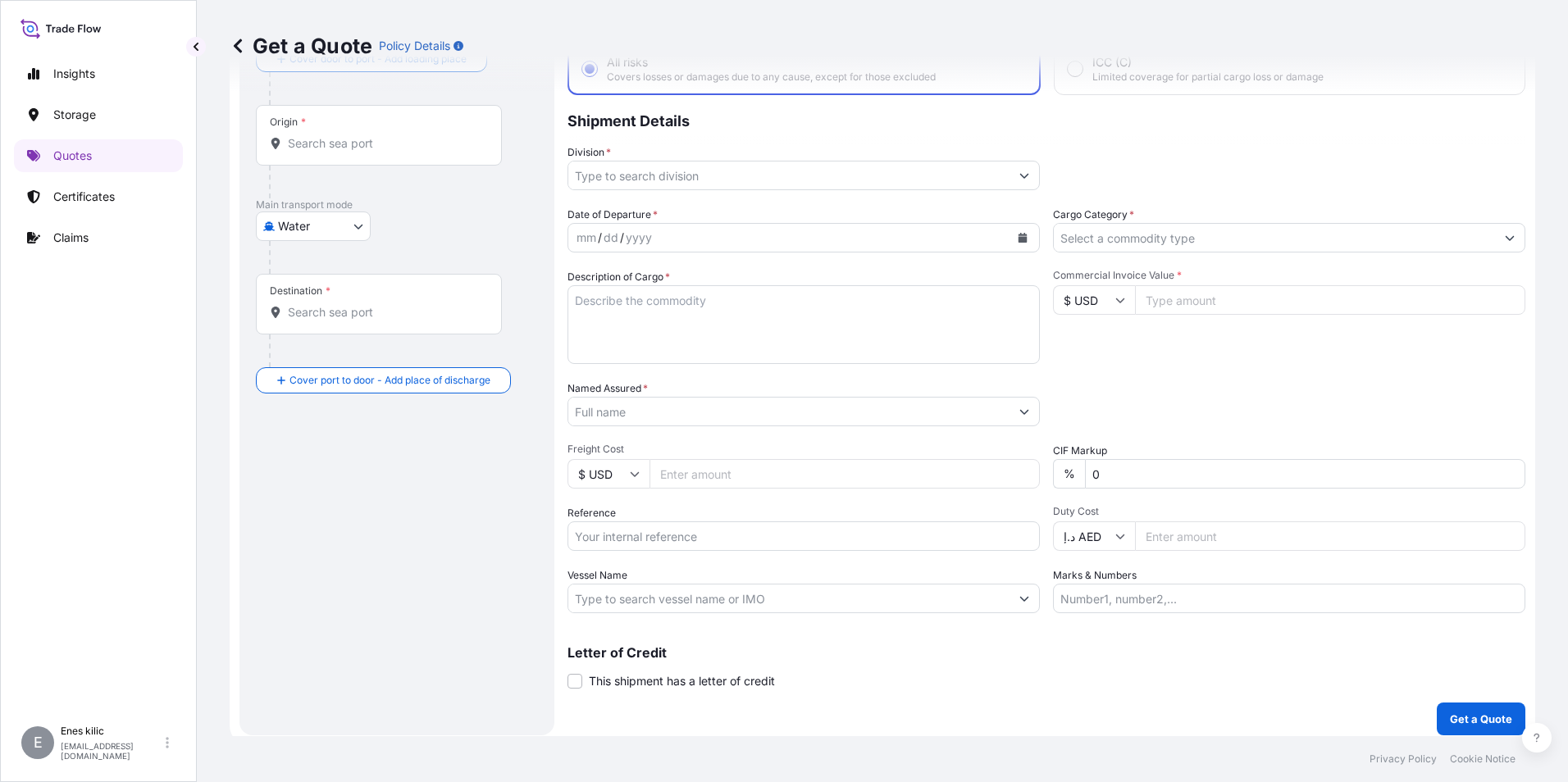
click at [383, 152] on input "Origin *" at bounding box center [385, 143] width 194 height 16
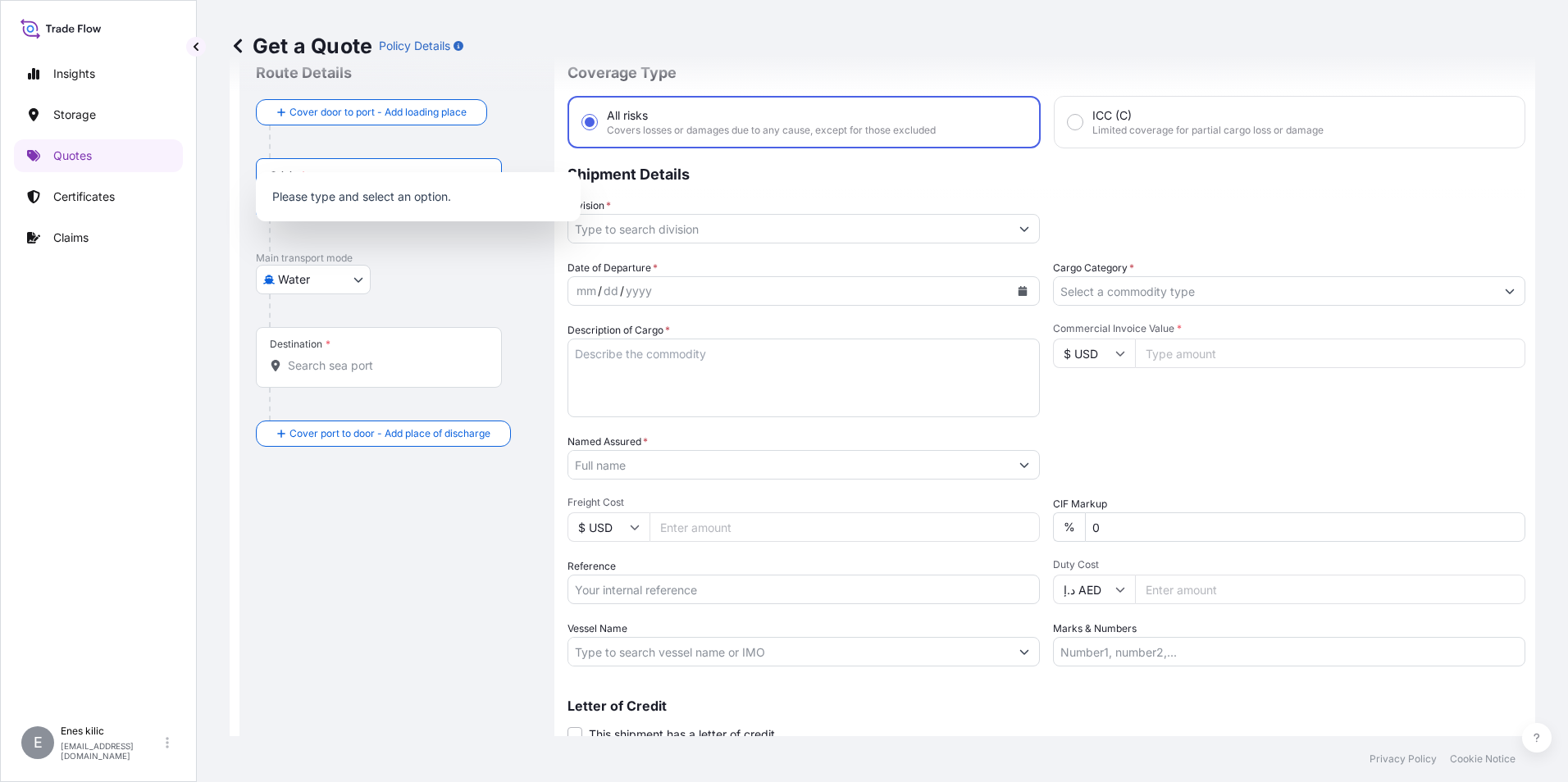
scroll to position [0, 0]
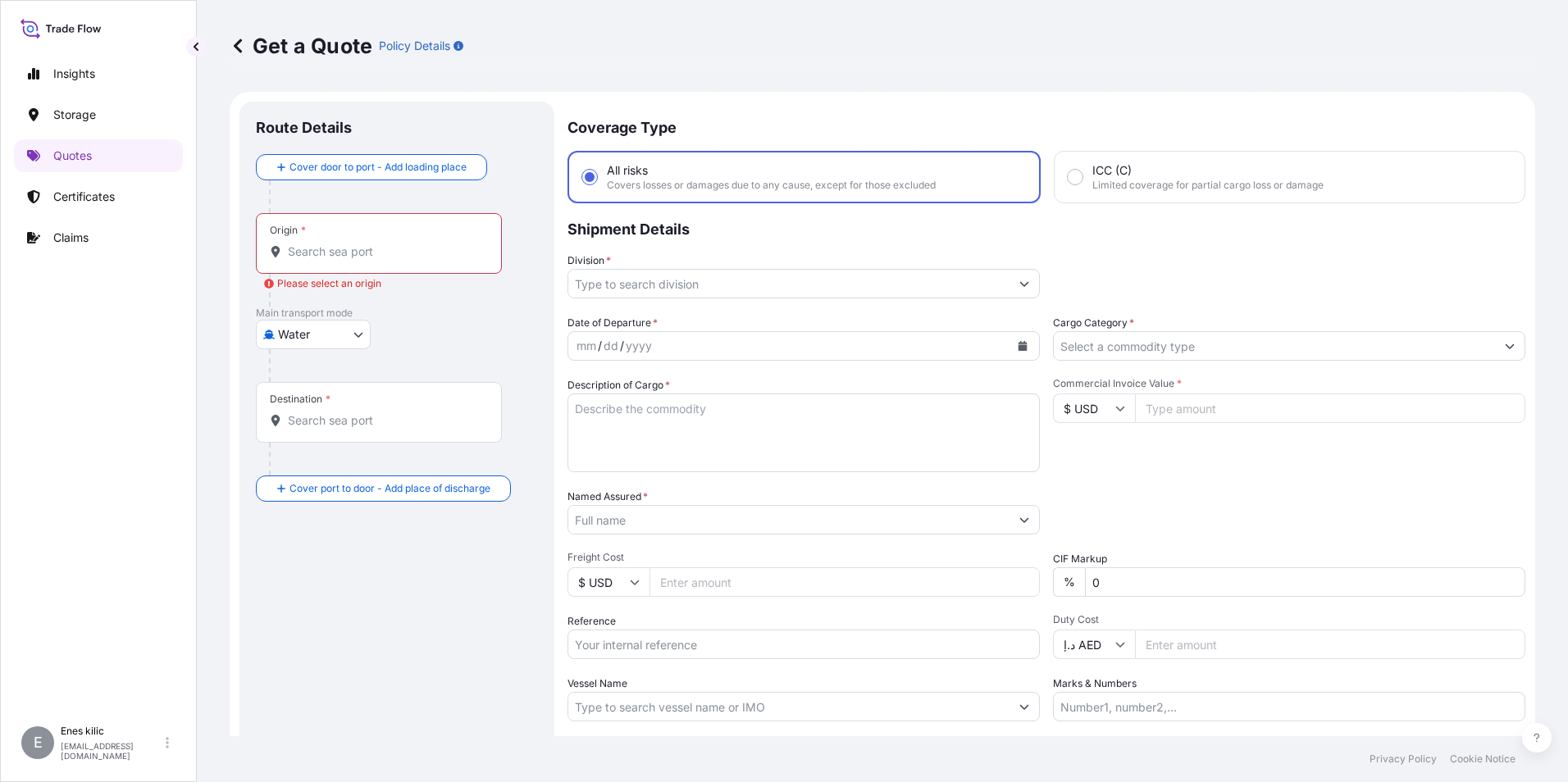
click at [363, 238] on div "Origin *" at bounding box center [378, 244] width 246 height 61
click at [363, 244] on input "Origin * Please select an origin" at bounding box center [385, 251] width 194 height 16
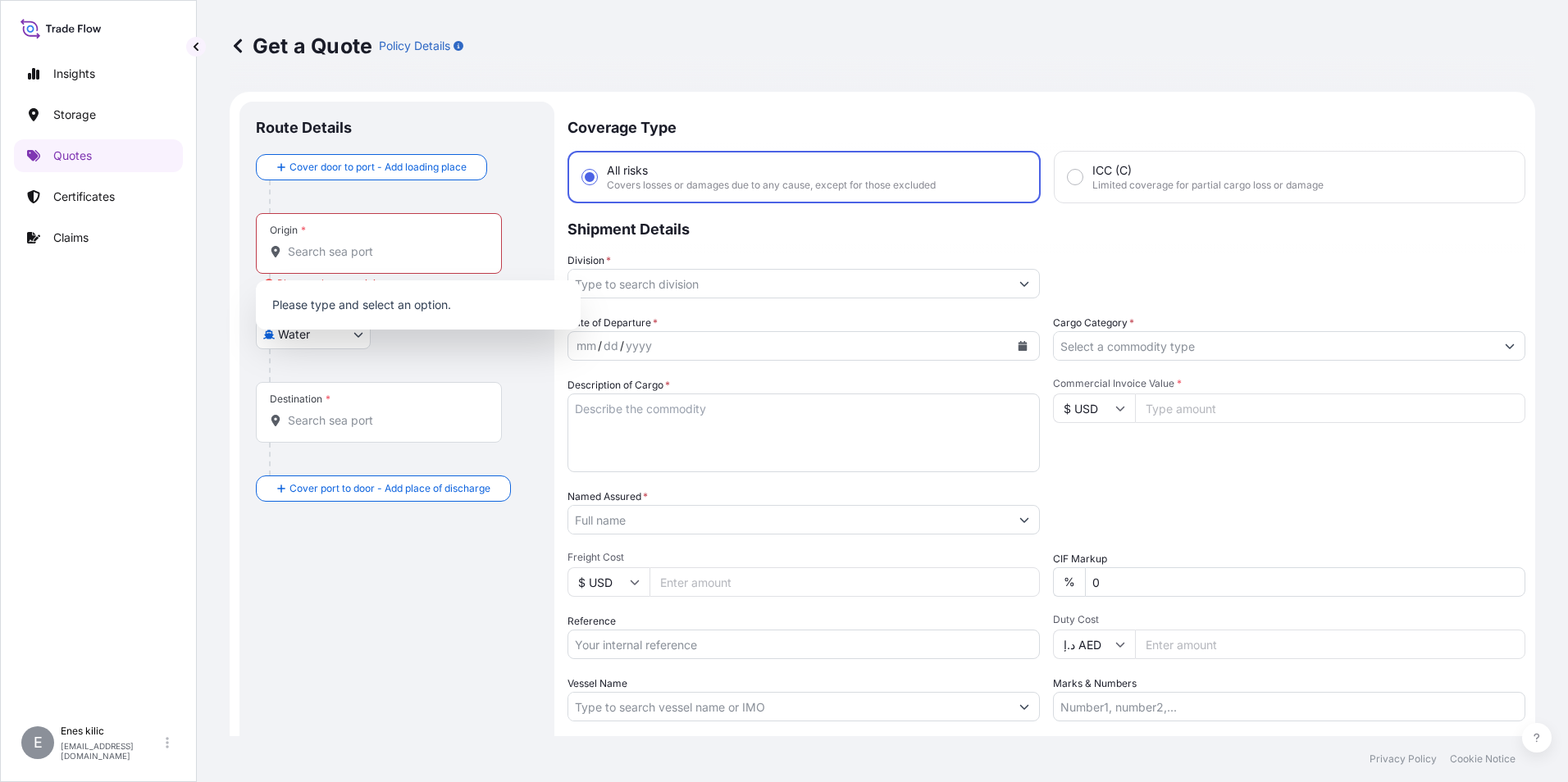
click at [305, 360] on div at bounding box center [404, 365] width 269 height 33
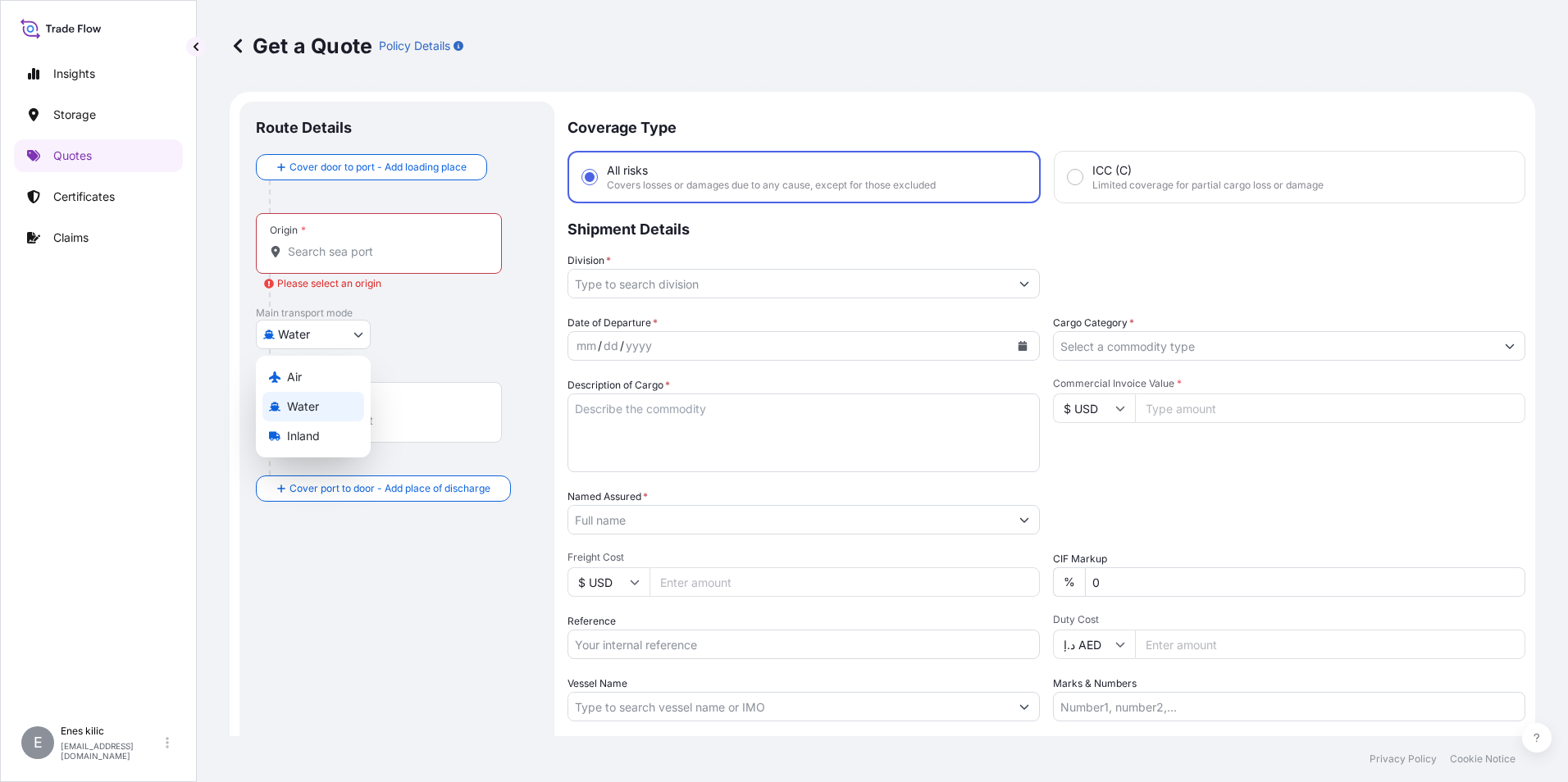
click at [308, 334] on body "0 options available. Insights Storage Quotes Certificates Claims E [PERSON_NAME…" at bounding box center [784, 391] width 1568 height 782
click at [312, 380] on div "Air" at bounding box center [313, 377] width 102 height 29
select select "Air"
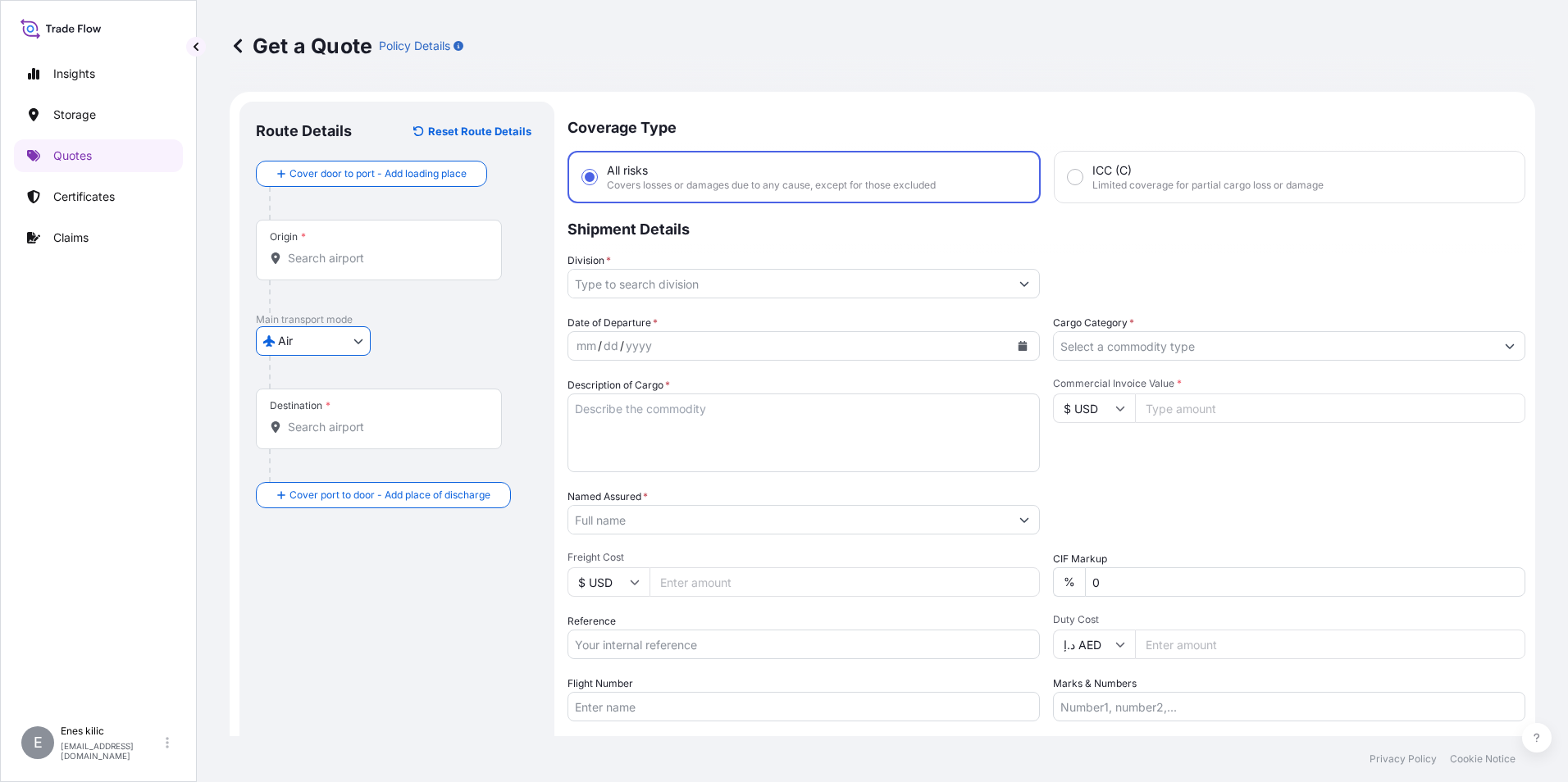
click at [325, 243] on div "Origin *" at bounding box center [378, 250] width 246 height 61
click at [325, 250] on input "Origin *" at bounding box center [385, 258] width 194 height 16
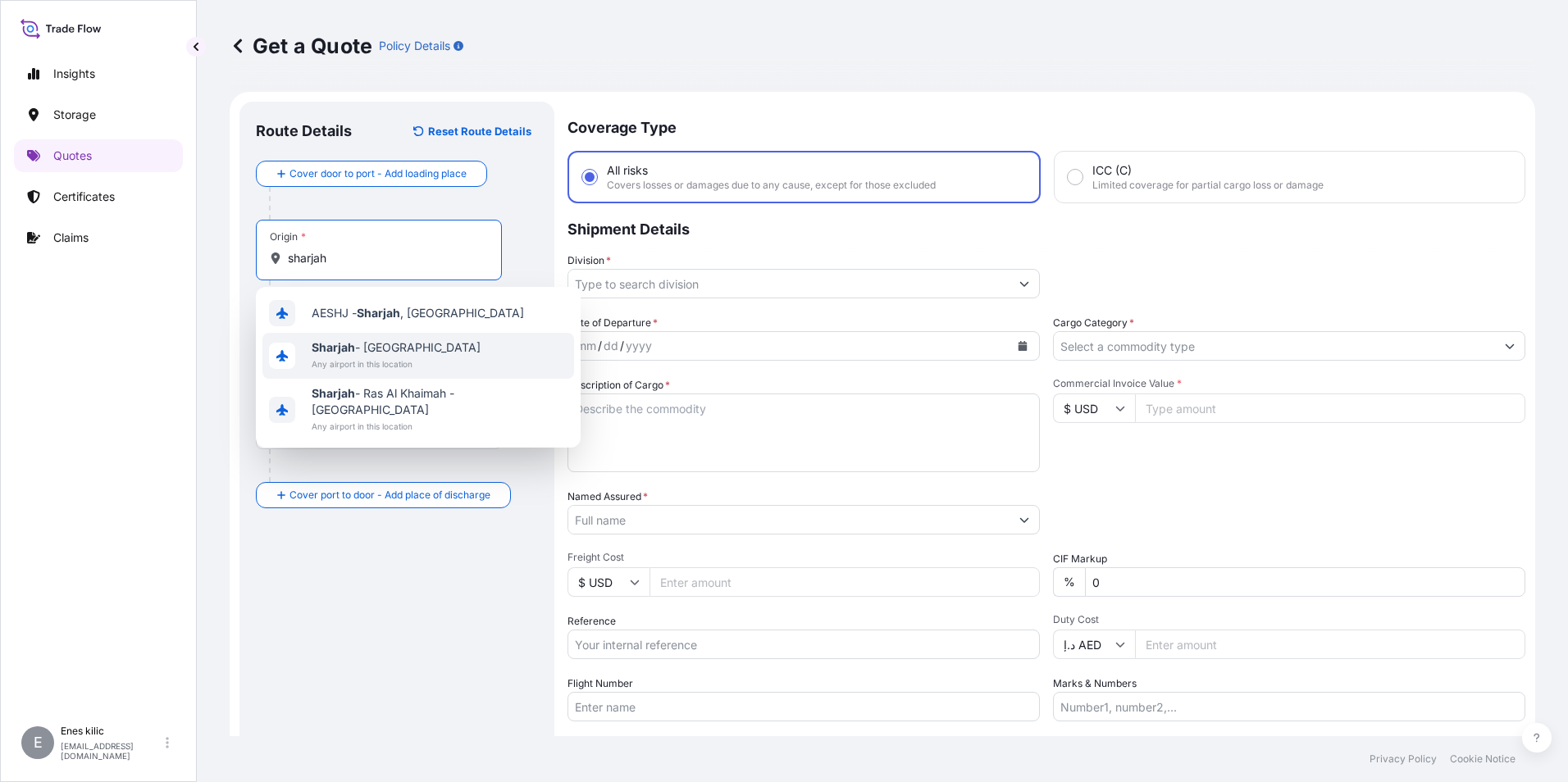
click at [428, 358] on span "Any airport in this location" at bounding box center [395, 364] width 169 height 16
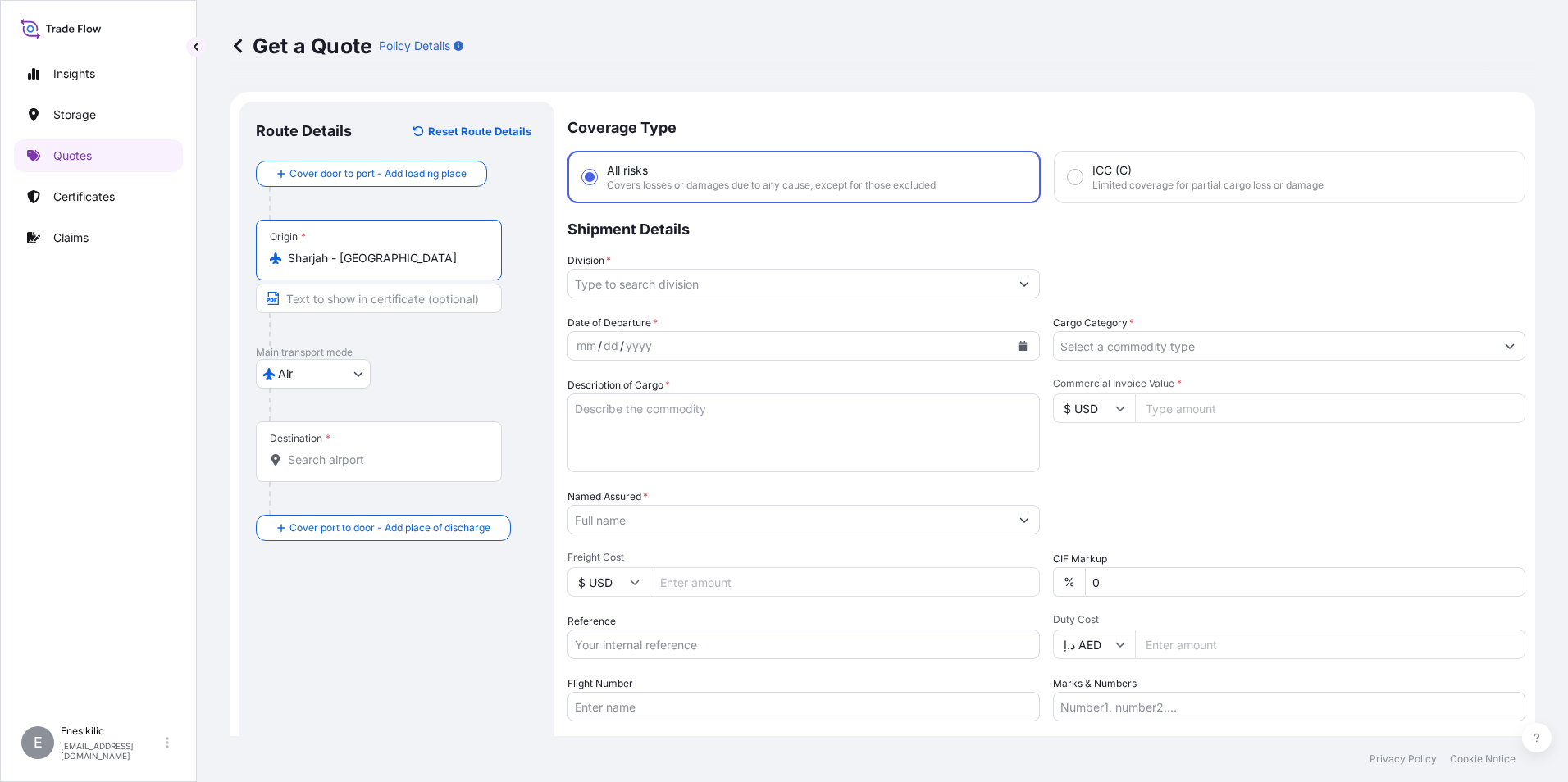
type input "Sharjah - [GEOGRAPHIC_DATA]"
click at [346, 463] on input "Destination *" at bounding box center [385, 460] width 194 height 16
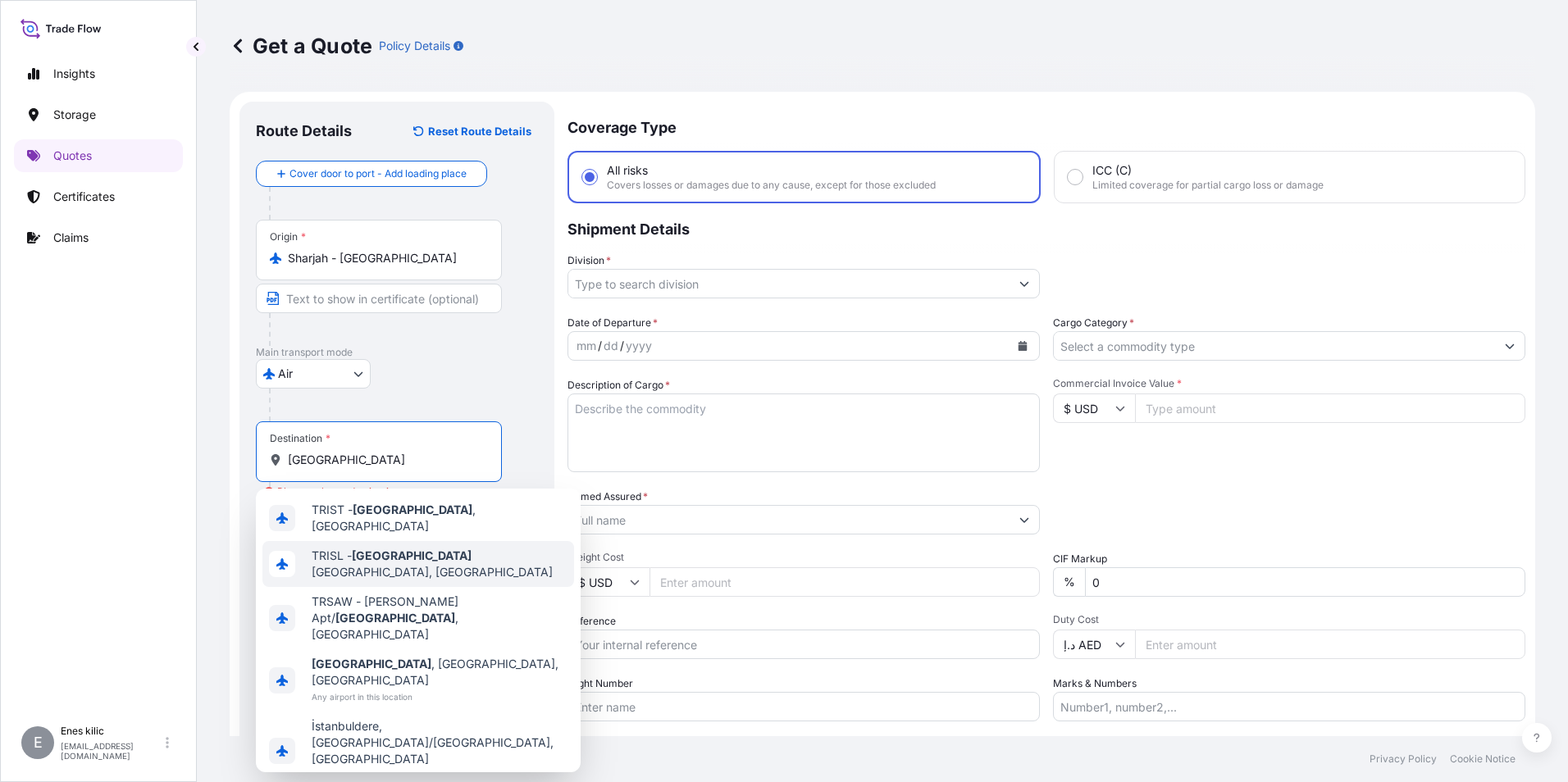
click at [459, 557] on span "TRISL - [GEOGRAPHIC_DATA], [GEOGRAPHIC_DATA]" at bounding box center [439, 564] width 256 height 33
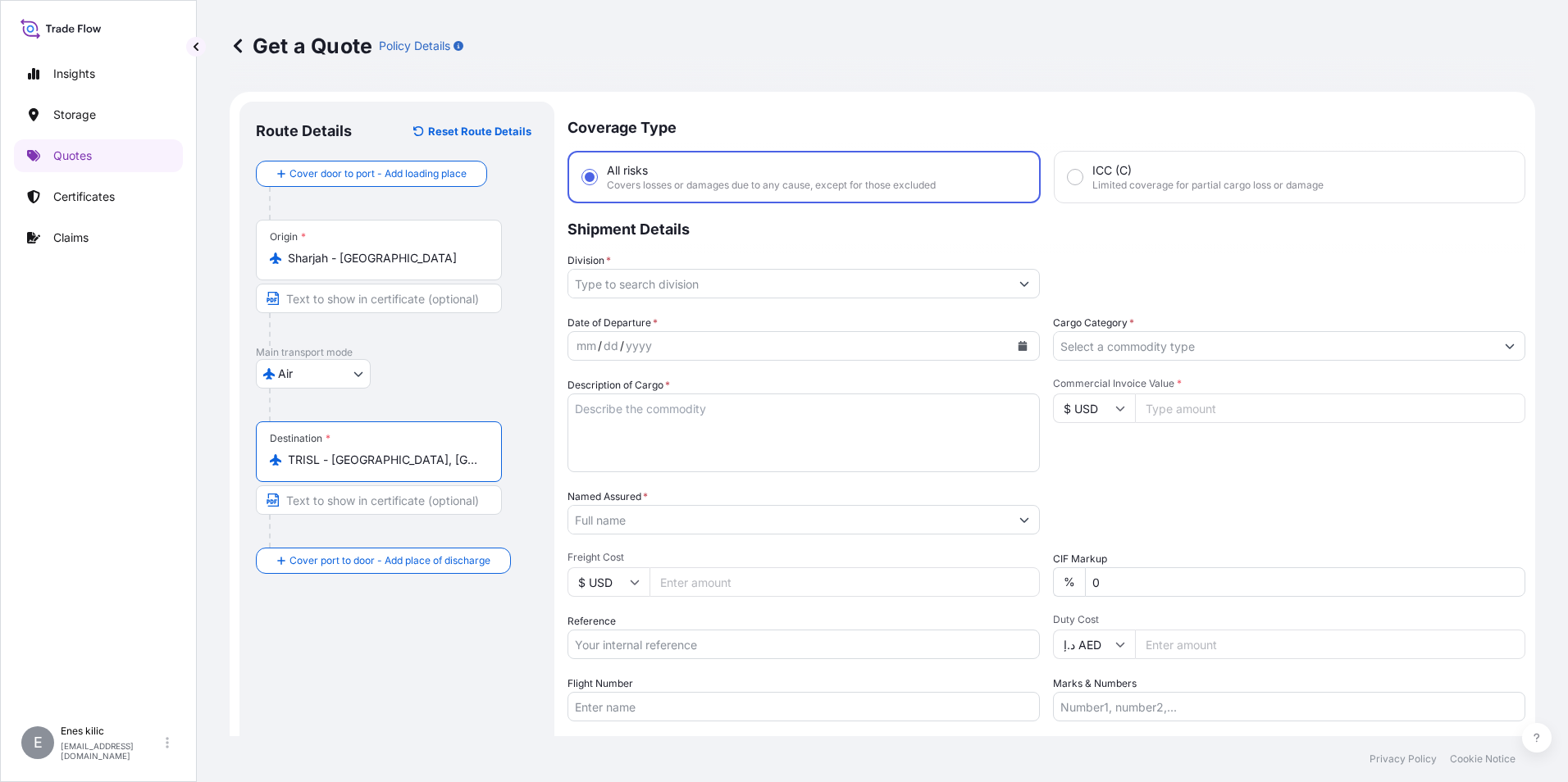
click at [371, 472] on div "Destination * TRISL - [GEOGRAPHIC_DATA], [GEOGRAPHIC_DATA]" at bounding box center [378, 451] width 246 height 61
click at [371, 468] on input "TRISL - [GEOGRAPHIC_DATA], [GEOGRAPHIC_DATA]" at bounding box center [385, 460] width 194 height 16
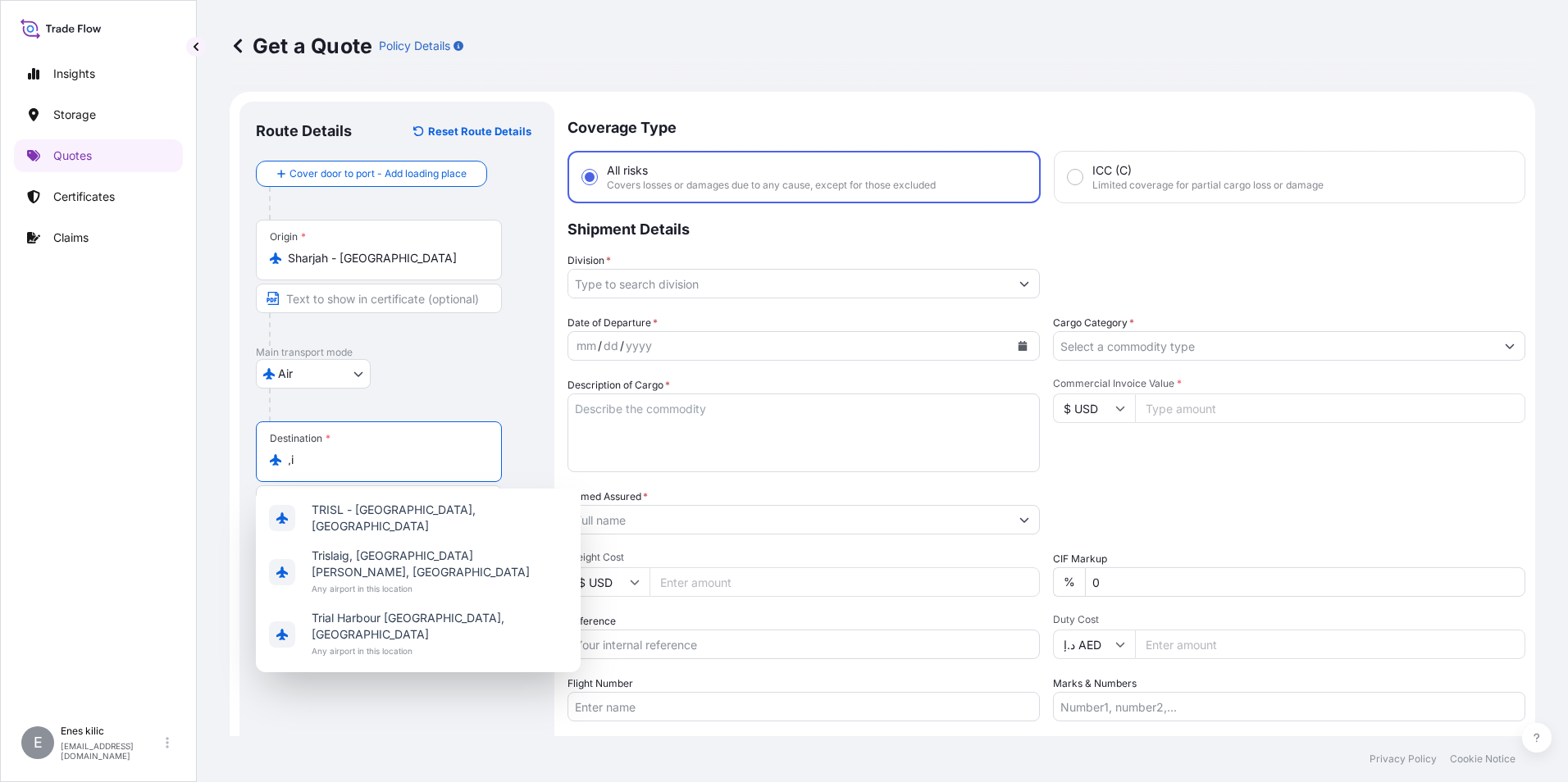
type input ","
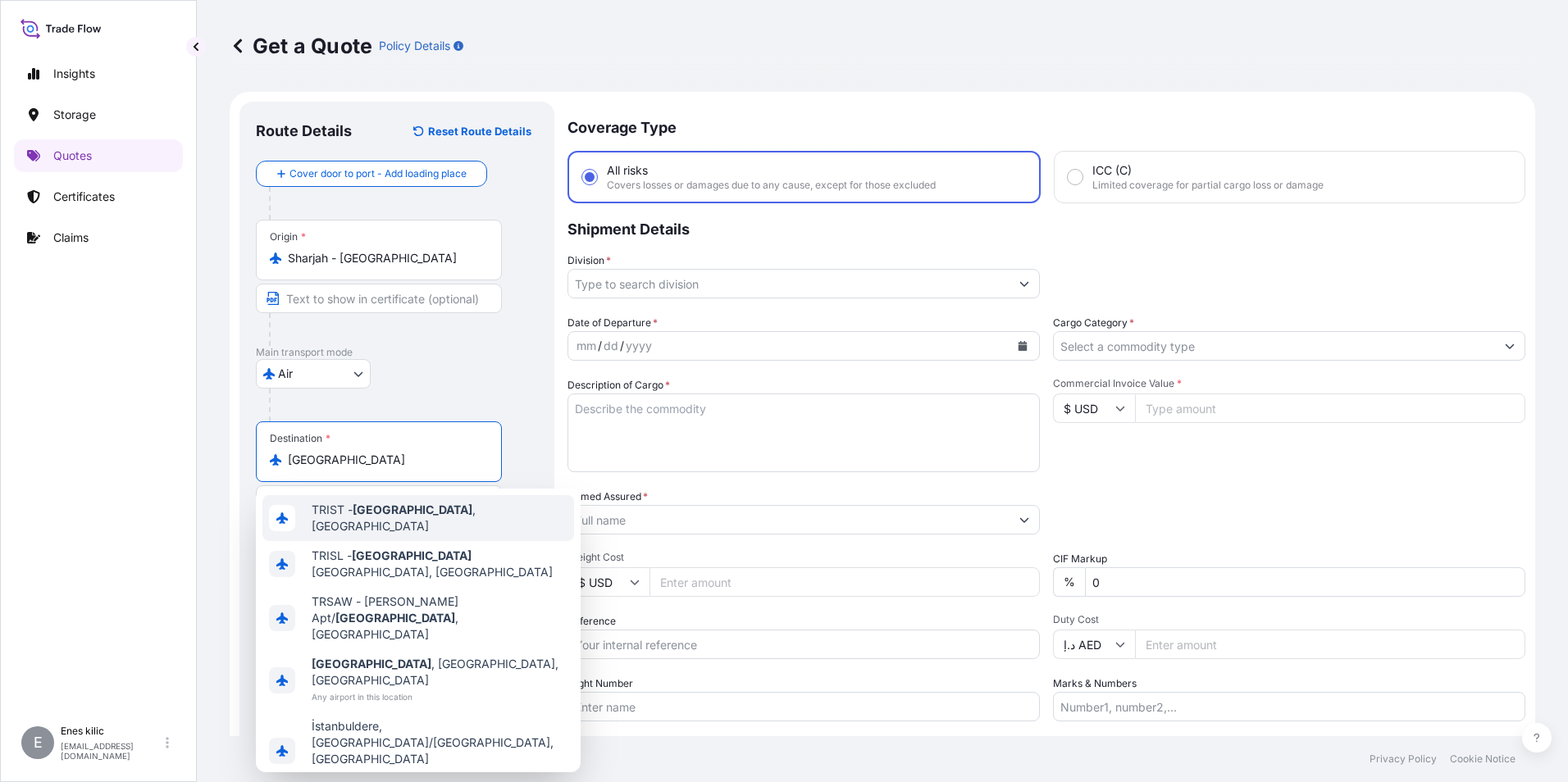
click at [399, 521] on span "TRIST - [GEOGRAPHIC_DATA] , [GEOGRAPHIC_DATA]" at bounding box center [439, 518] width 256 height 33
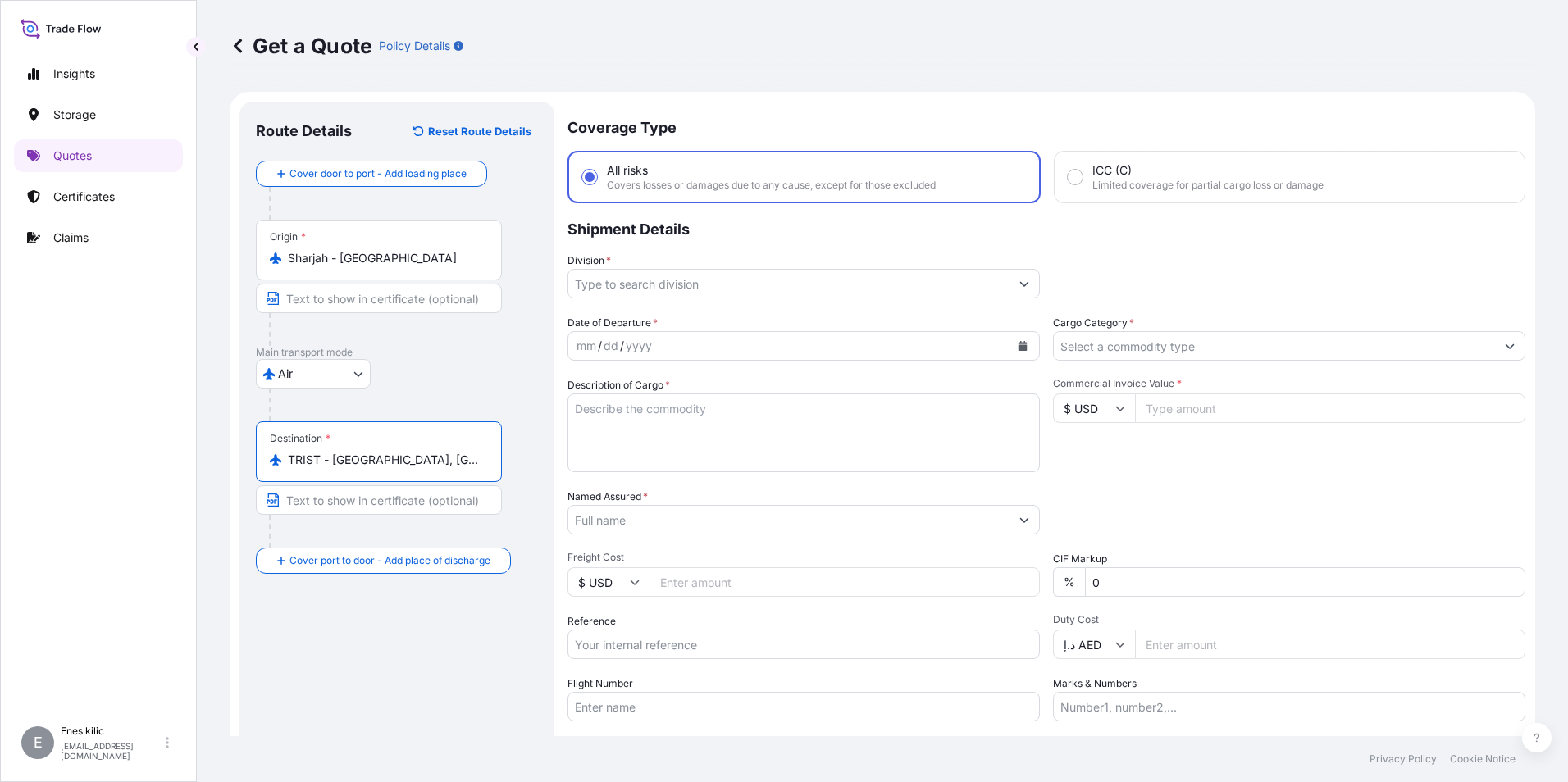
type input "TRIST - [GEOGRAPHIC_DATA], [GEOGRAPHIC_DATA]"
click at [641, 279] on input "Division *" at bounding box center [788, 284] width 441 height 29
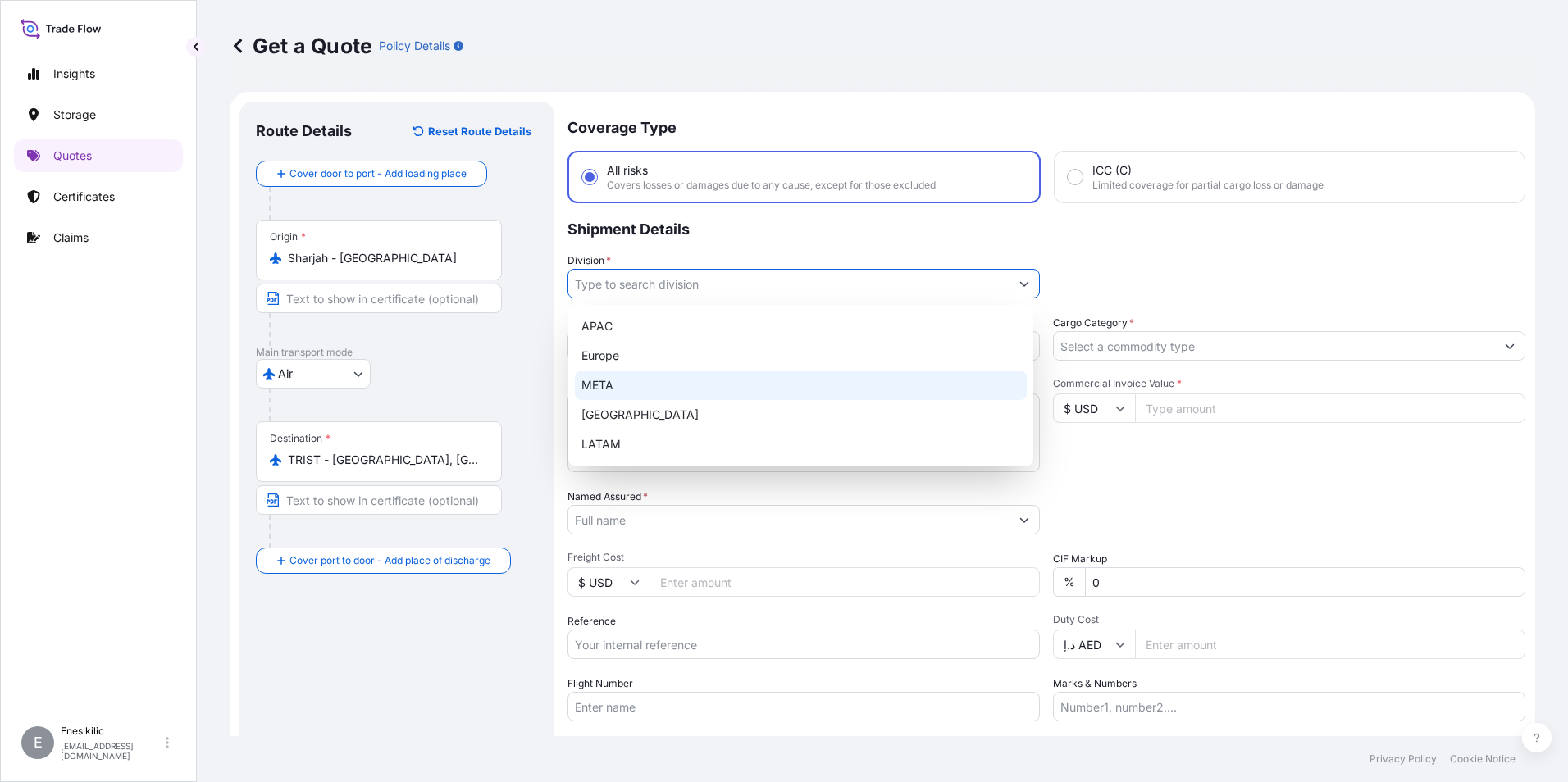
click at [625, 386] on div "META" at bounding box center [800, 385] width 452 height 29
type input "META"
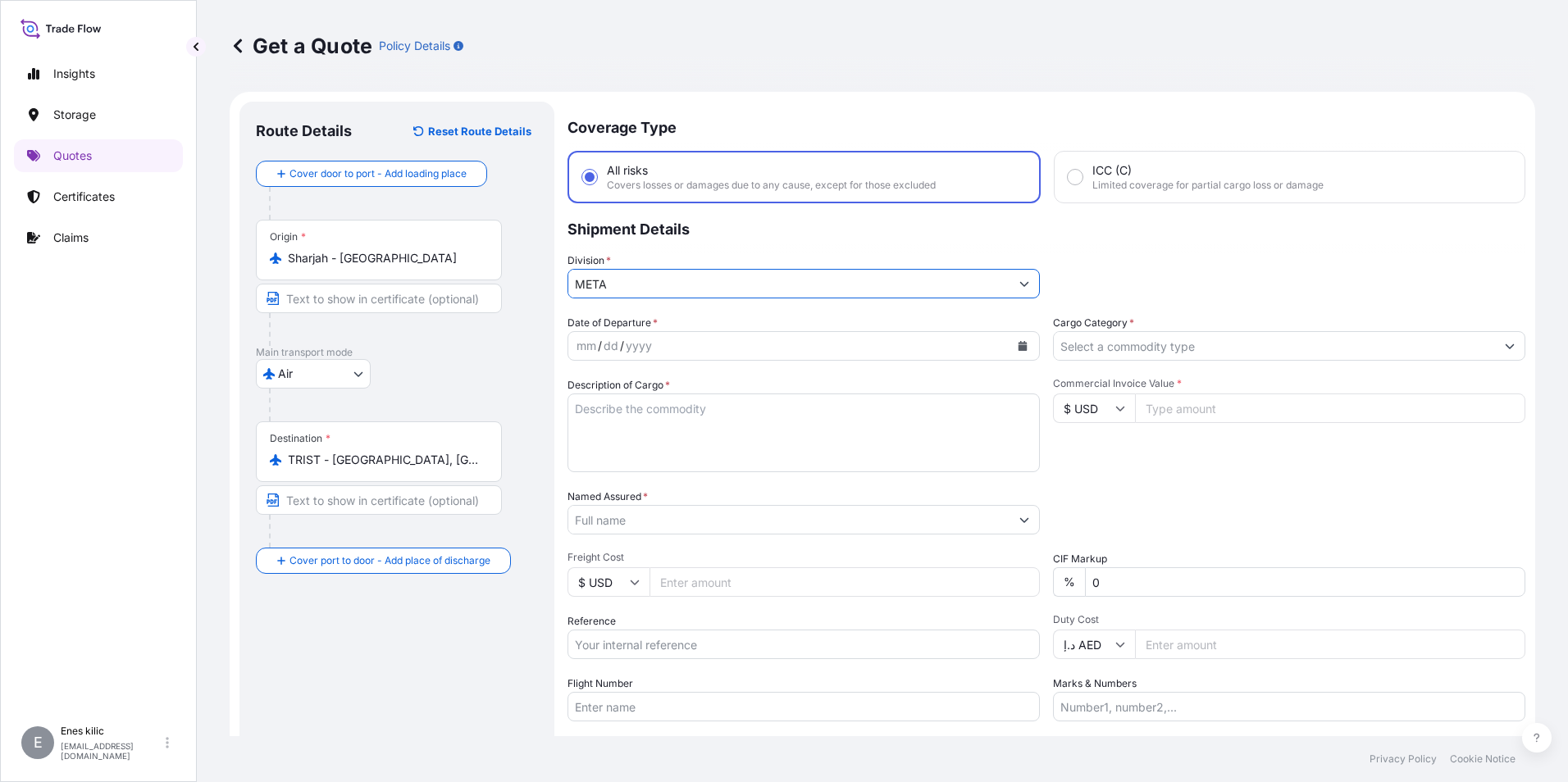
click at [1094, 351] on input "Cargo Category *" at bounding box center [1274, 346] width 441 height 29
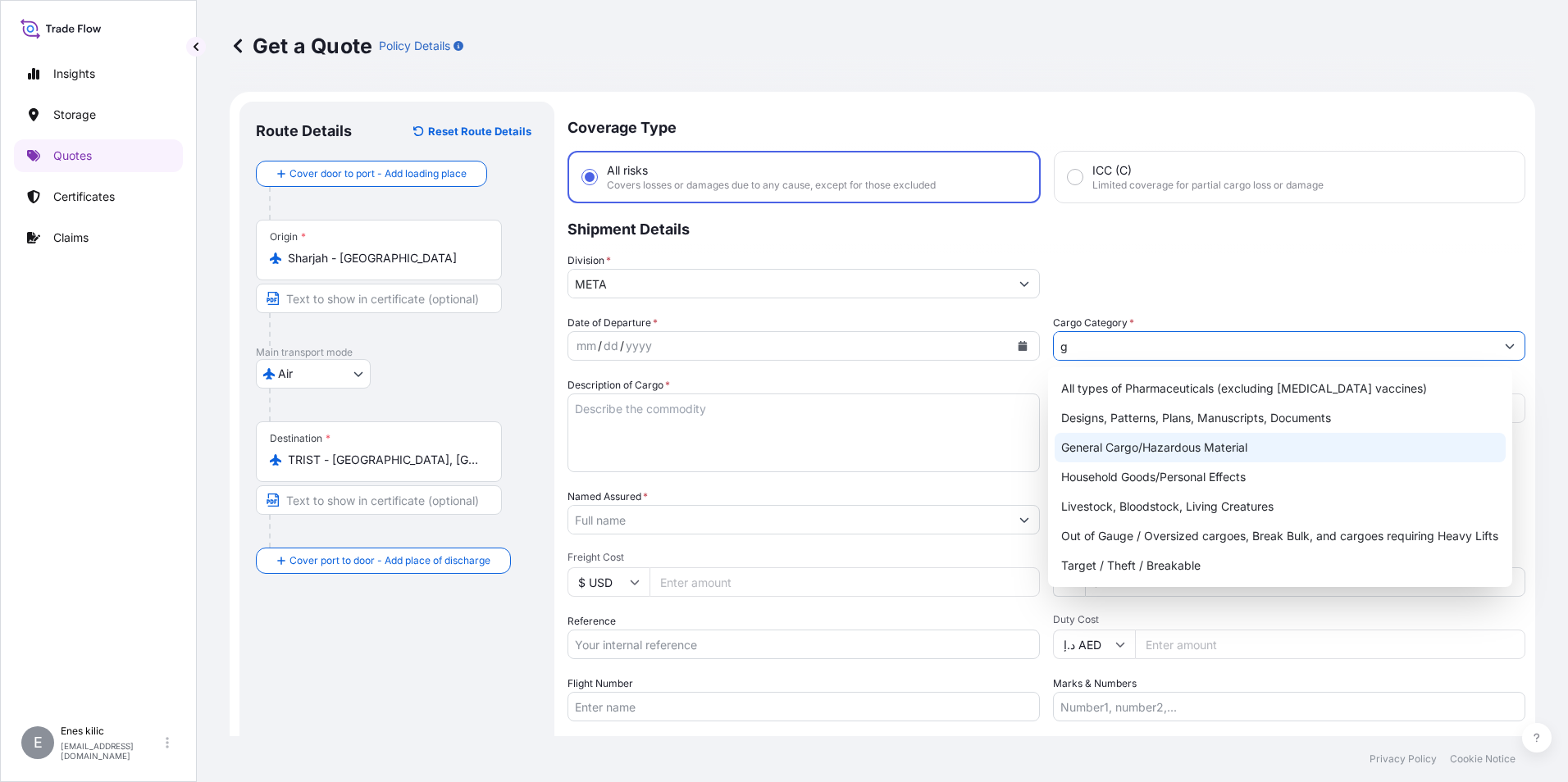
click at [1113, 442] on div "General Cargo/Hazardous Material" at bounding box center [1280, 448] width 452 height 29
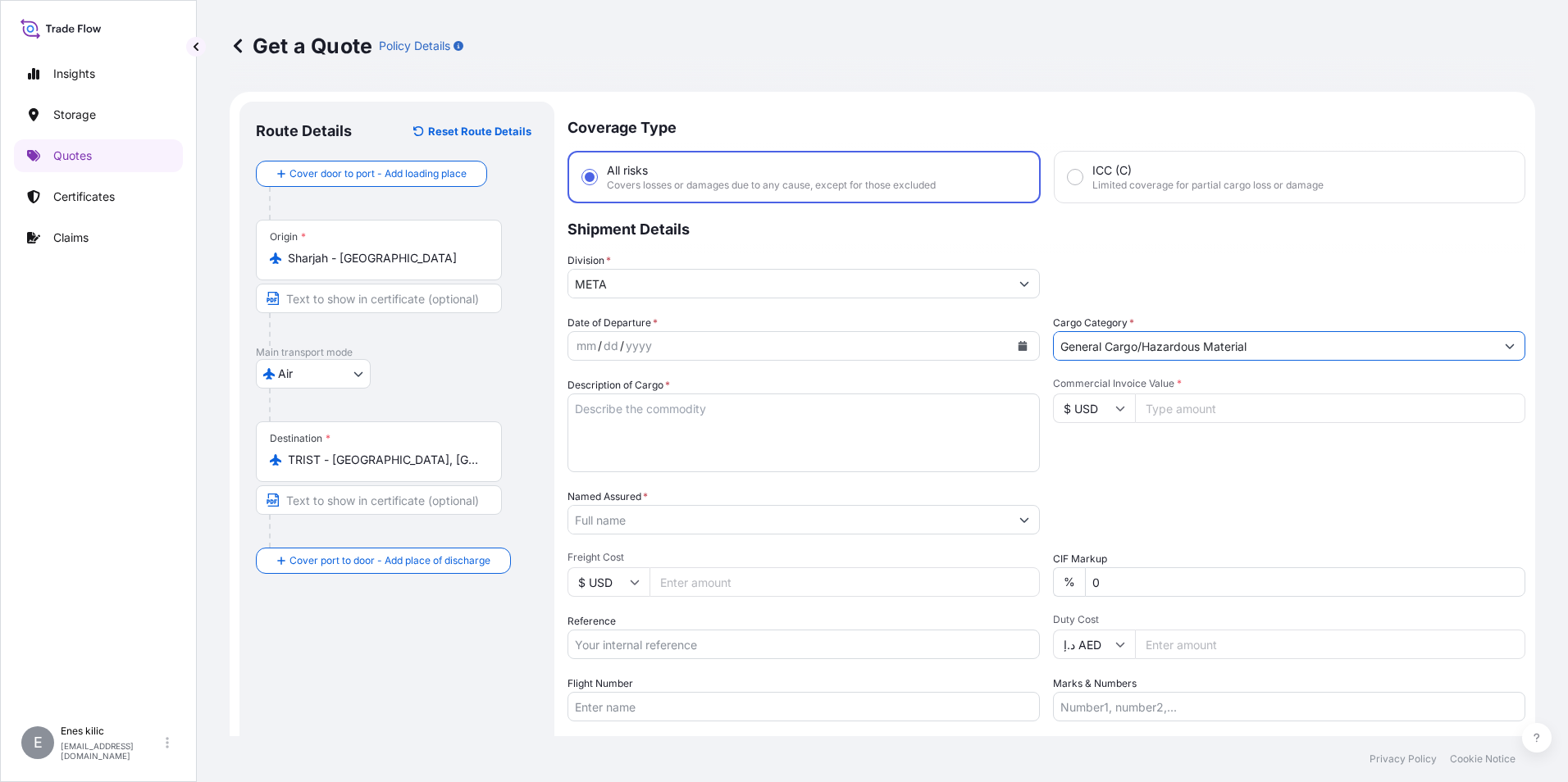
type input "General Cargo/Hazardous Material"
click at [672, 405] on textarea "Description of Cargo *" at bounding box center [804, 433] width 473 height 79
click at [669, 336] on div "mm / dd / yyyy" at bounding box center [788, 346] width 441 height 29
click at [1010, 343] on button "Calendar" at bounding box center [1022, 346] width 27 height 27
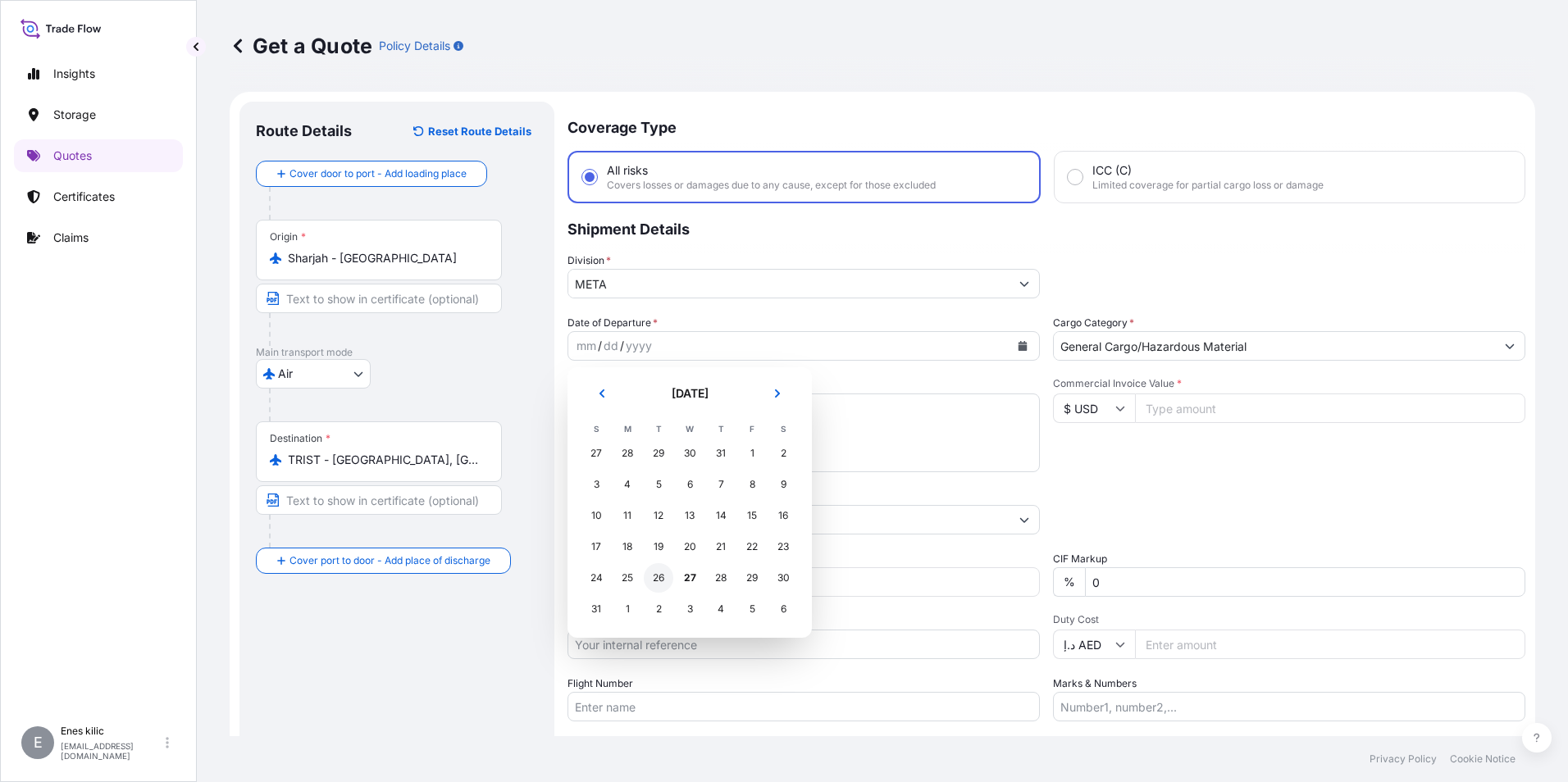
click at [661, 576] on div "26" at bounding box center [658, 578] width 29 height 29
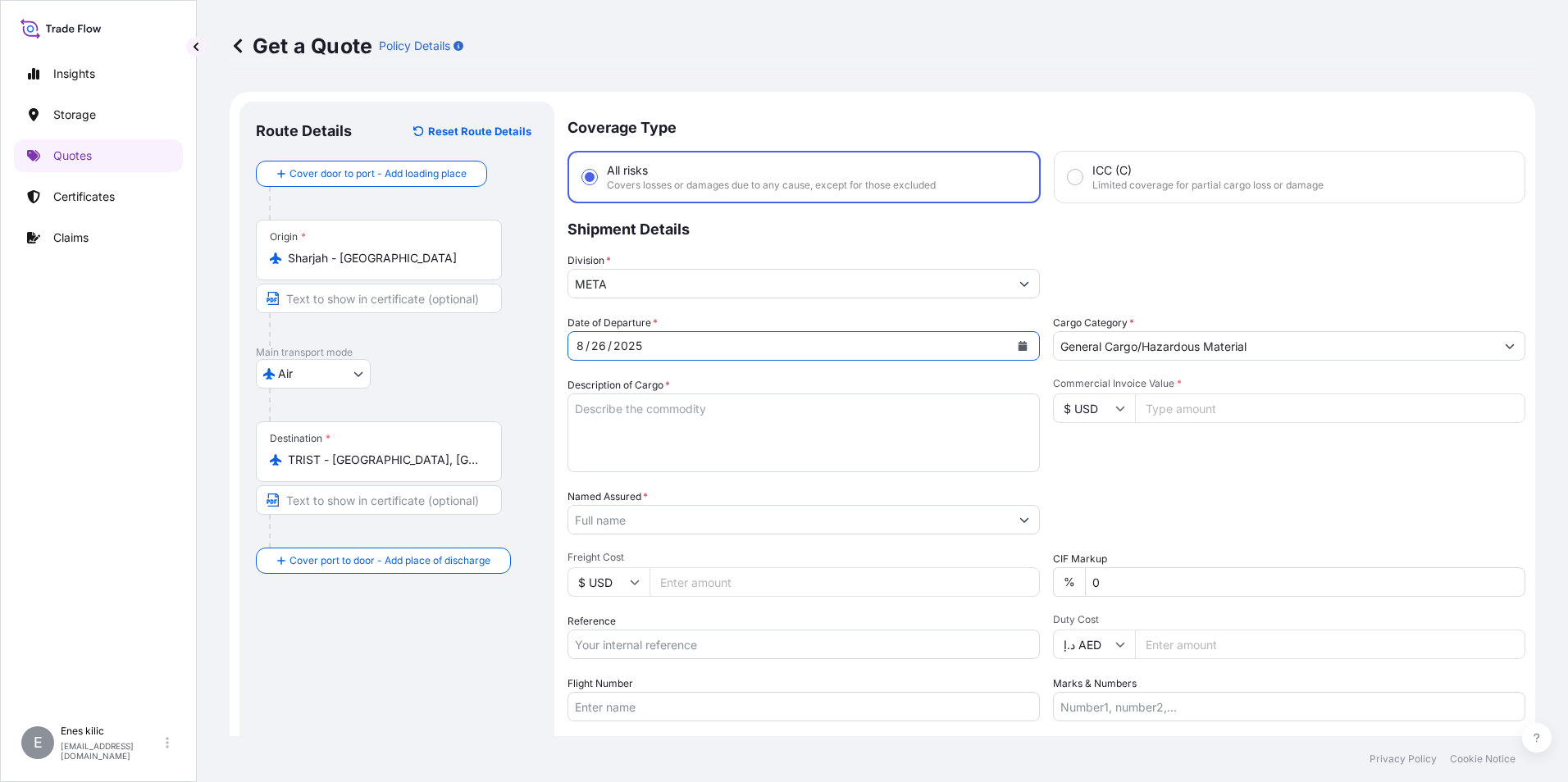
click at [646, 418] on textarea "Description of Cargo *" at bounding box center [804, 433] width 473 height 79
click at [642, 417] on textarea "Description of Cargo *" at bounding box center [804, 433] width 473 height 79
paste textarea ""4 KAP,494 KG , CIRCUIT BREAKER H.S CODE 85362000 DIMS. IN CM. 60x55x86/1 170x4…"
click at [673, 453] on textarea ""4 KAP,494 KG , CIRCUIT BREAKER H.S CODE 85362000 DIMS. IN CM. 60x55x86/1 170x4…" at bounding box center [804, 433] width 473 height 79
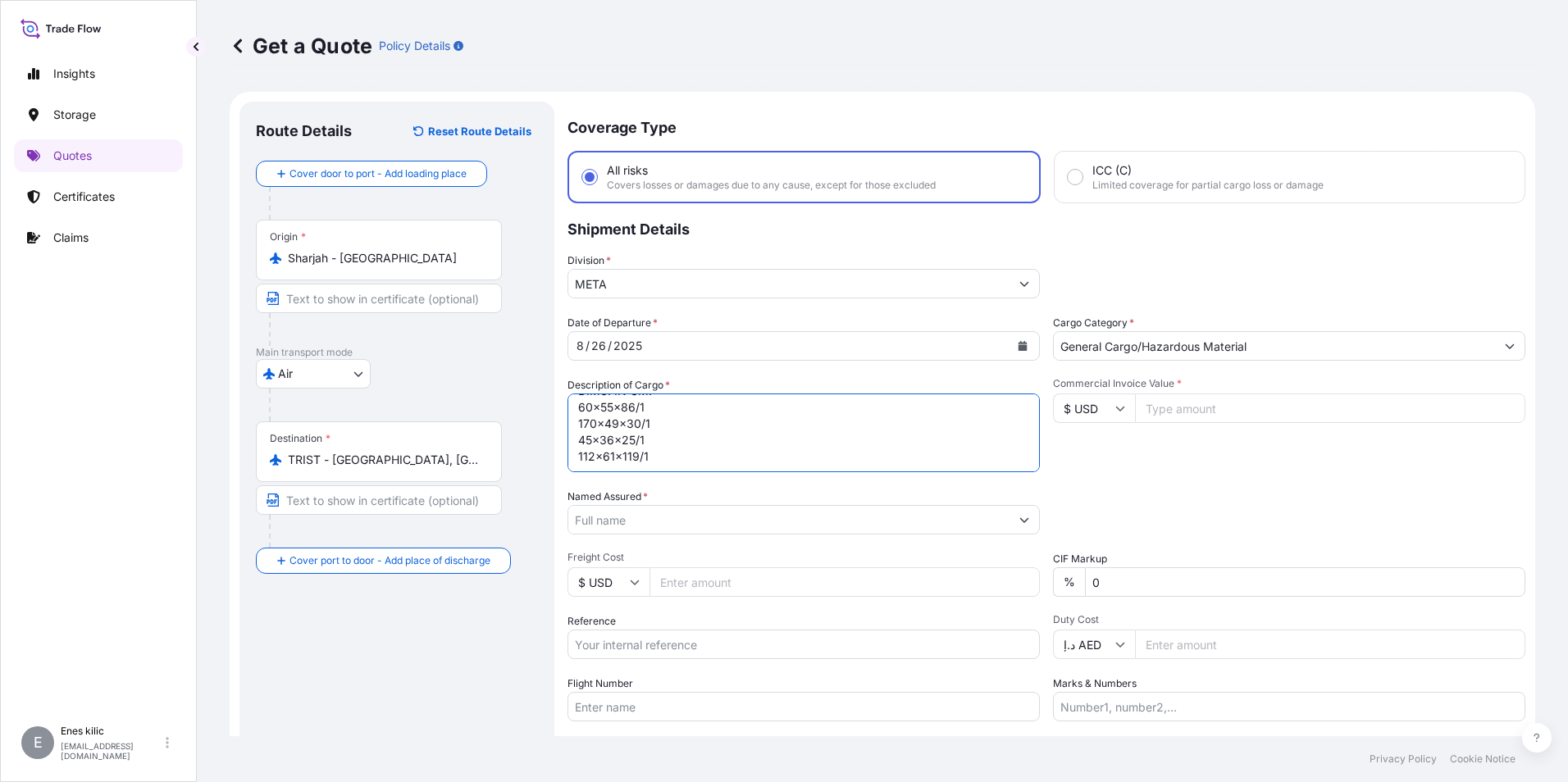
click at [676, 458] on textarea ""4 KAP,494 KG , CIRCUIT BREAKER H.S CODE 85362000 DIMS. IN CM. 60x55x86/1 170x4…" at bounding box center [804, 433] width 473 height 79
click at [661, 424] on textarea ""4 KAP,494 KG , CIRCUIT BREAKER H.S CODE 85362000 DIMS. IN CM. 60x55x86/1 170x4…" at bounding box center [804, 433] width 473 height 79
paste textarea "131-41104592"
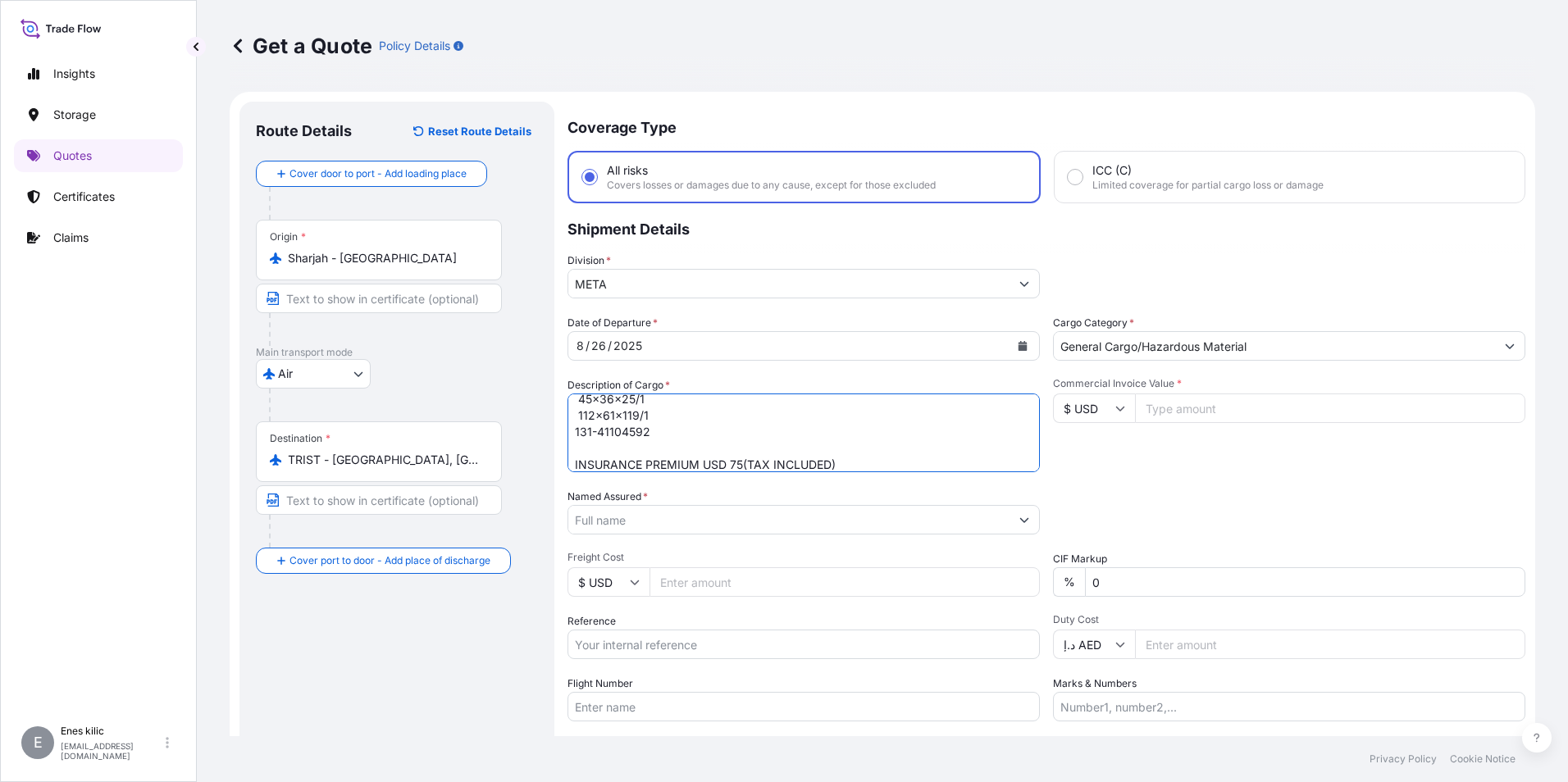
type textarea ""4 KAP,494 KG , CIRCUIT BREAKER H.S CODE 85362000 DIMS. IN CM. 60x55x86/1 170x4…"
click at [1104, 423] on div "Commercial Invoice Value * $ USD" at bounding box center [1288, 424] width 473 height 95
click at [1102, 418] on input "$ USD" at bounding box center [1094, 408] width 82 height 29
click at [1088, 433] on div "د.إ AED" at bounding box center [1088, 417] width 69 height 31
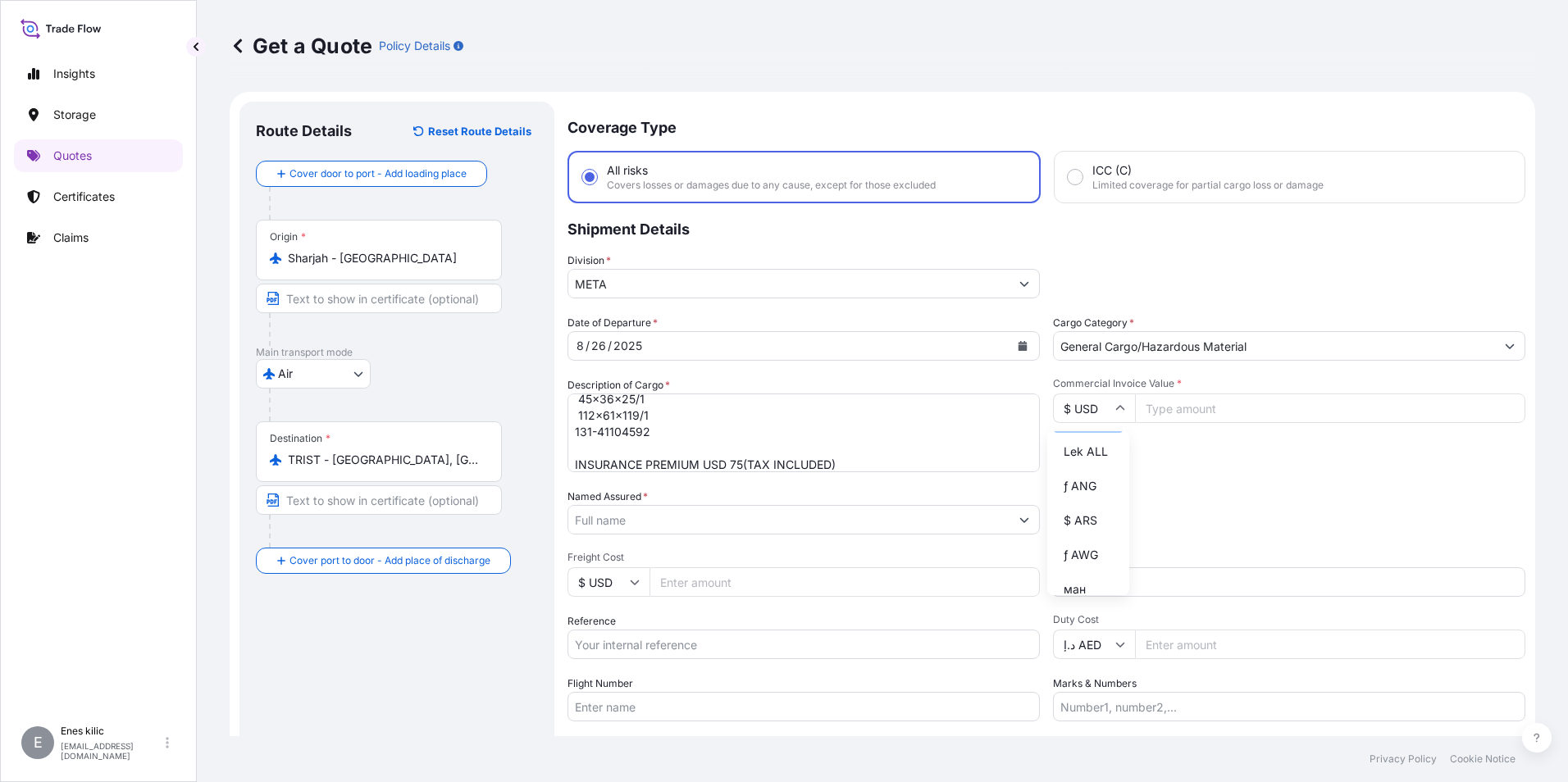
type input "د.إ AED"
click at [1159, 412] on input "Commercial Invoice Value *" at bounding box center [1330, 408] width 390 height 29
click at [1157, 409] on input "Commercial Invoice Value *" at bounding box center [1330, 408] width 390 height 29
paste input "47032.36"
type input "47032.36"
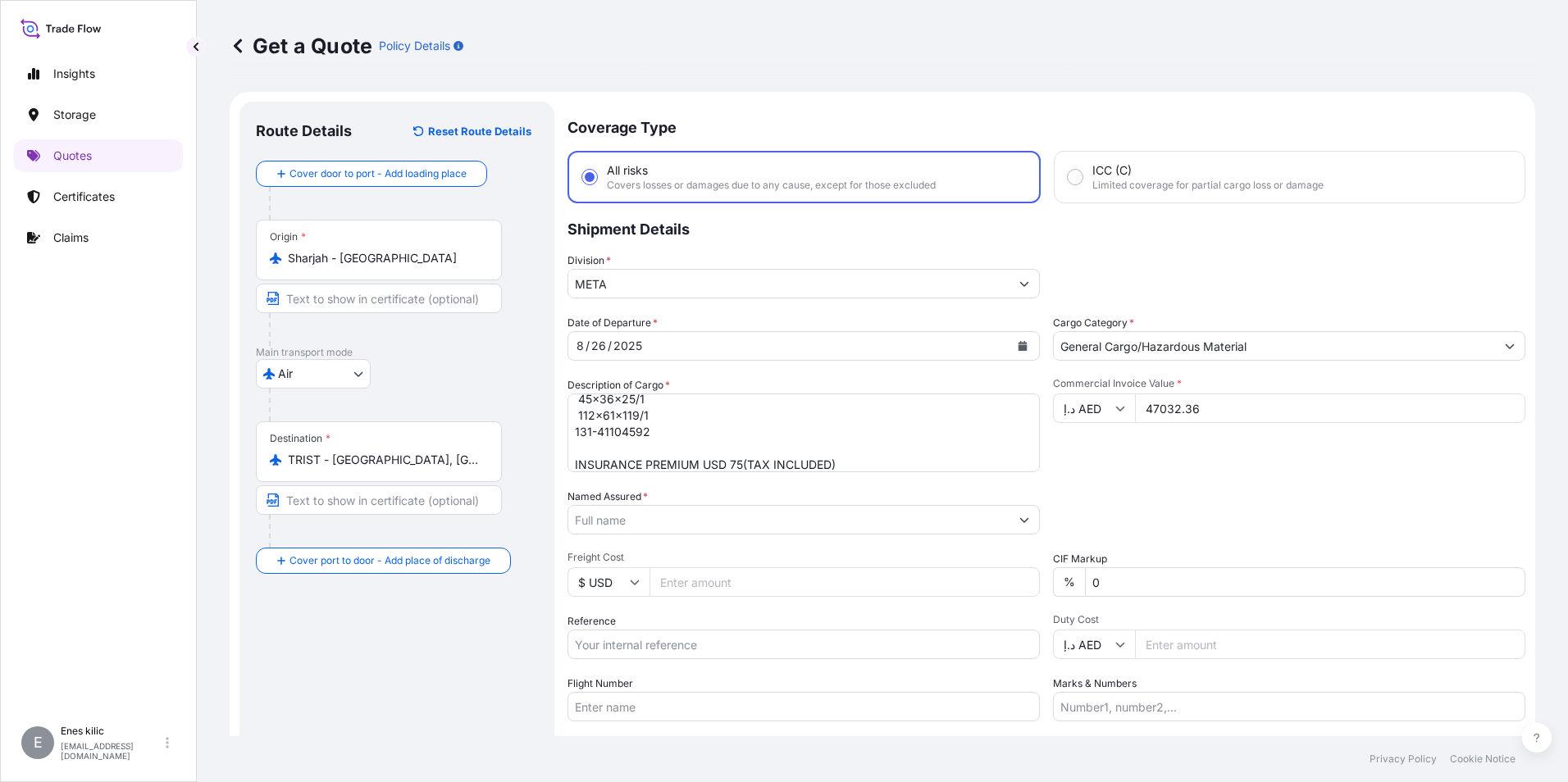
click at [1168, 460] on div "Commercial Invoice Value * د.إ AED 47032.36" at bounding box center [1288, 424] width 473 height 95
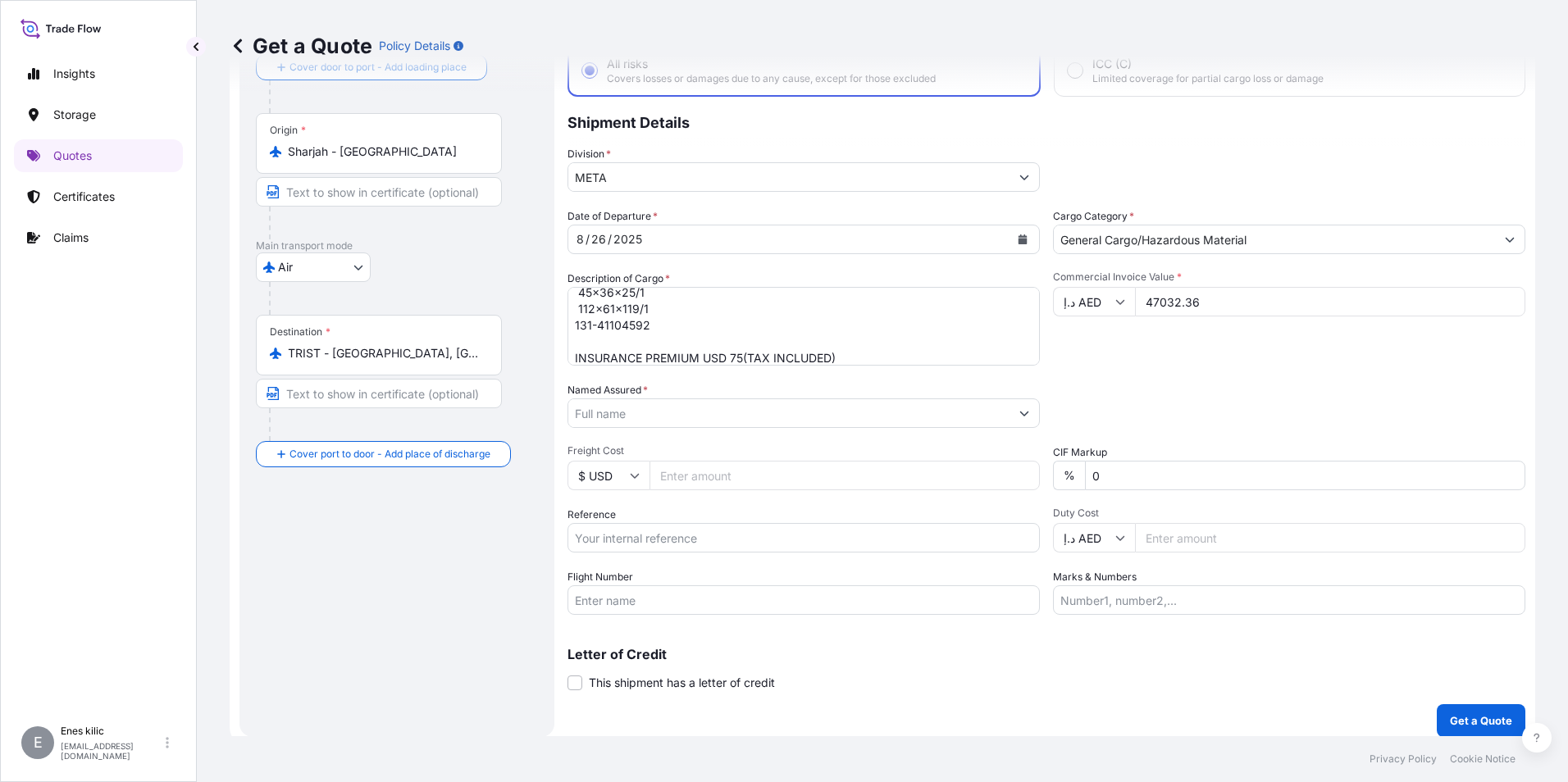
scroll to position [117, 0]
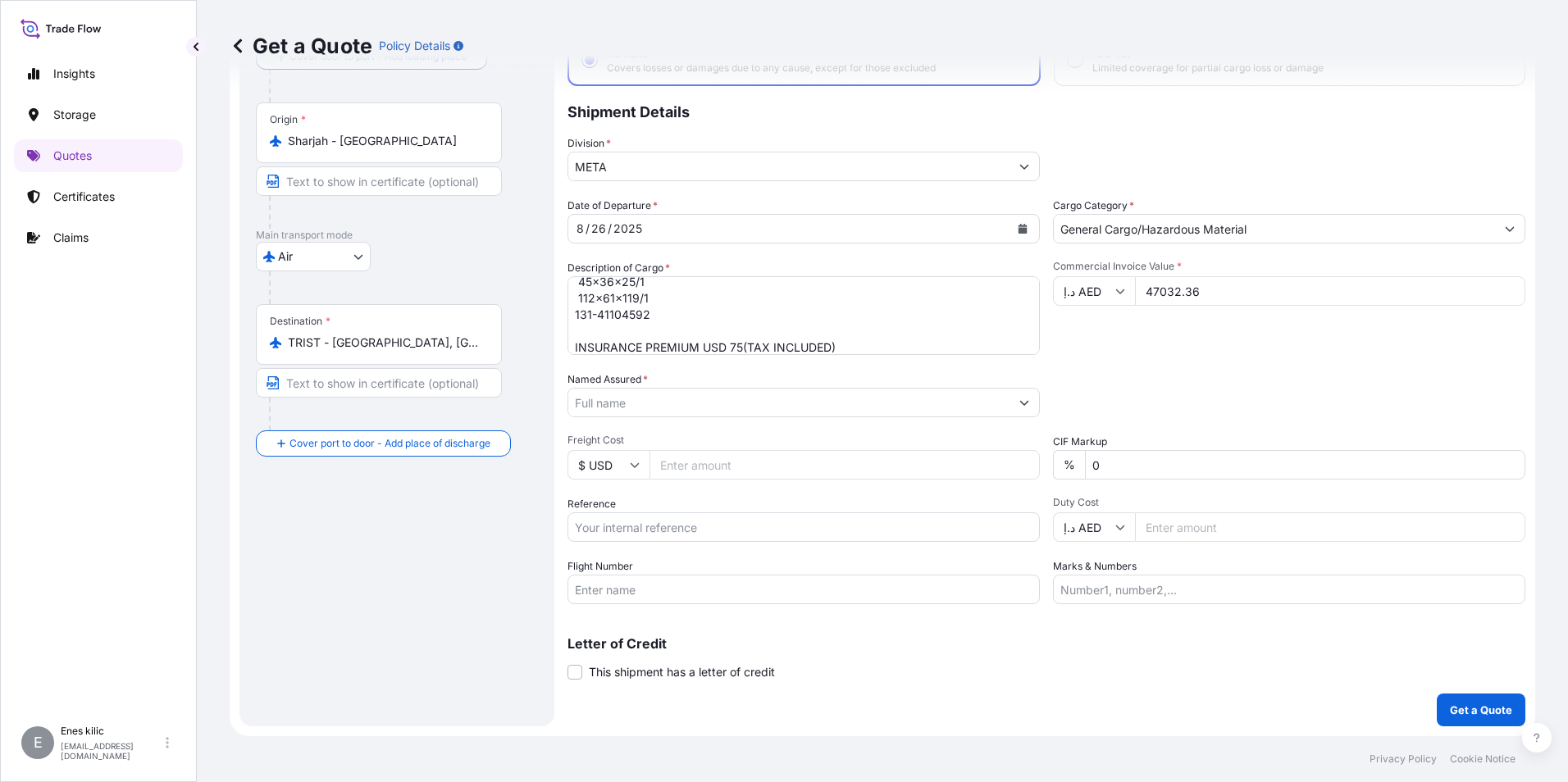
click at [666, 534] on input "Reference" at bounding box center [804, 526] width 473 height 29
click at [643, 509] on div "Reference" at bounding box center [804, 519] width 473 height 46
click at [642, 517] on input "Reference" at bounding box center [804, 526] width 473 height 29
paste input "2131773898"
type input "2131773898"
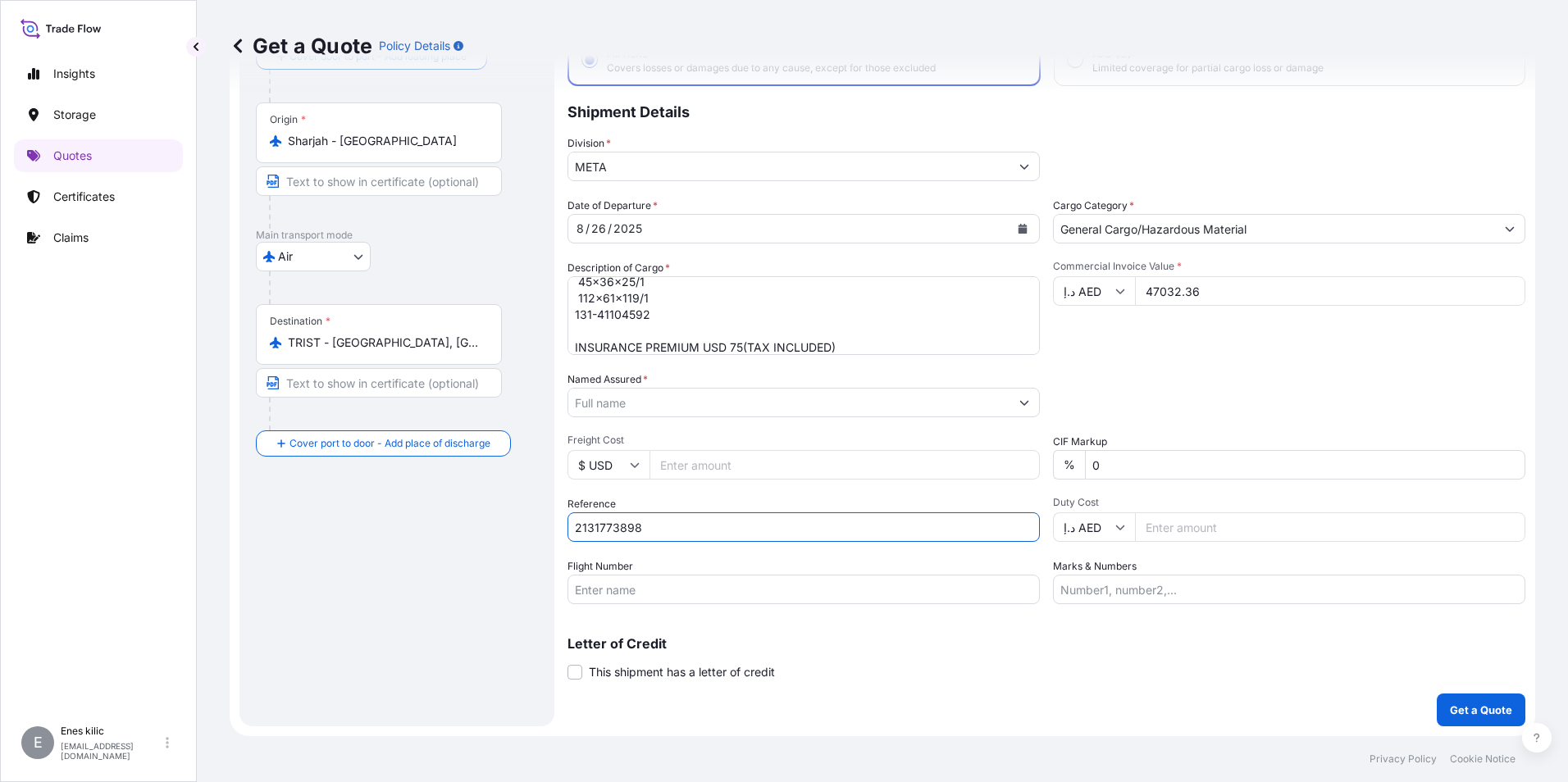
click at [597, 586] on input "Flight Number" at bounding box center [804, 589] width 473 height 29
click at [651, 579] on input "Flight Number" at bounding box center [804, 589] width 473 height 29
paste input "EK"
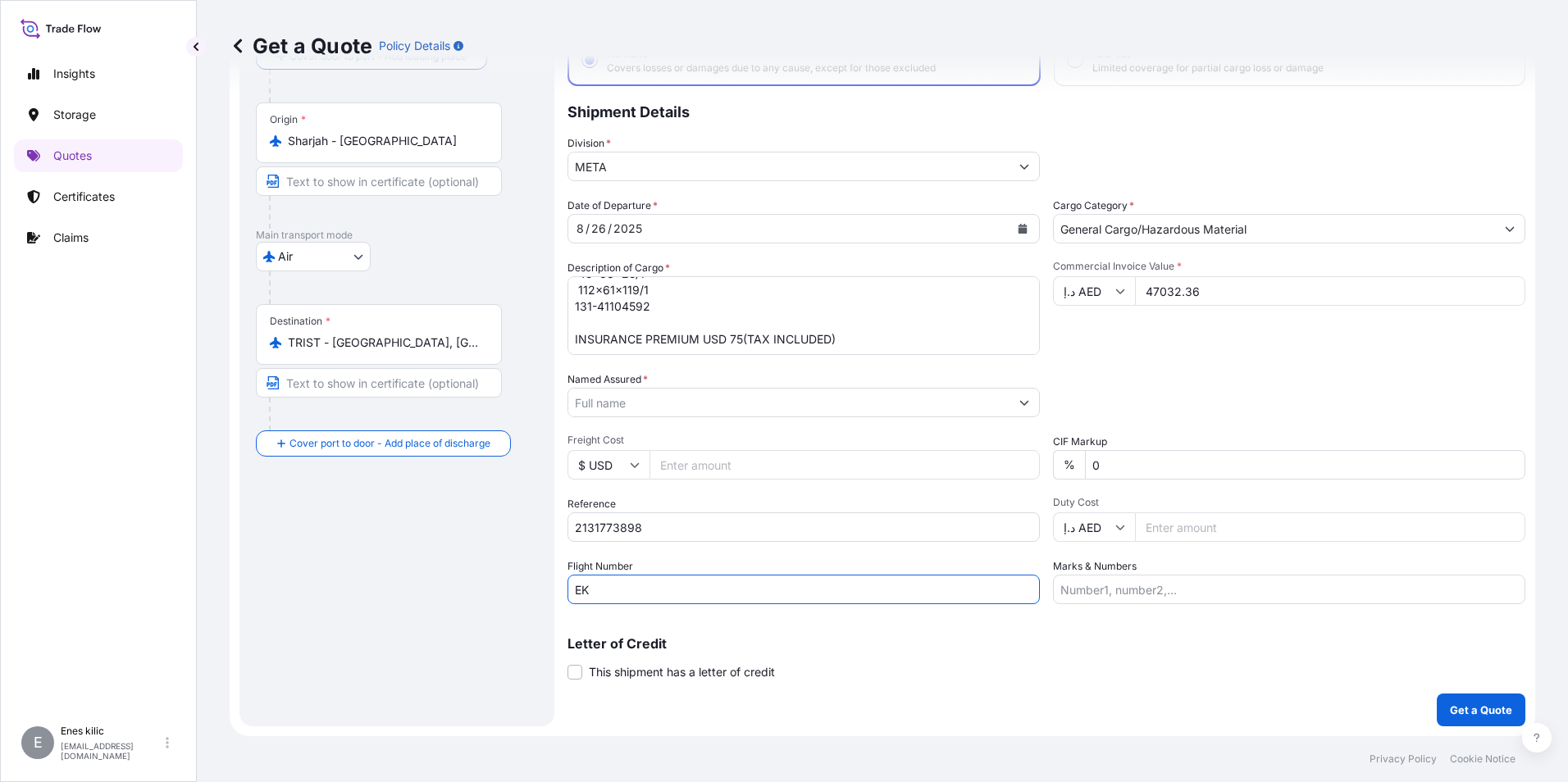
scroll to position [133, 0]
type input "EK"
click at [1115, 598] on input "Marks & Numbers" at bounding box center [1288, 589] width 473 height 29
paste input "EK0121/26"
type input "EK0121/26"
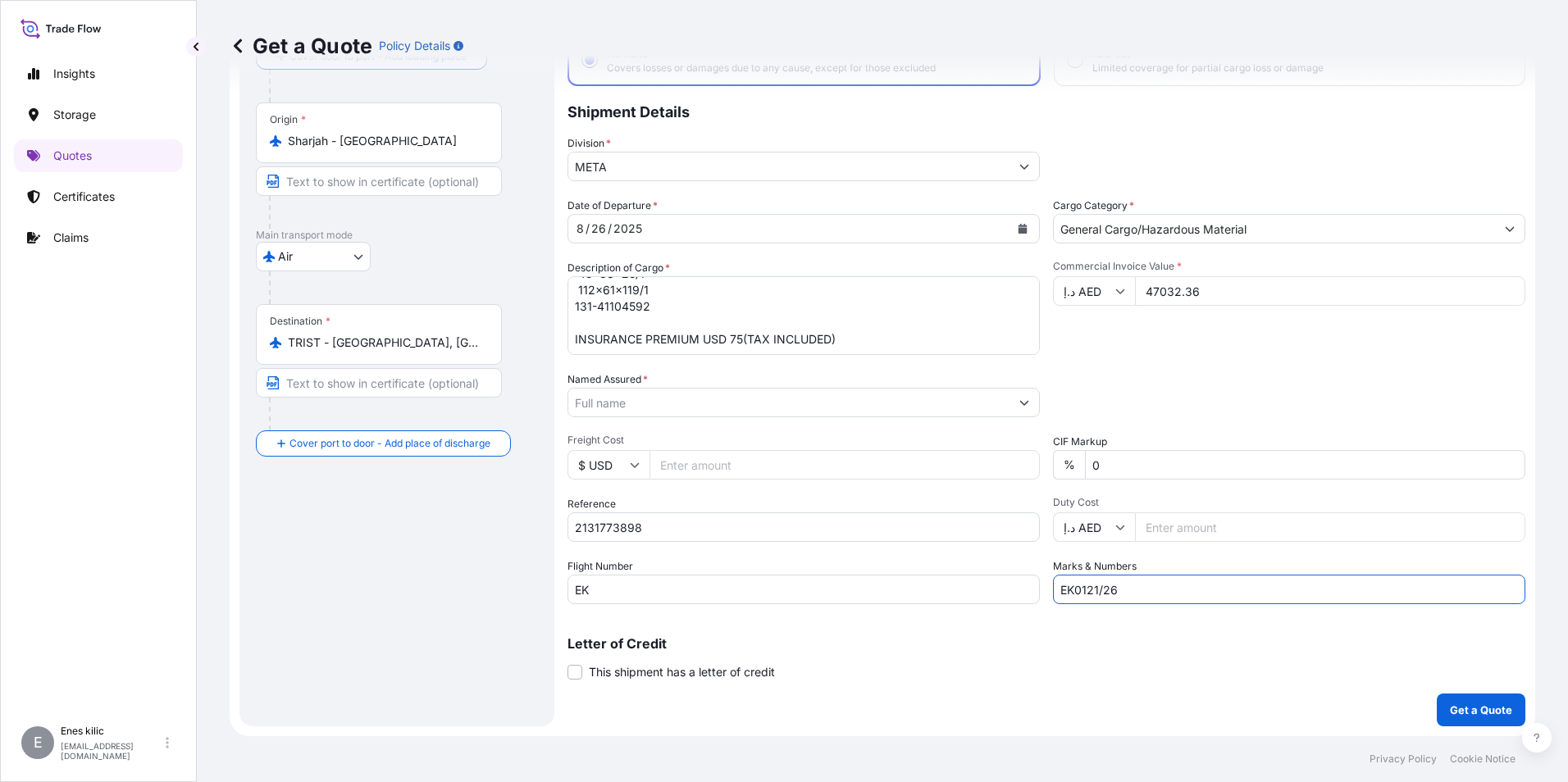
click at [1211, 683] on div "Coverage Type All risks Covers losses or damages due to any cause, except for t…" at bounding box center [1046, 355] width 958 height 742
click at [1456, 720] on button "Get a Quote" at bounding box center [1481, 710] width 88 height 33
click at [707, 398] on input "Named Assured *" at bounding box center [788, 402] width 441 height 29
paste input ""GERSAN ELEKTRIK TICARET VE SANAYI ANONIM SIRKETI""
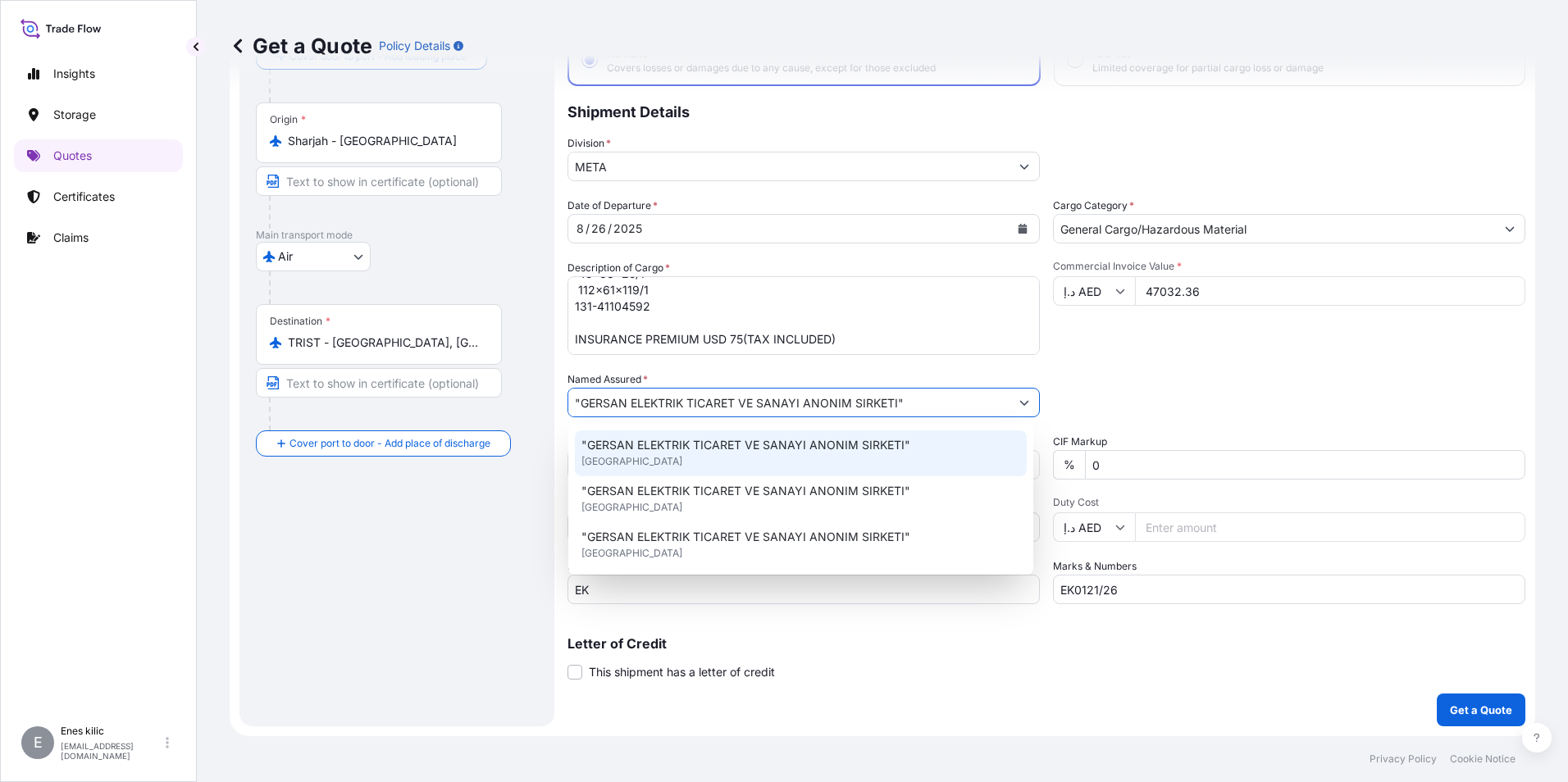
click at [679, 450] on span ""GERSAN ELEKTRIK TICARET VE SANAYI ANONIM SIRKETI"" at bounding box center [745, 445] width 329 height 16
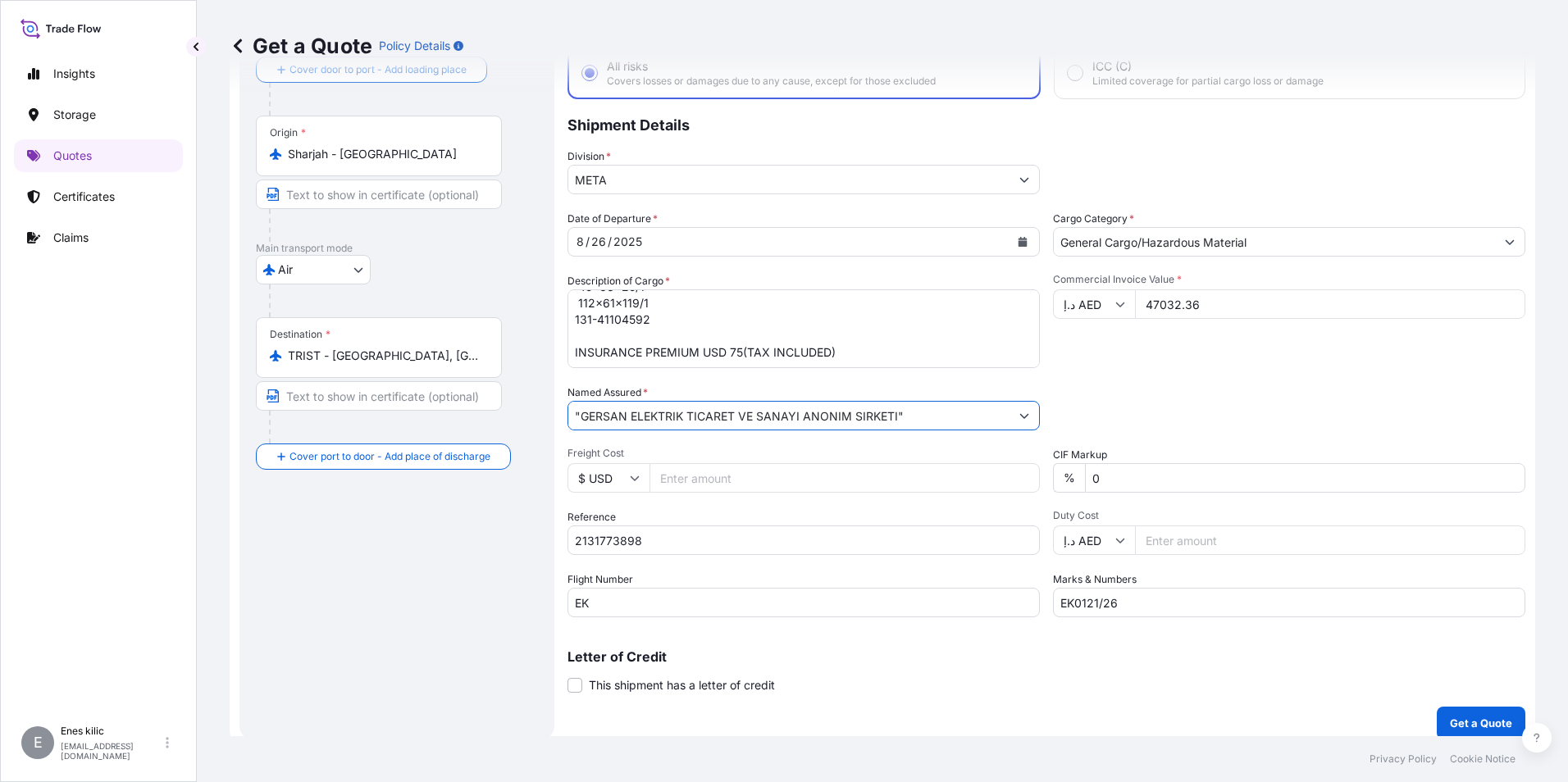
scroll to position [117, 0]
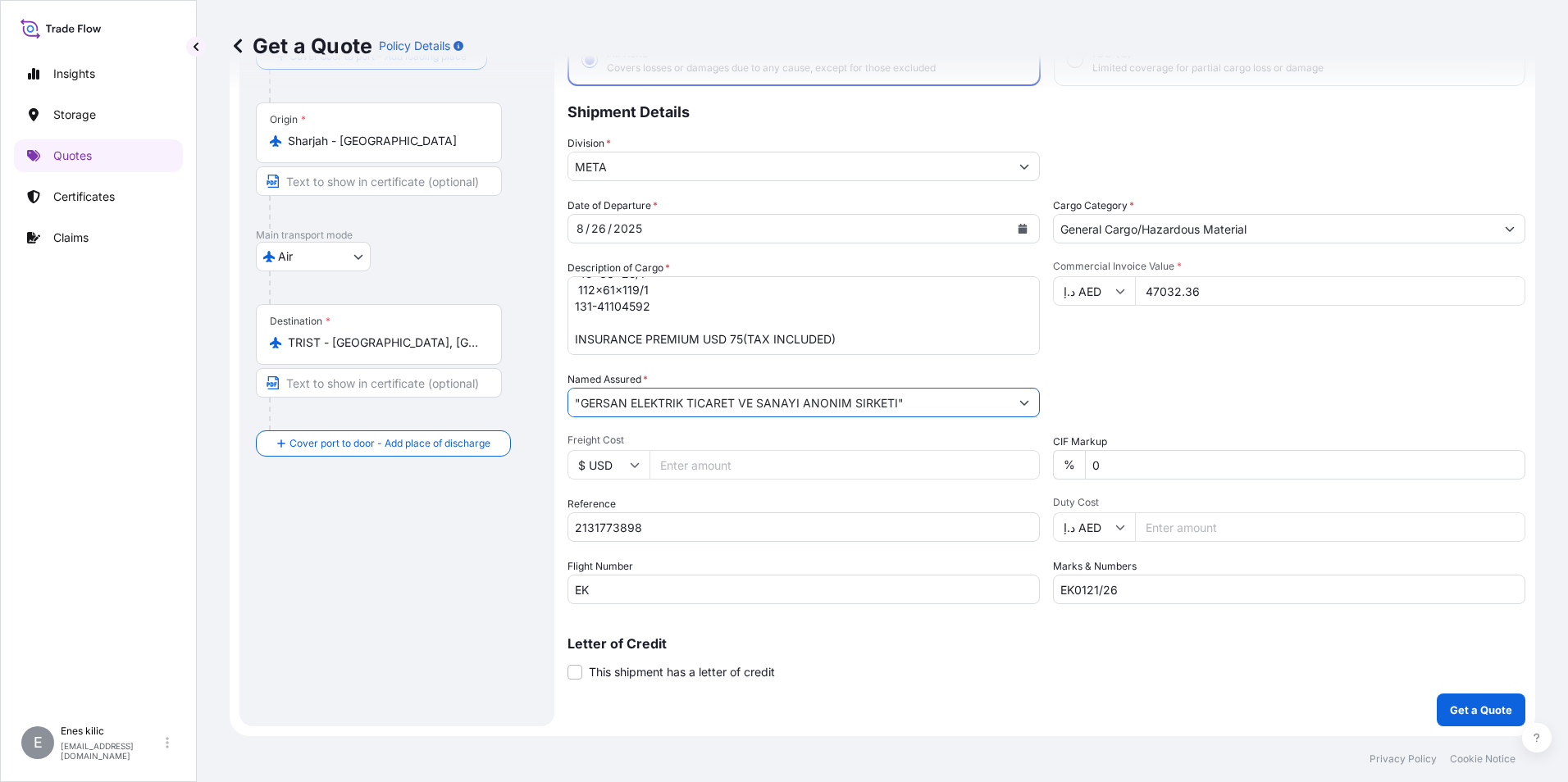
type input ""GERSAN ELEKTRIK TICARET VE SANAYI ANONIM SIRKETI""
click at [1119, 527] on input "د.إ AED" at bounding box center [1094, 526] width 82 height 29
click at [1107, 583] on div "€ EUR" at bounding box center [1088, 572] width 69 height 31
click at [1103, 528] on input "€ EUR" at bounding box center [1094, 526] width 82 height 29
click at [1103, 636] on div "$ USD" at bounding box center [1088, 641] width 69 height 31
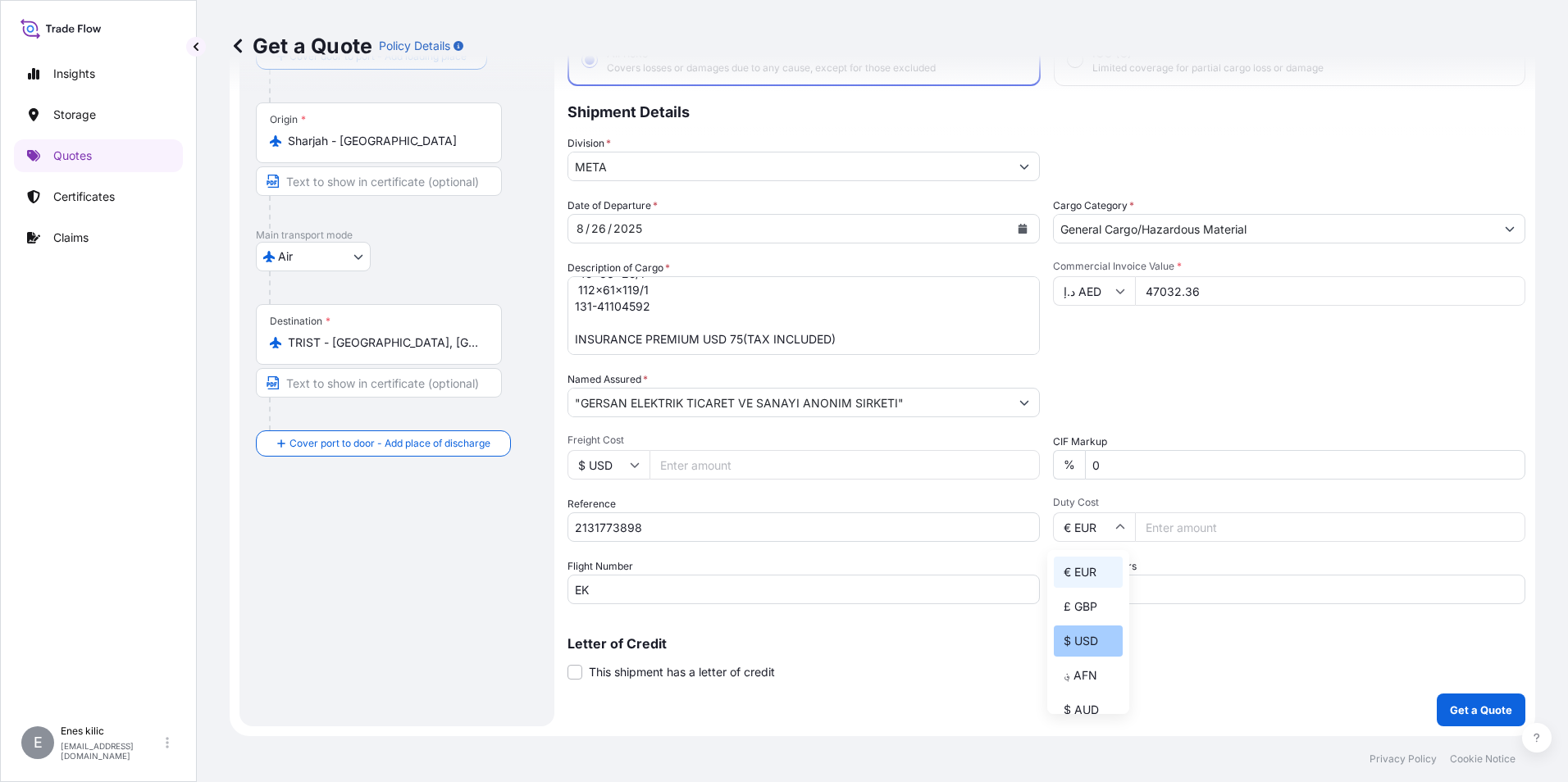
type input "$ USD"
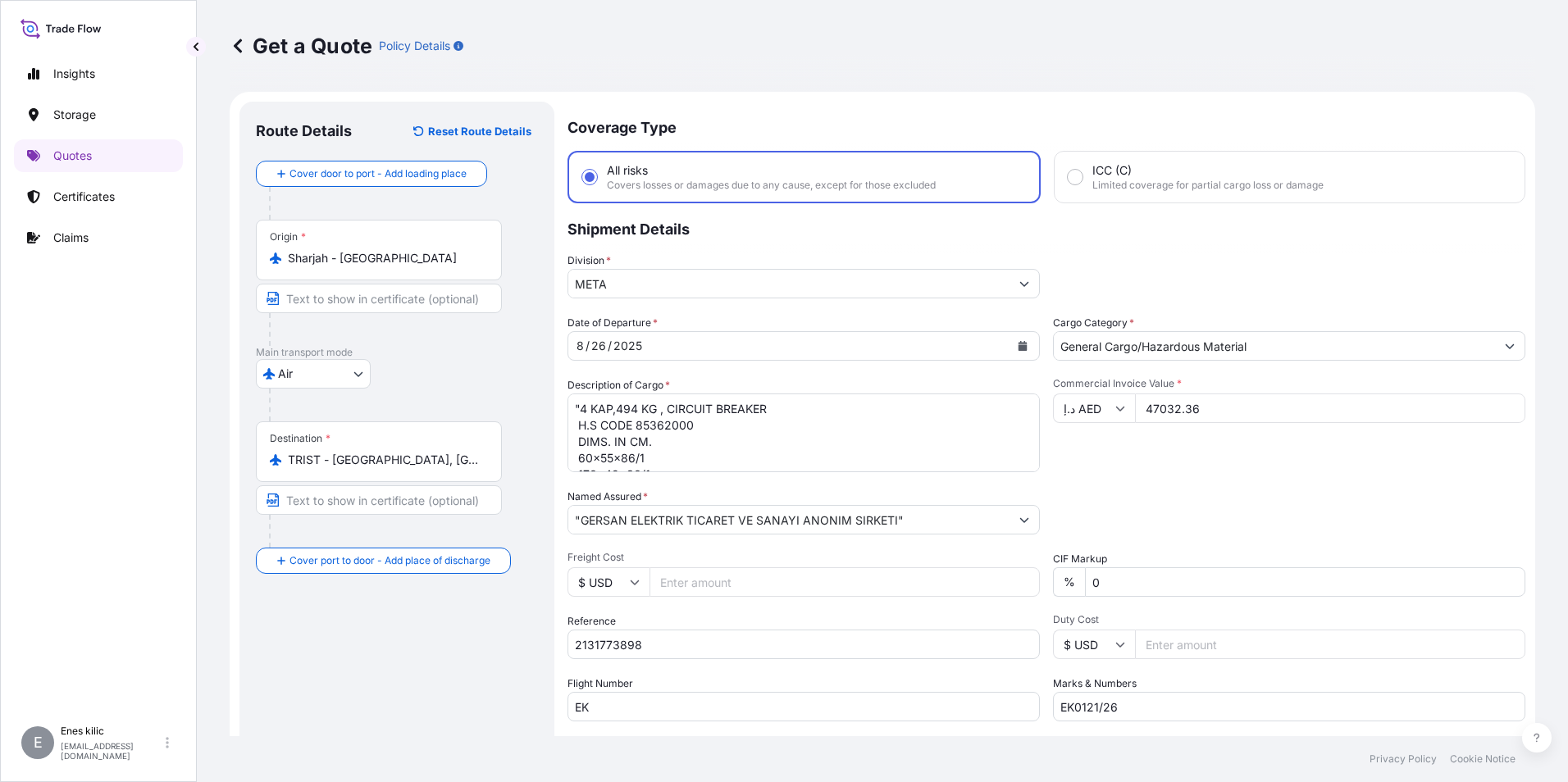
scroll to position [133, 0]
click at [1161, 493] on div "Packing Category Type to search a container mode Please select a primary mode o…" at bounding box center [1288, 512] width 473 height 46
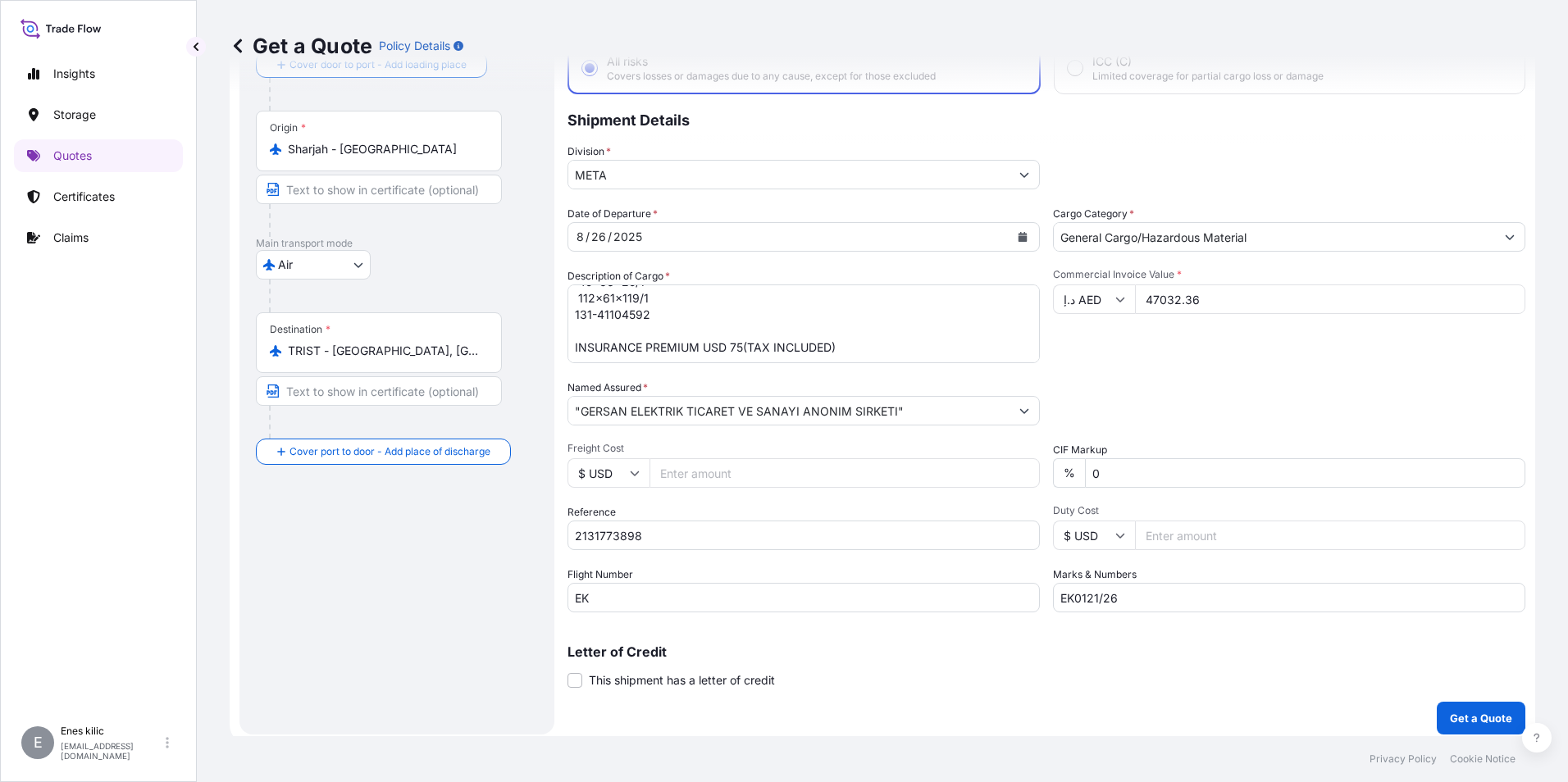
scroll to position [117, 0]
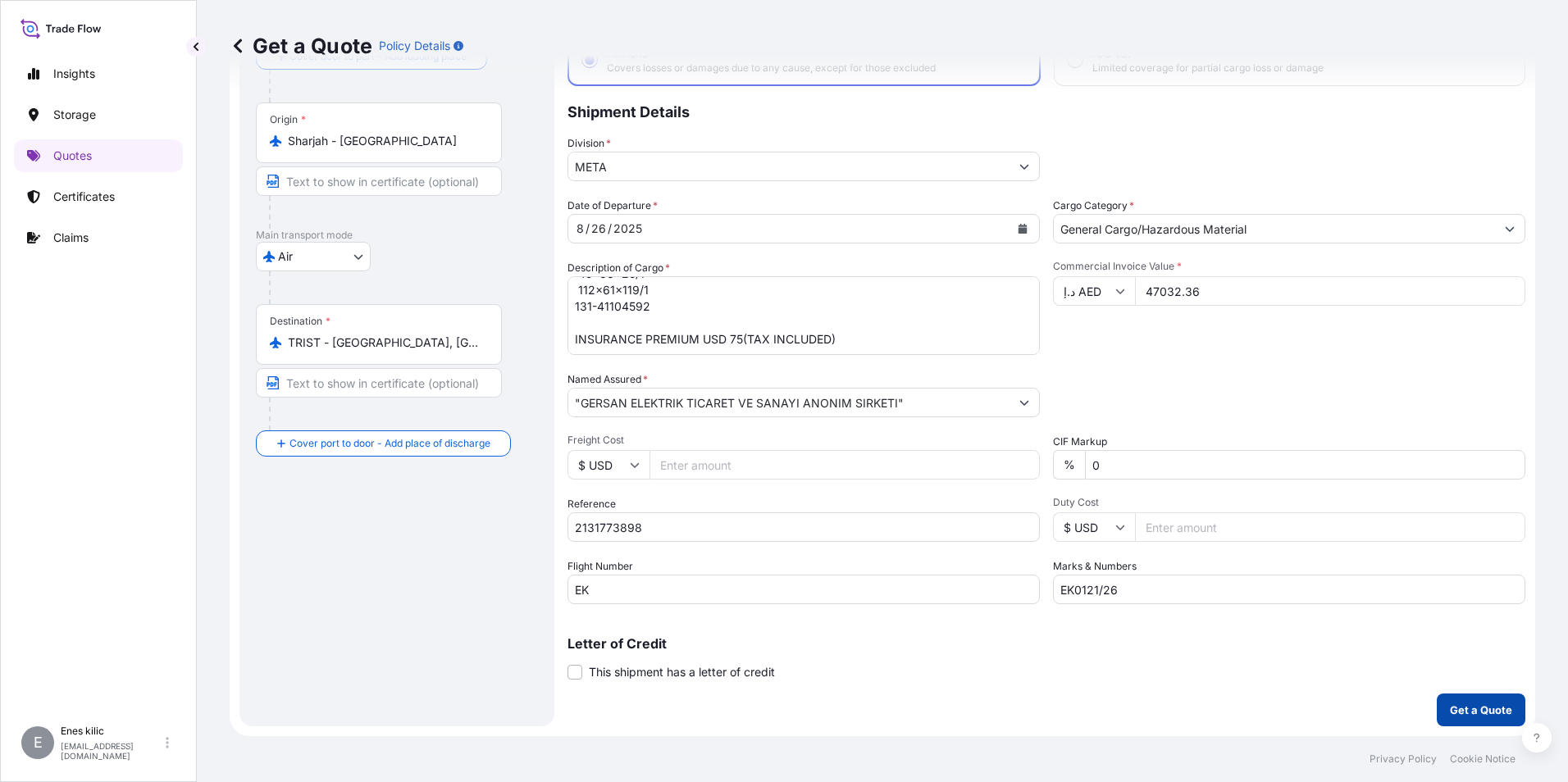
click at [1464, 695] on button "Get a Quote" at bounding box center [1481, 710] width 88 height 33
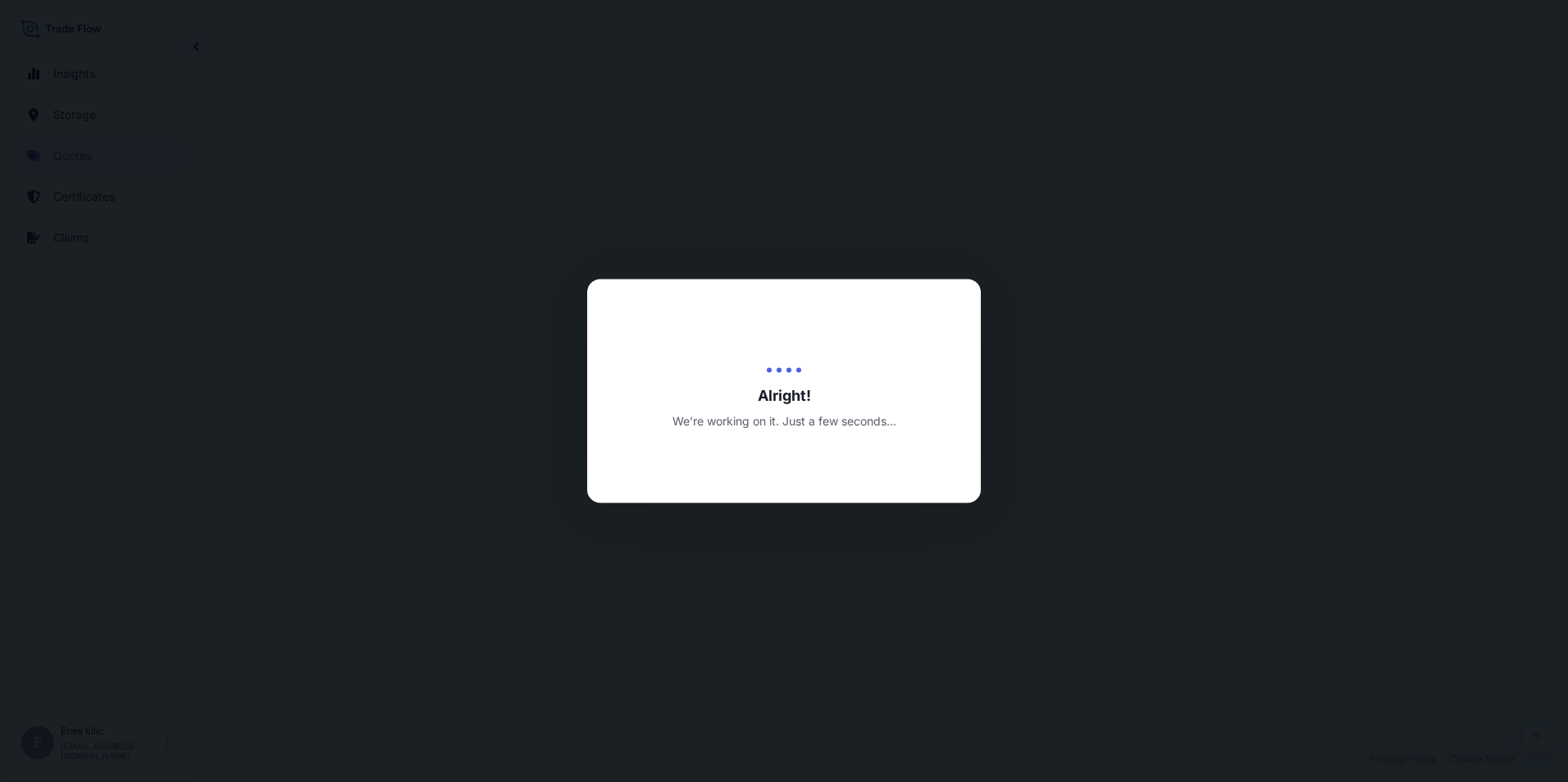
select select "Air"
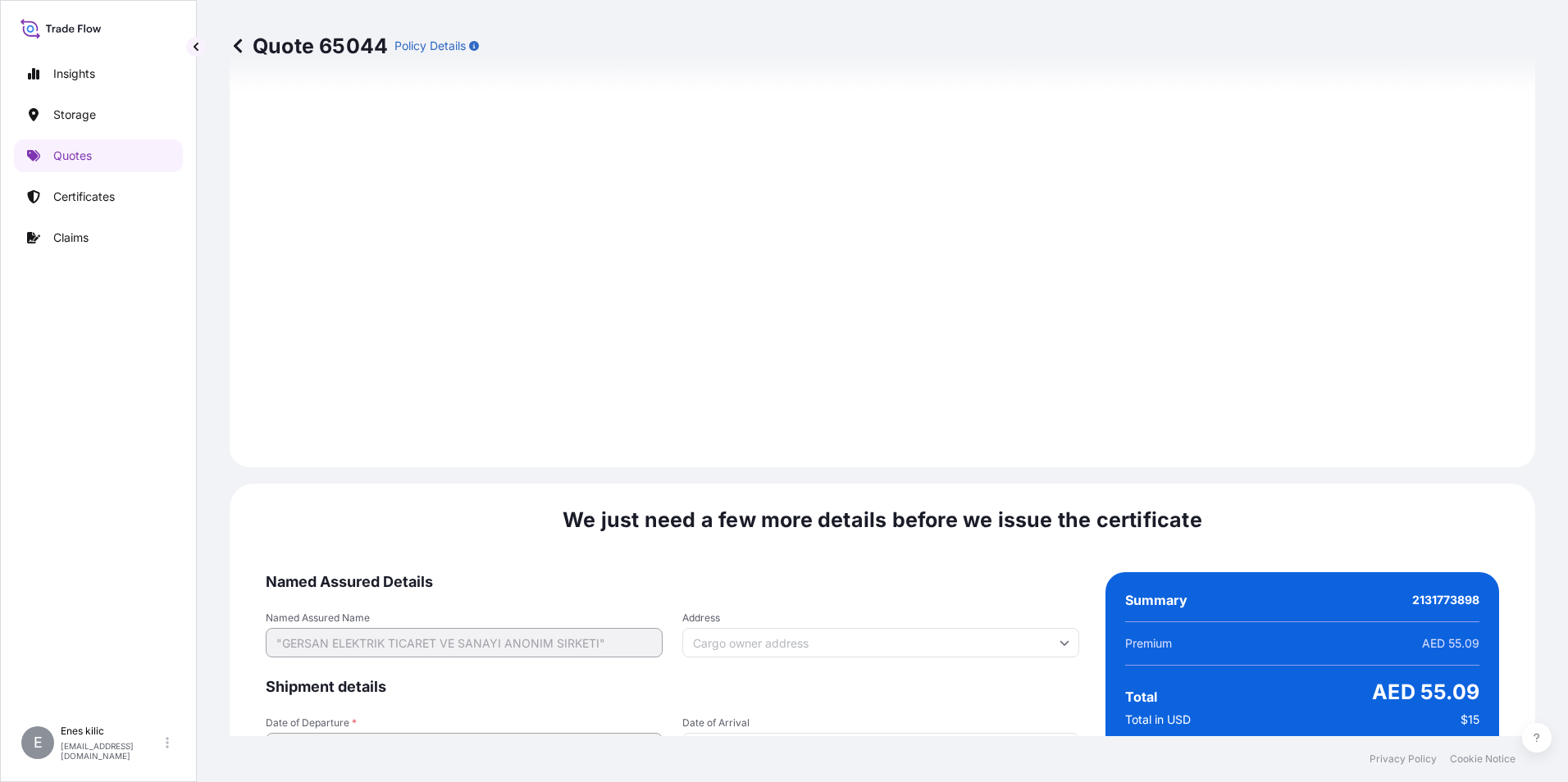
scroll to position [2393, 0]
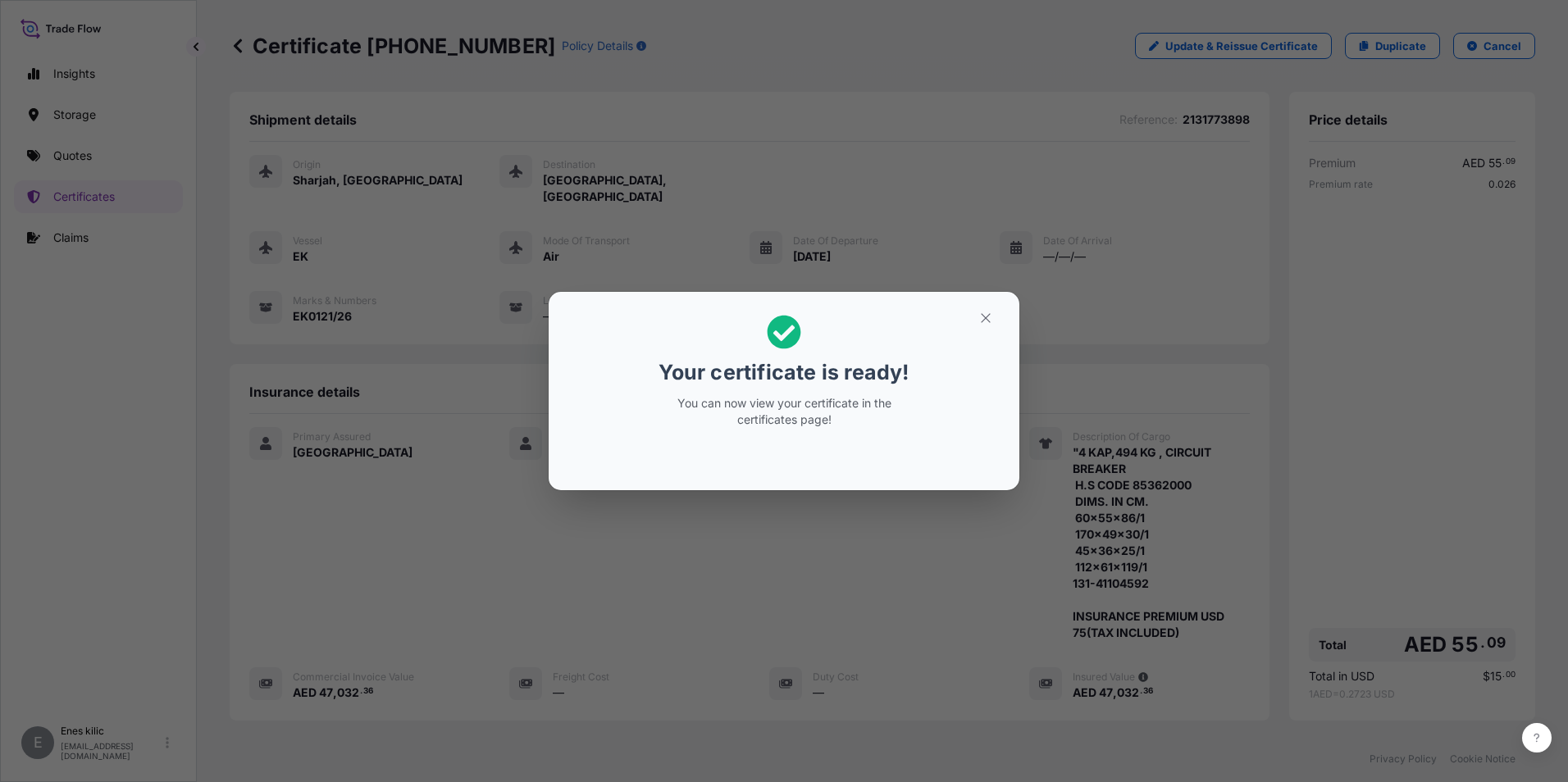
click at [981, 322] on icon "button" at bounding box center [985, 317] width 9 height 9
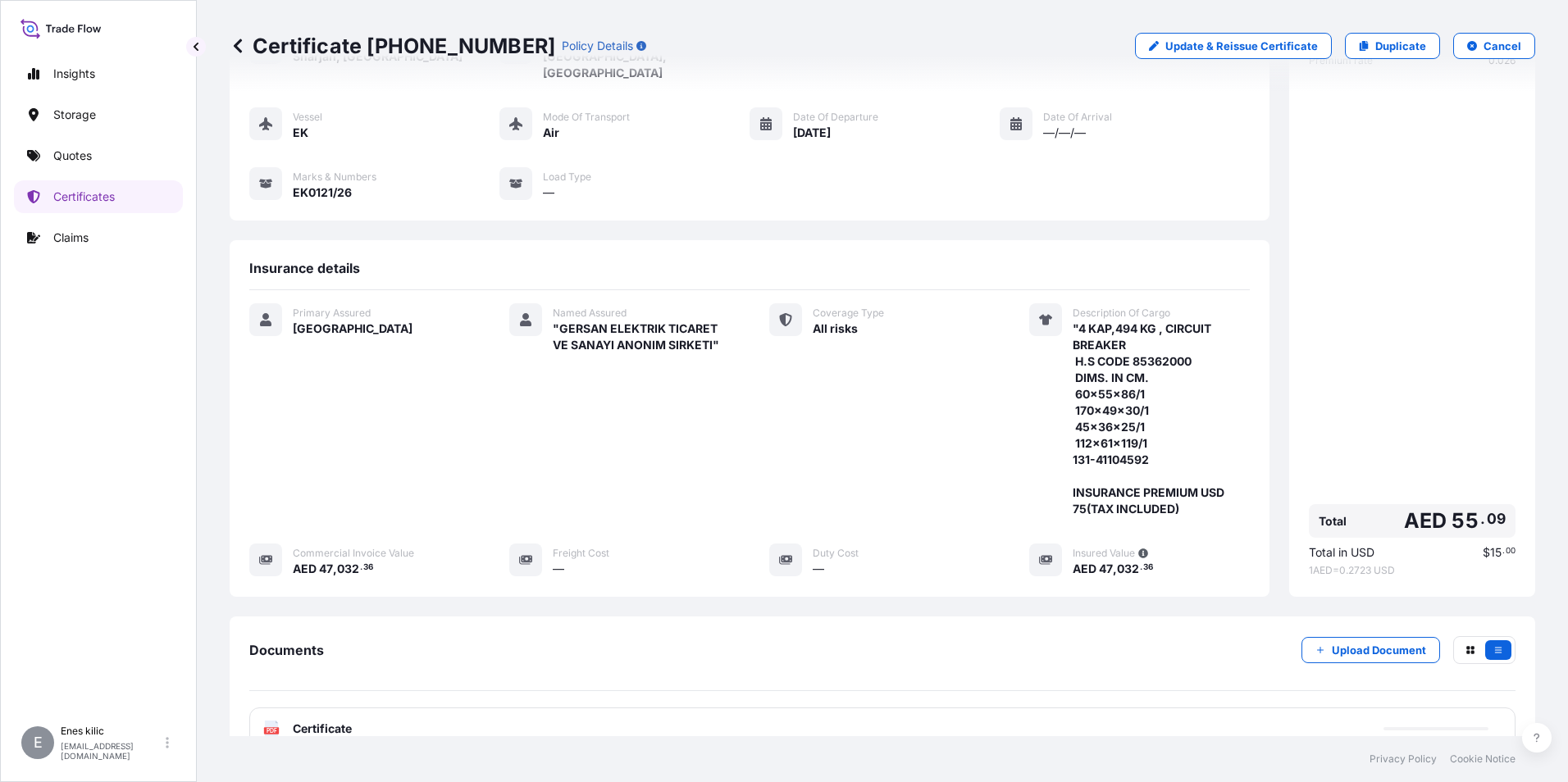
scroll to position [260, 0]
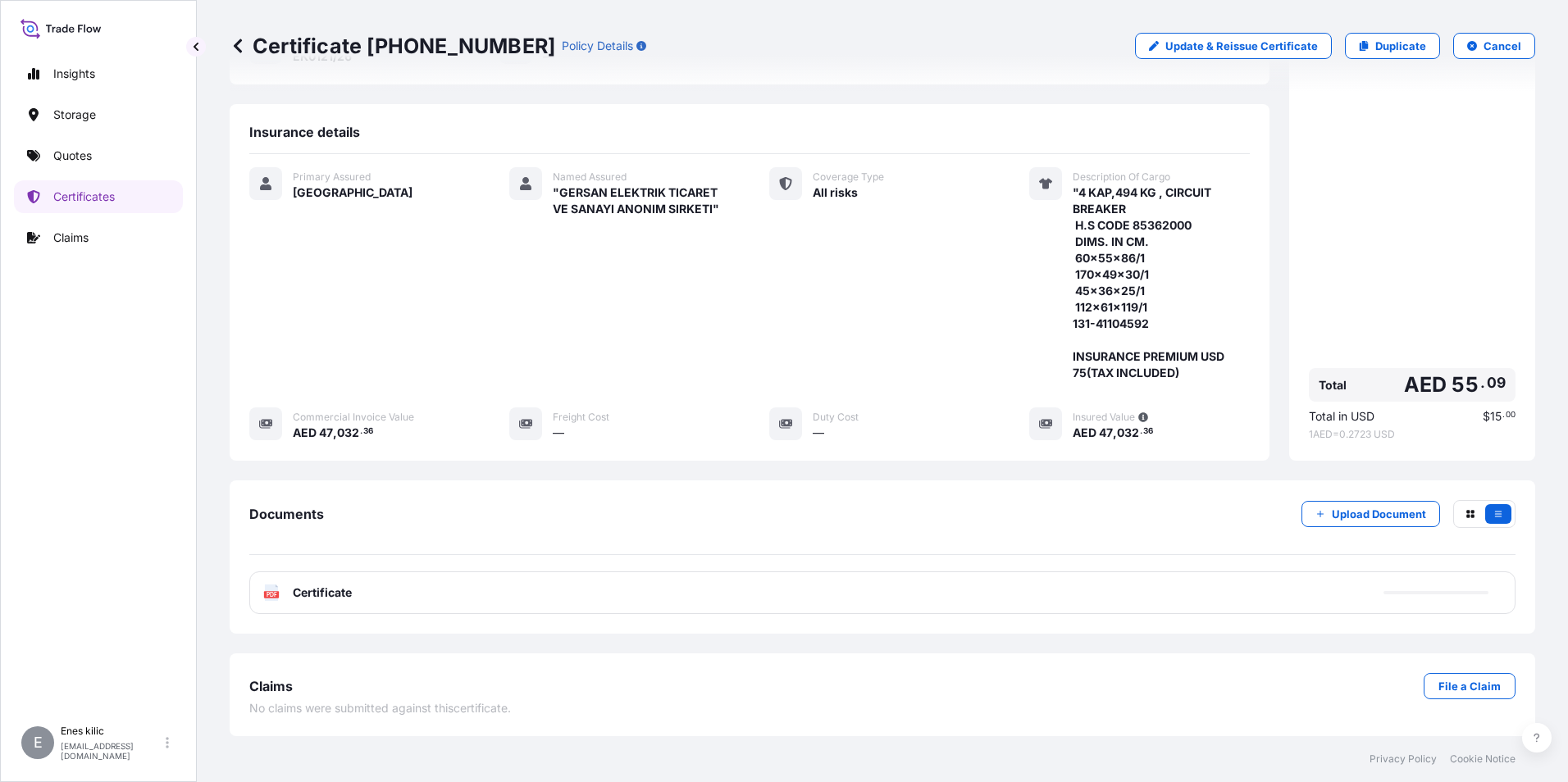
click at [349, 592] on span "Certificate" at bounding box center [322, 593] width 59 height 16
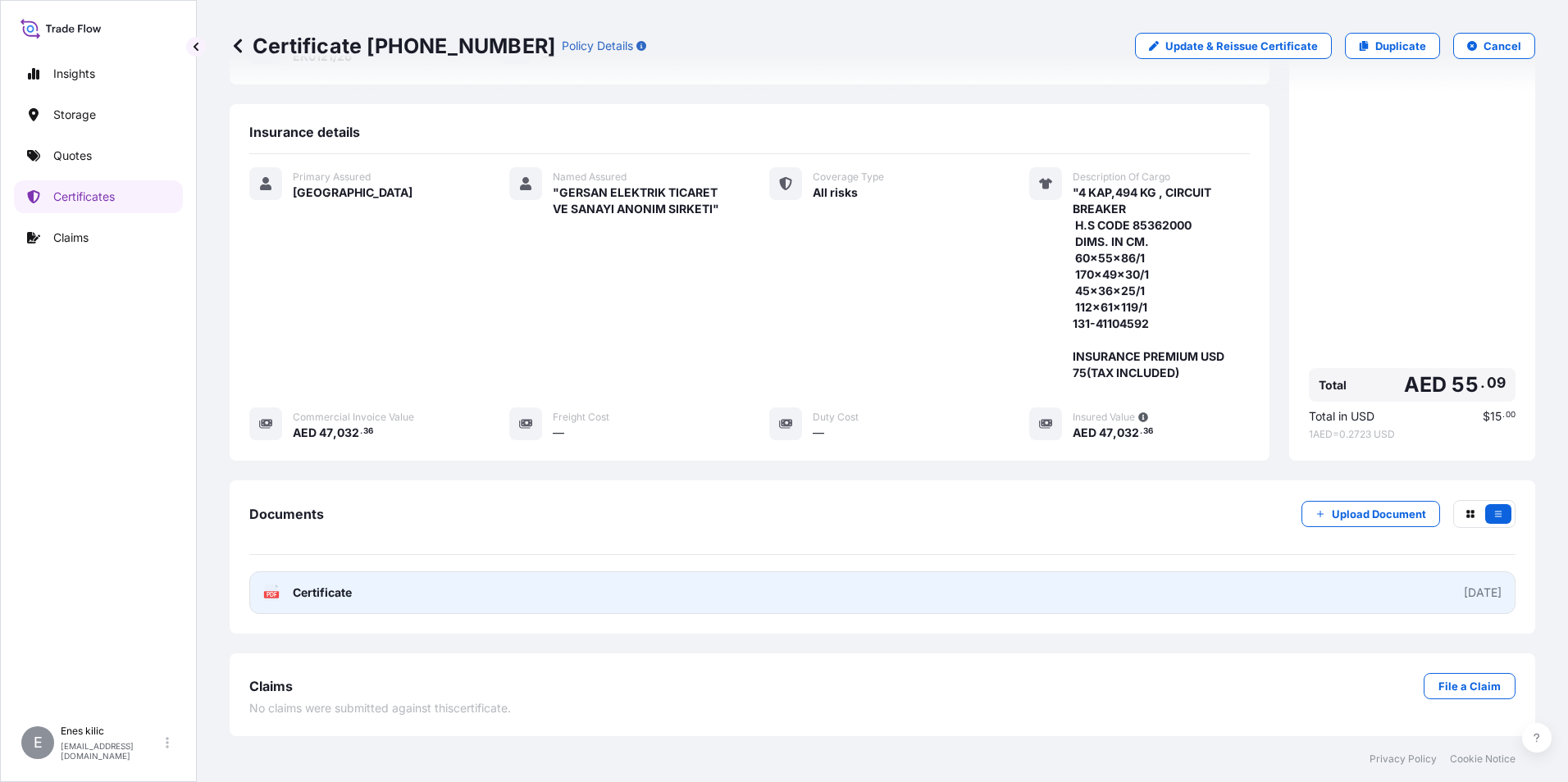
click at [269, 599] on icon at bounding box center [272, 593] width 14 height 16
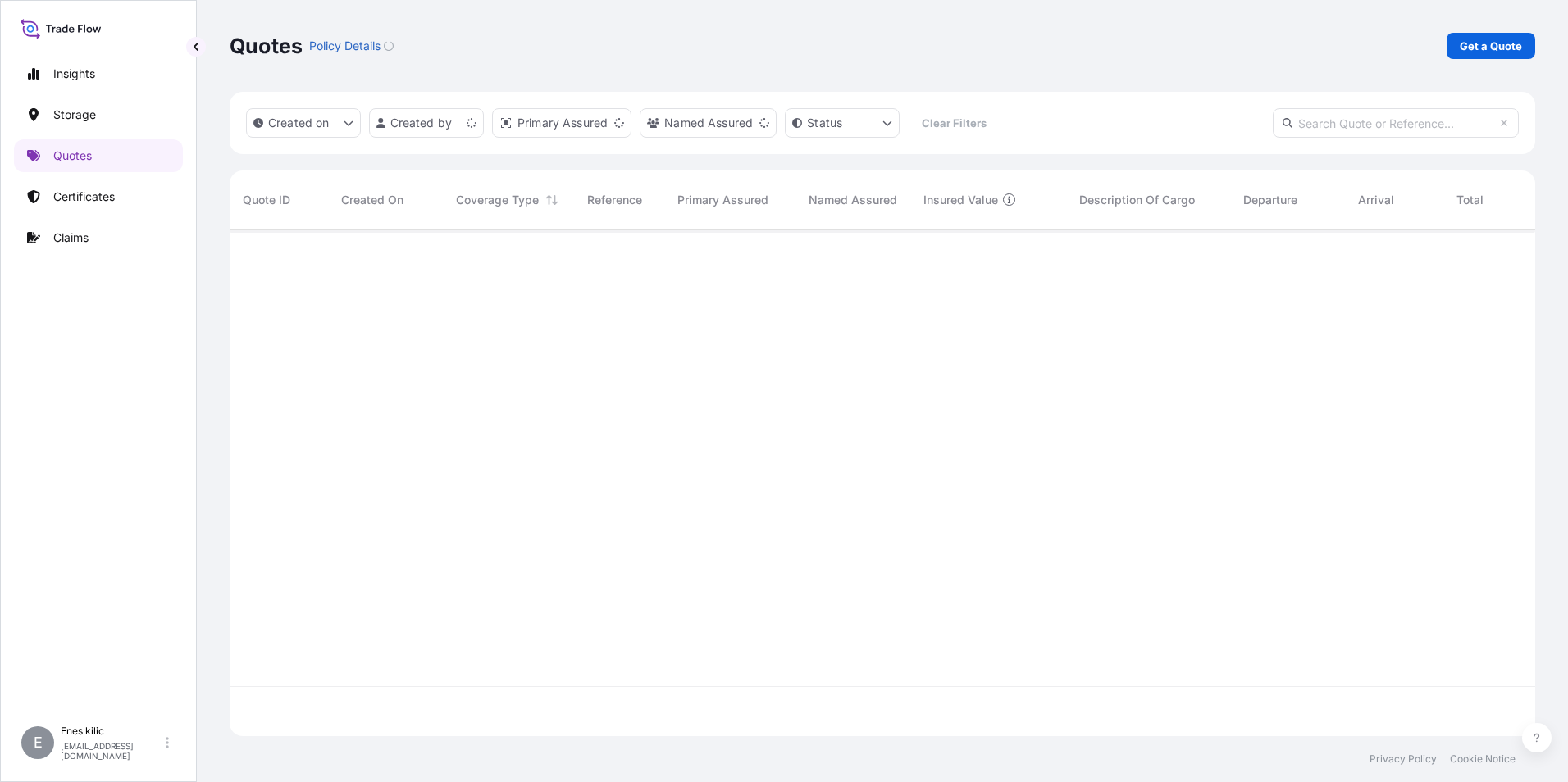
scroll to position [503, 1294]
click at [1477, 33] on link "Get a Quote" at bounding box center [1490, 45] width 88 height 27
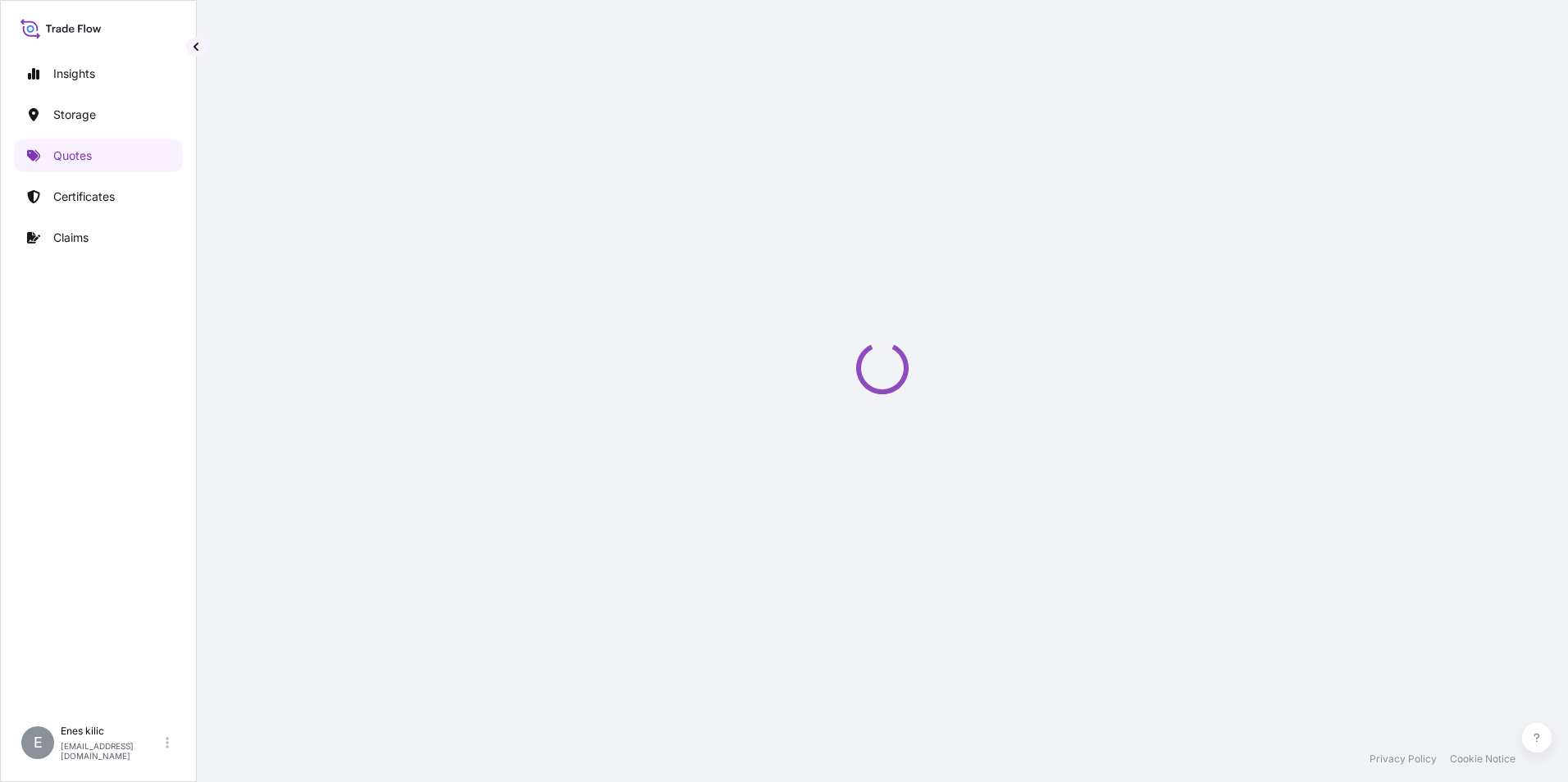
select select "Water"
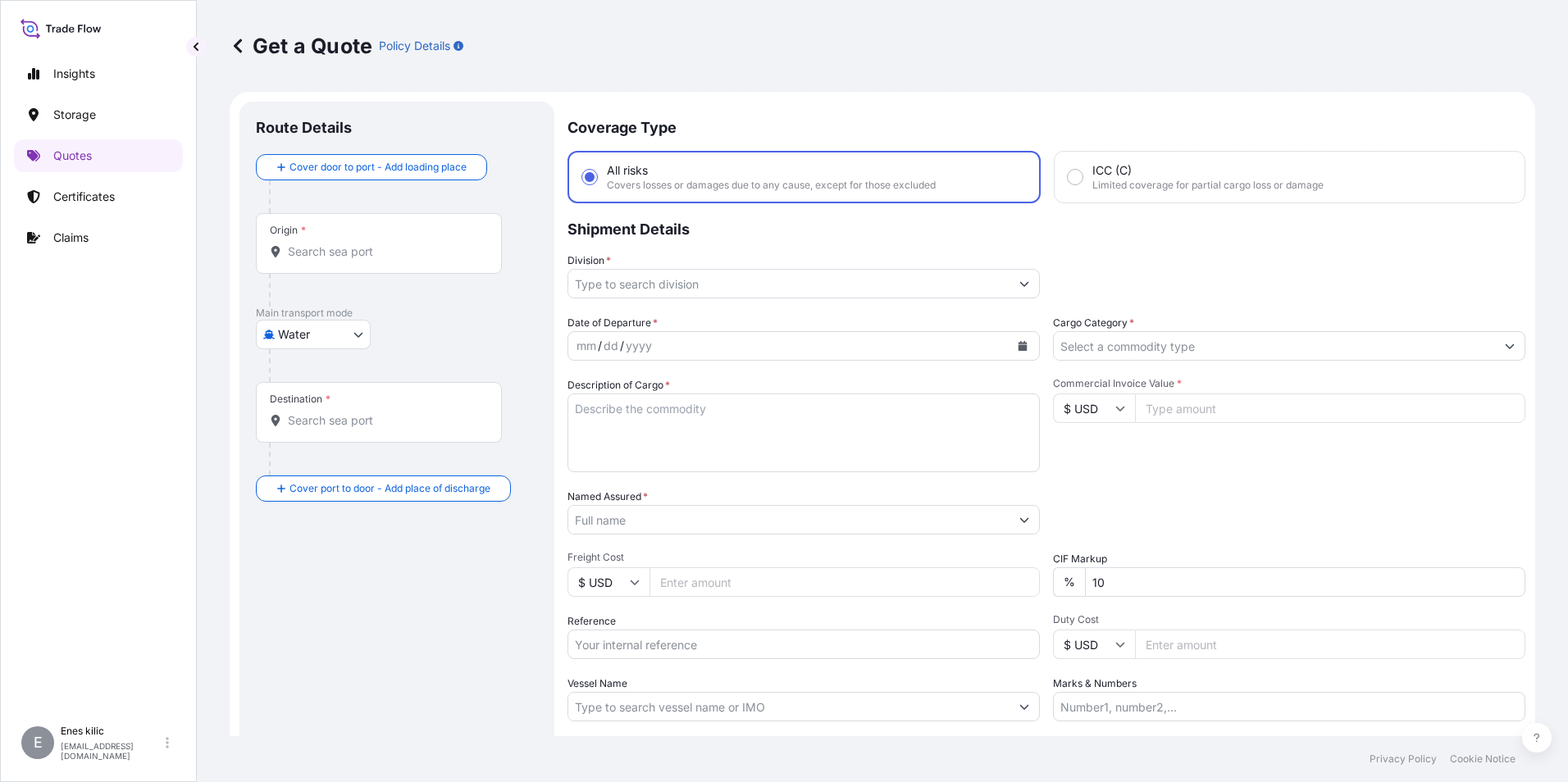
scroll to position [27, 0]
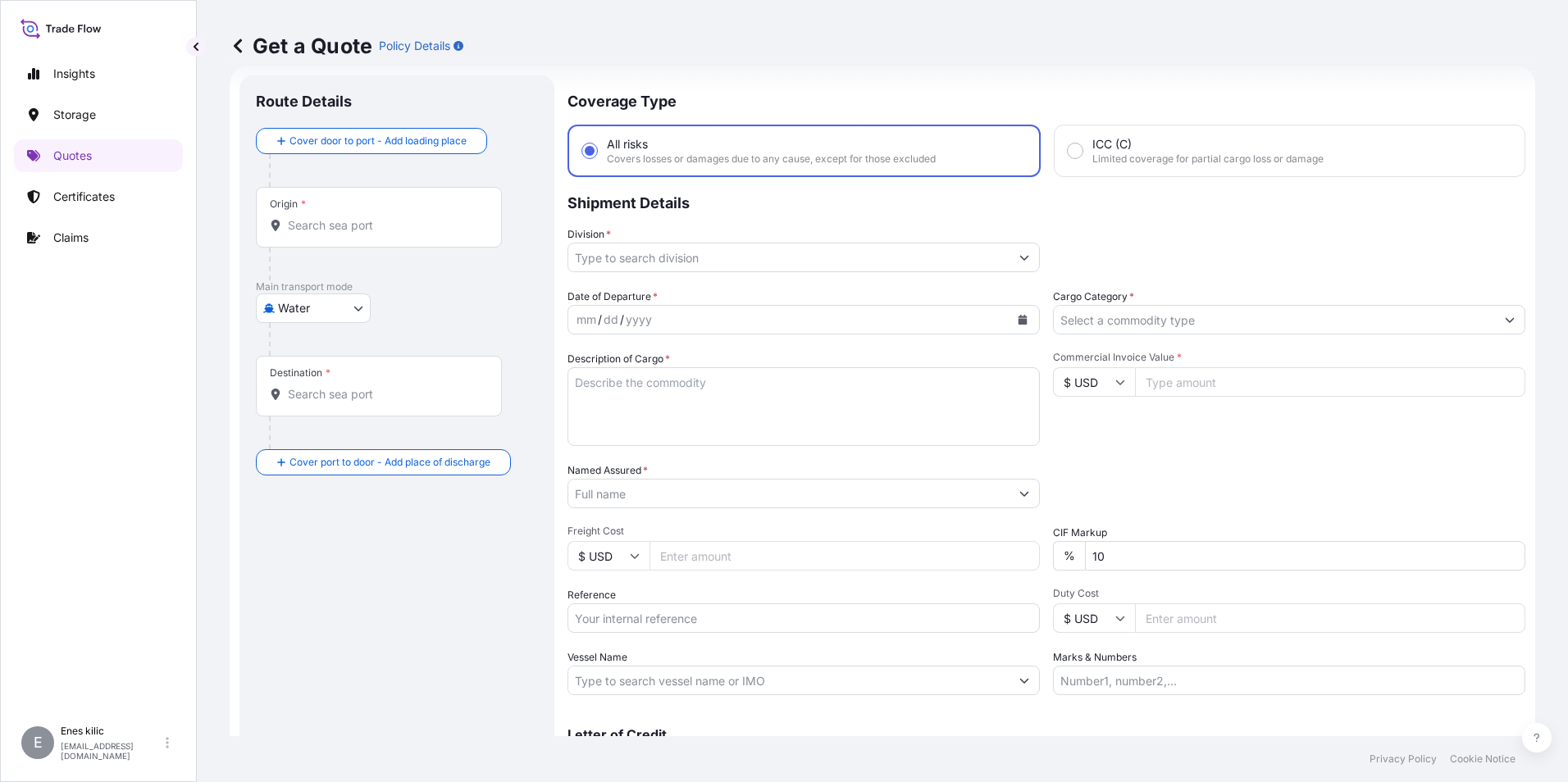
click at [1117, 374] on input "$ USD" at bounding box center [1094, 382] width 82 height 29
click at [1104, 484] on div "$ USD" at bounding box center [1088, 496] width 69 height 31
click at [1093, 382] on input "$ USD" at bounding box center [1094, 382] width 82 height 29
click at [1096, 532] on div "؋ AFN" at bounding box center [1088, 530] width 69 height 31
click at [1089, 383] on input "؋ AFN" at bounding box center [1094, 382] width 82 height 29
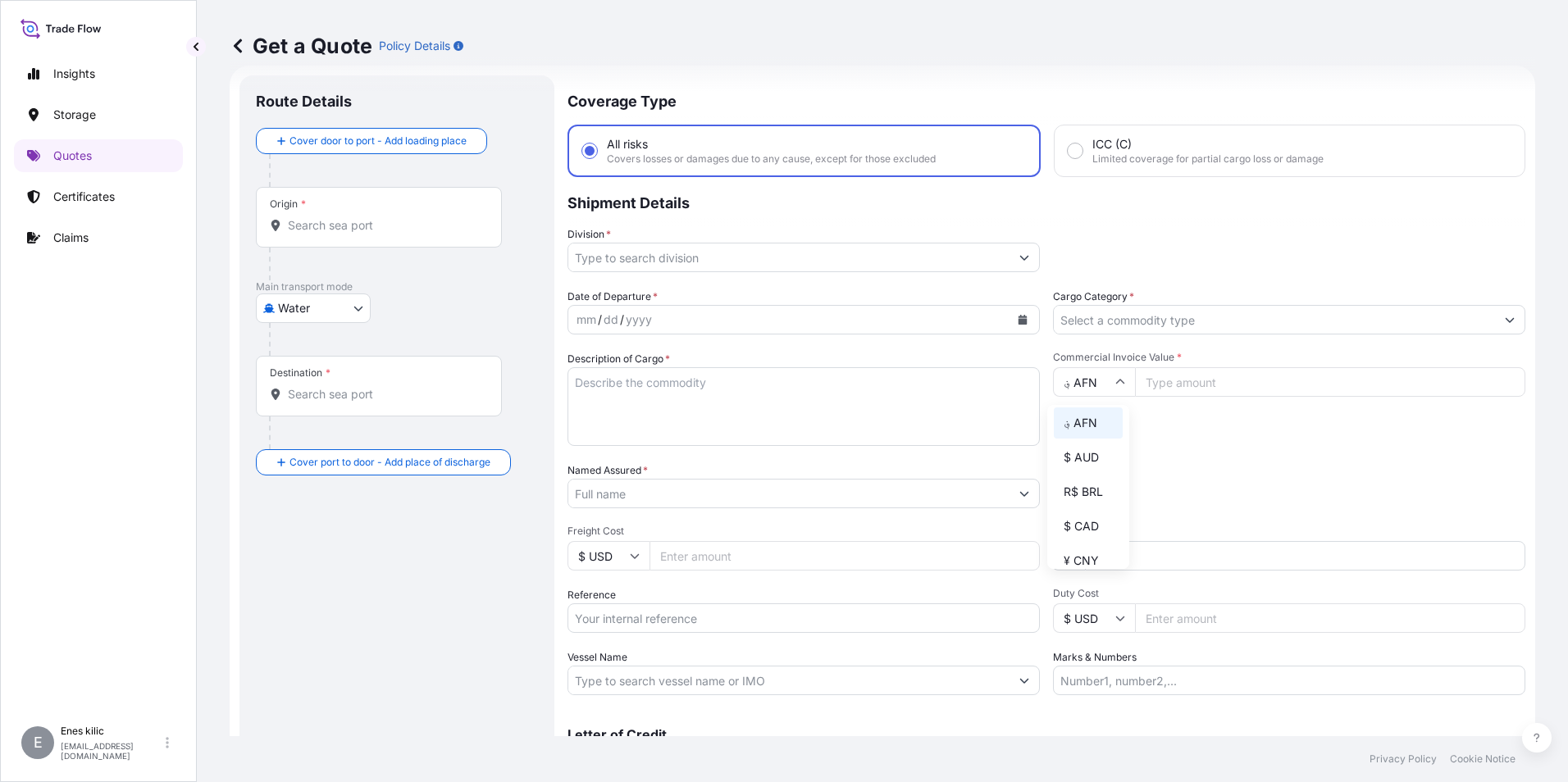
scroll to position [328, 0]
click at [1089, 493] on div "DH MAD" at bounding box center [1088, 478] width 69 height 31
type input "DH MAD"
